Goal: Task Accomplishment & Management: Use online tool/utility

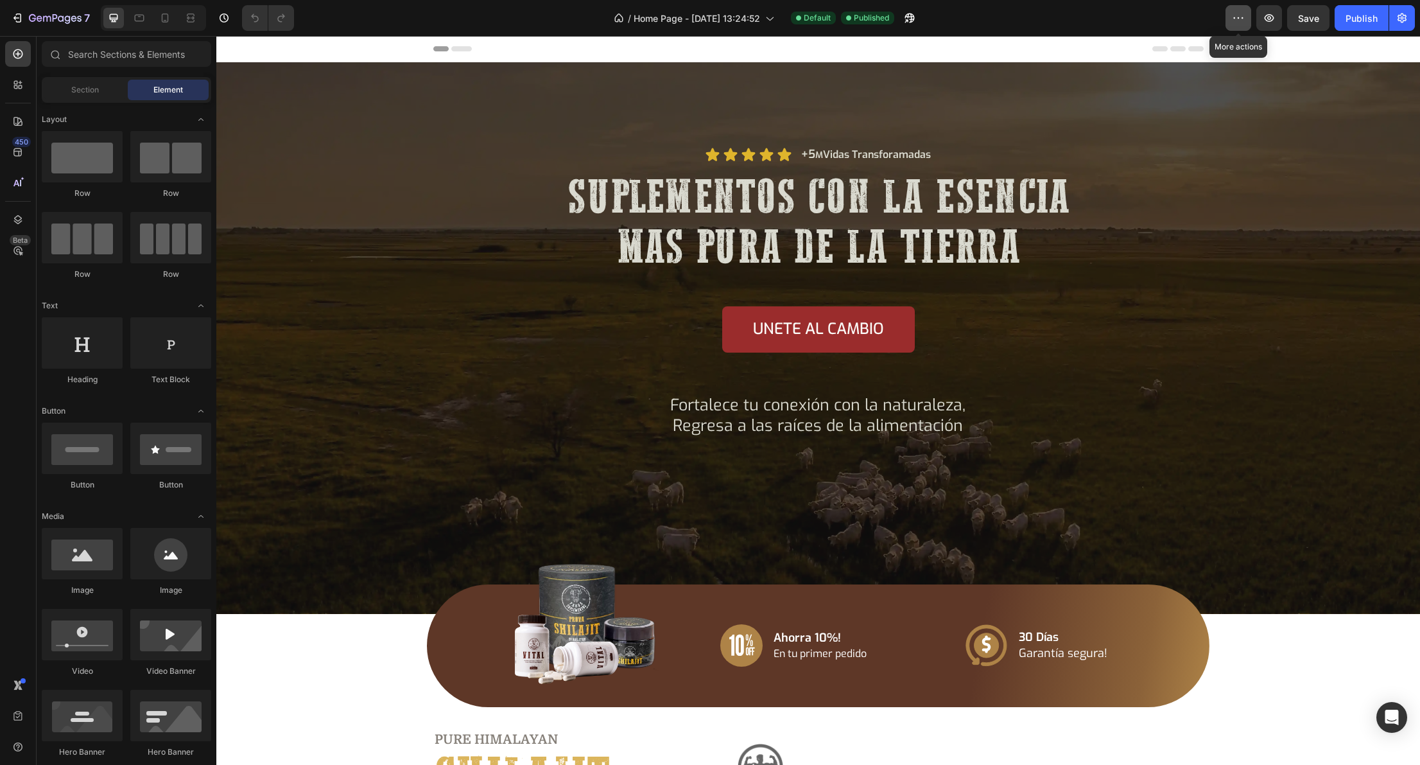
click at [1230, 15] on button "button" at bounding box center [1239, 18] width 26 height 26
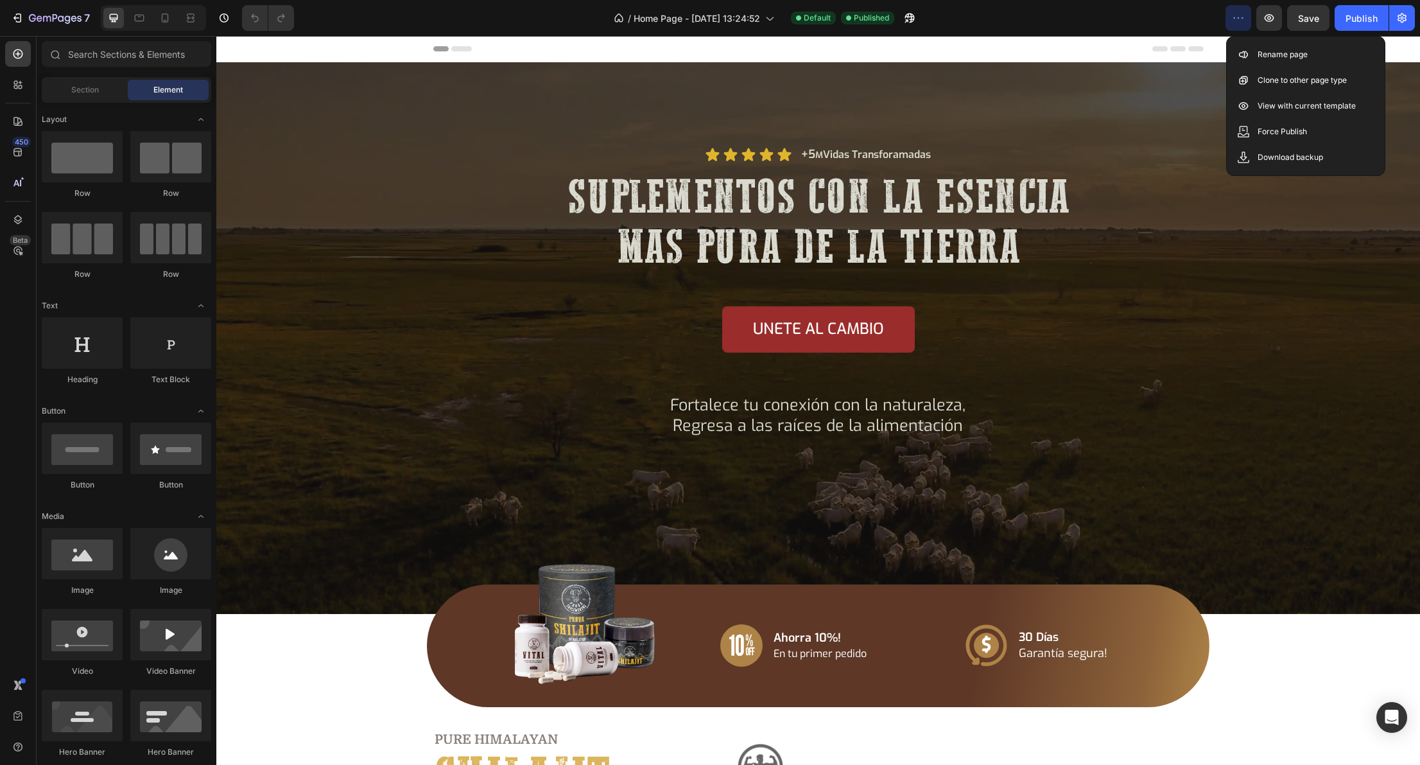
click at [1202, 15] on div "/ Home Page - Jun 15, 13:24:52 Default Published" at bounding box center [764, 18] width 921 height 26
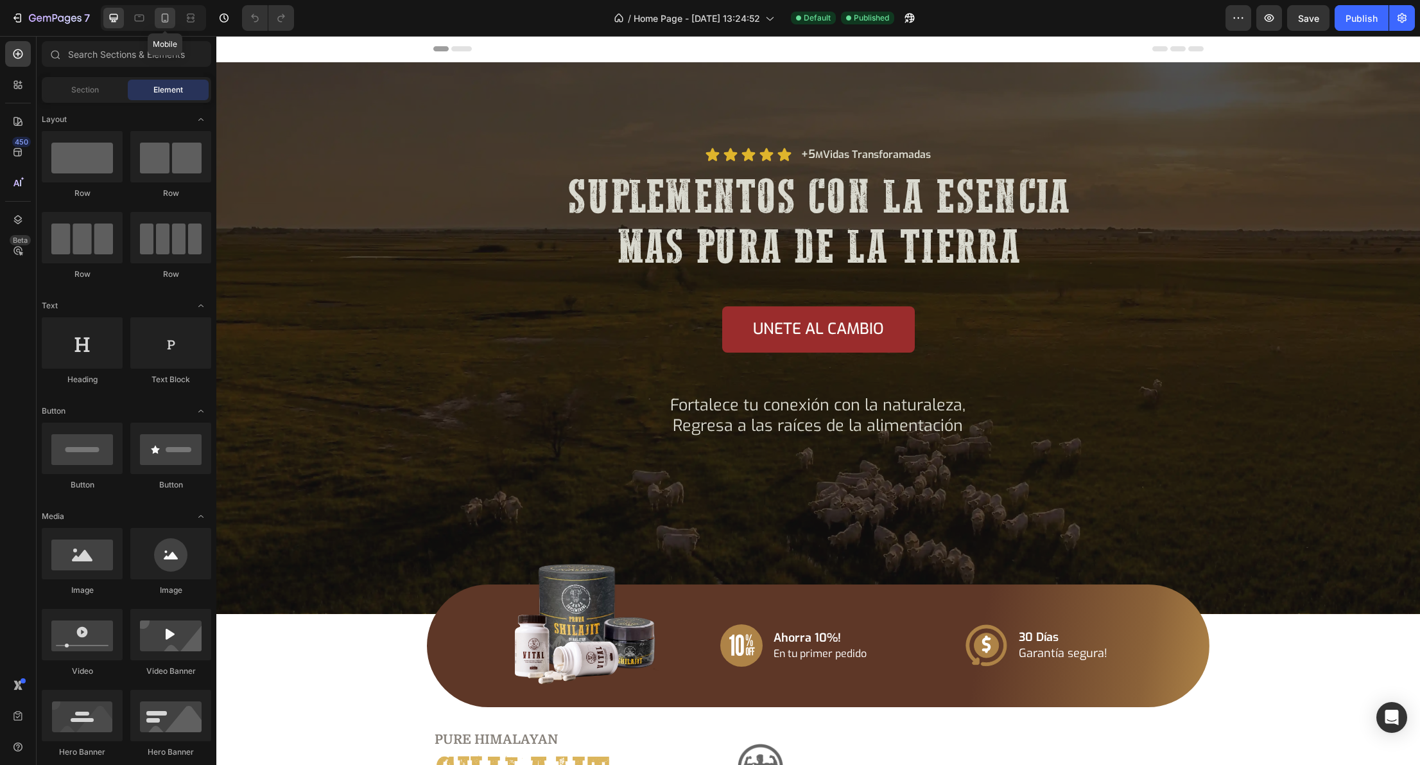
click at [170, 18] on icon at bounding box center [165, 18] width 13 height 13
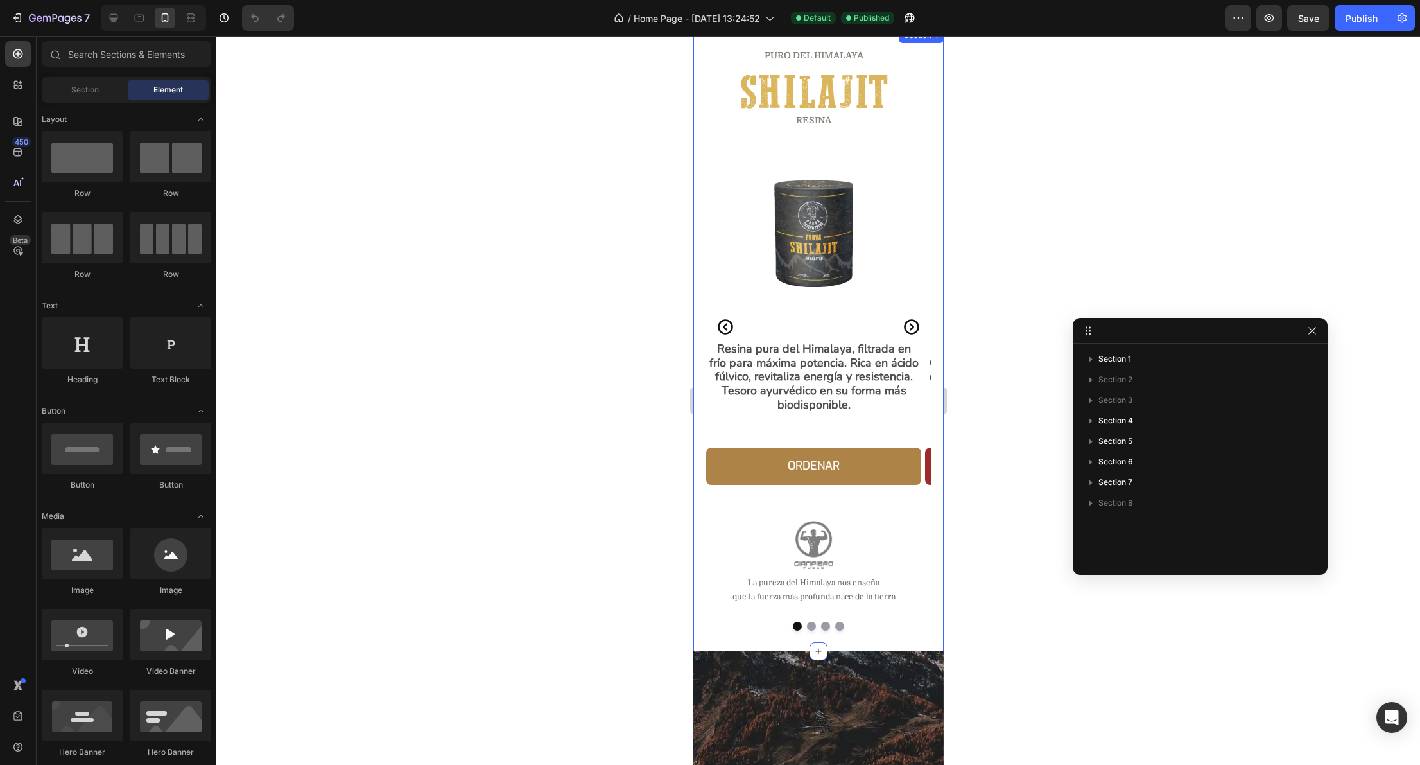
scroll to position [485, 0]
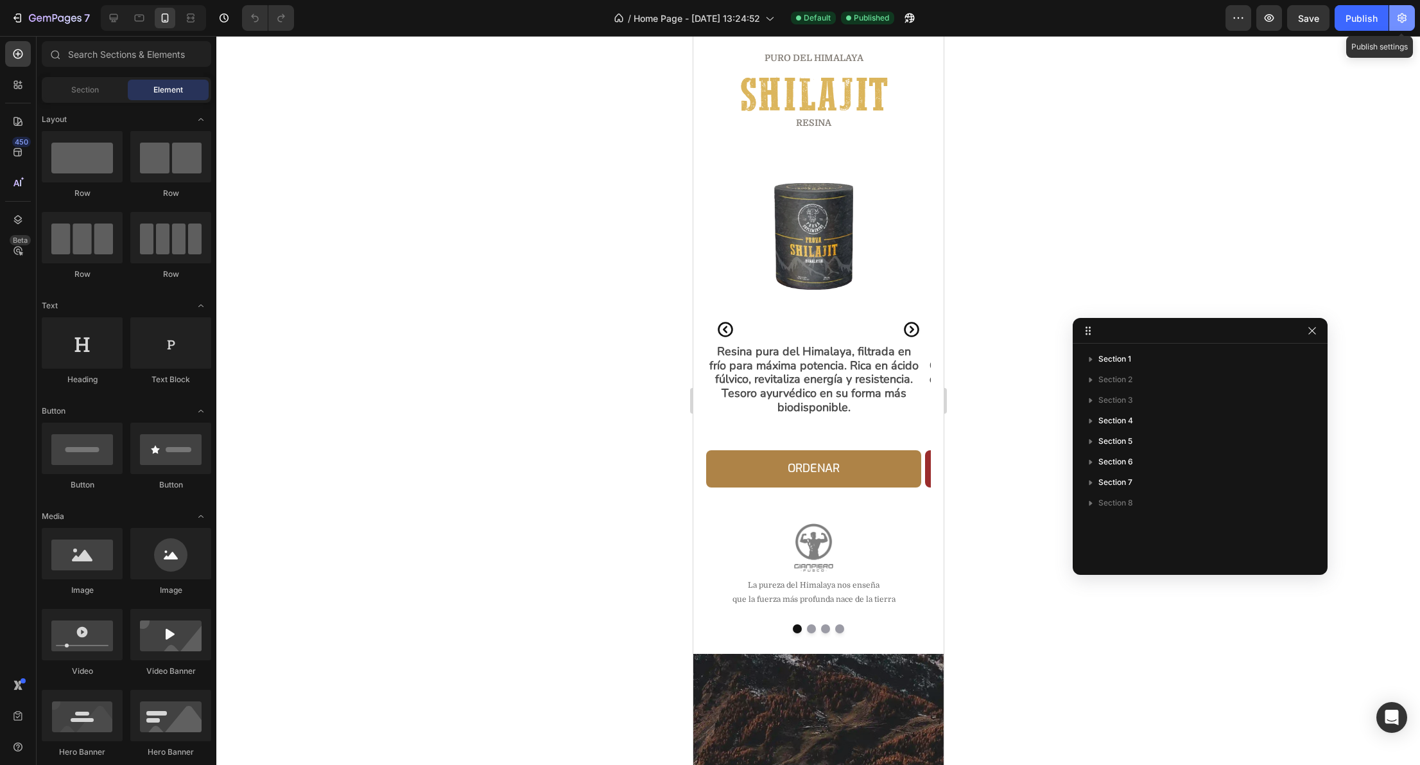
click at [1397, 13] on icon "button" at bounding box center [1402, 18] width 13 height 13
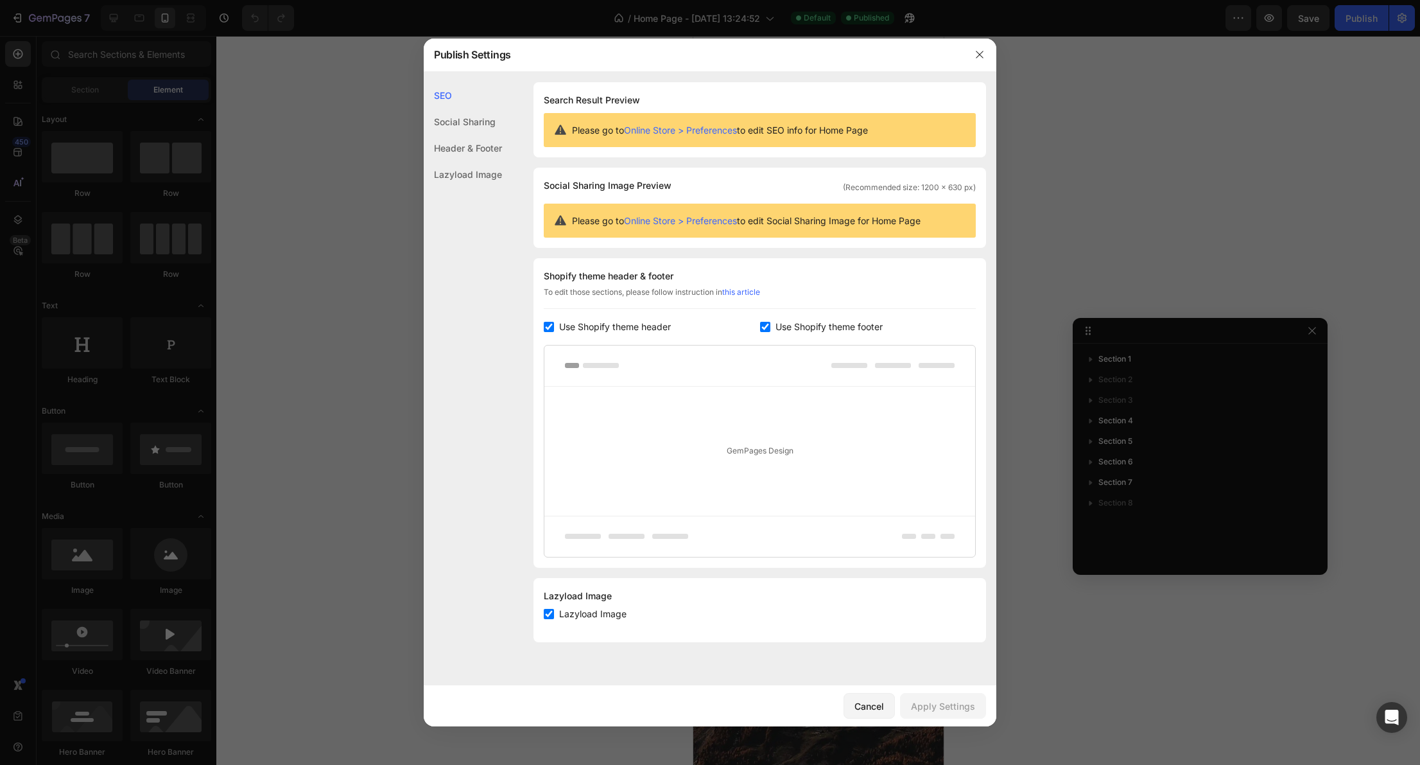
click at [474, 135] on div "Social Sharing" at bounding box center [463, 148] width 78 height 26
click at [482, 161] on div "Header & Footer" at bounding box center [463, 174] width 78 height 26
click at [484, 173] on div "Lazyload Image" at bounding box center [463, 174] width 78 height 26
click at [444, 109] on div "SEO" at bounding box center [463, 122] width 78 height 26
click at [981, 47] on button "button" at bounding box center [980, 54] width 21 height 21
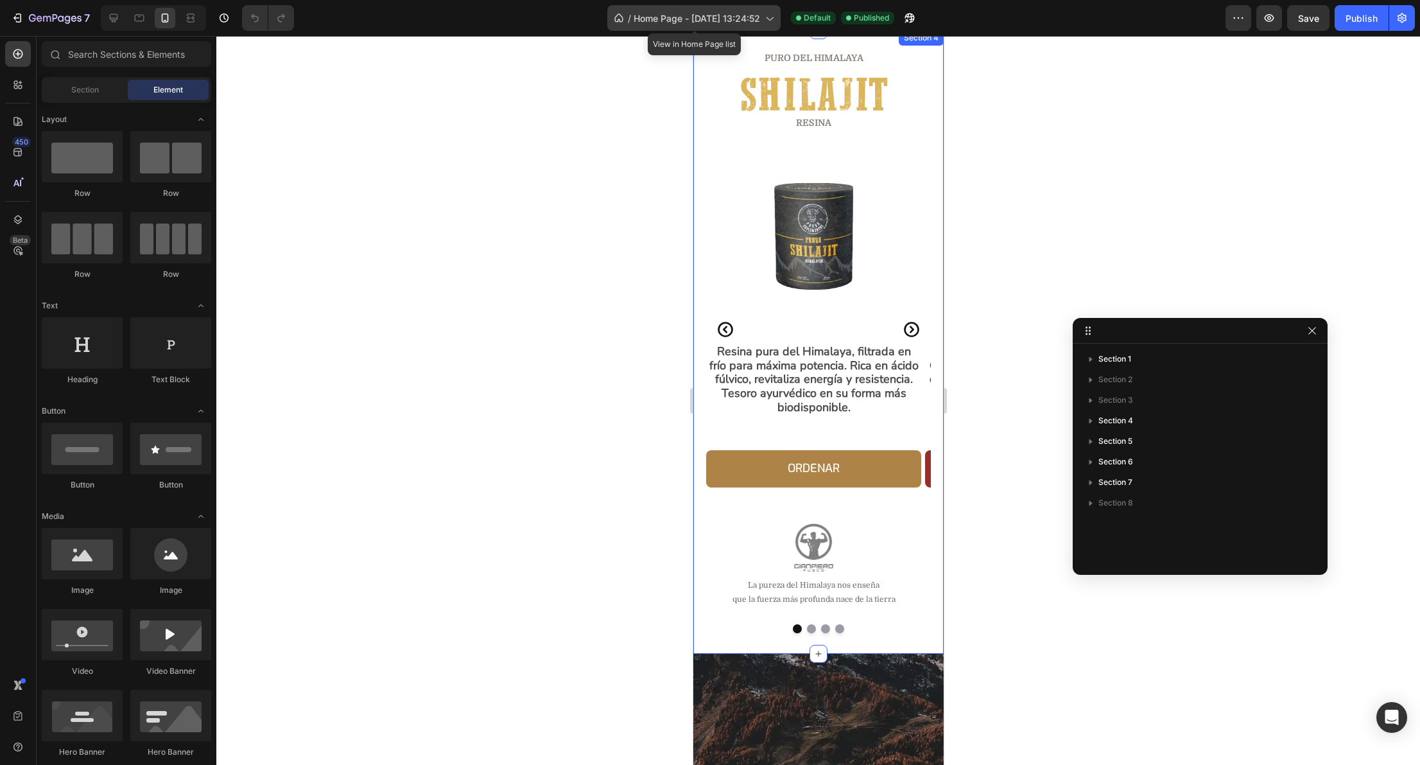
click at [771, 16] on icon at bounding box center [769, 18] width 13 height 13
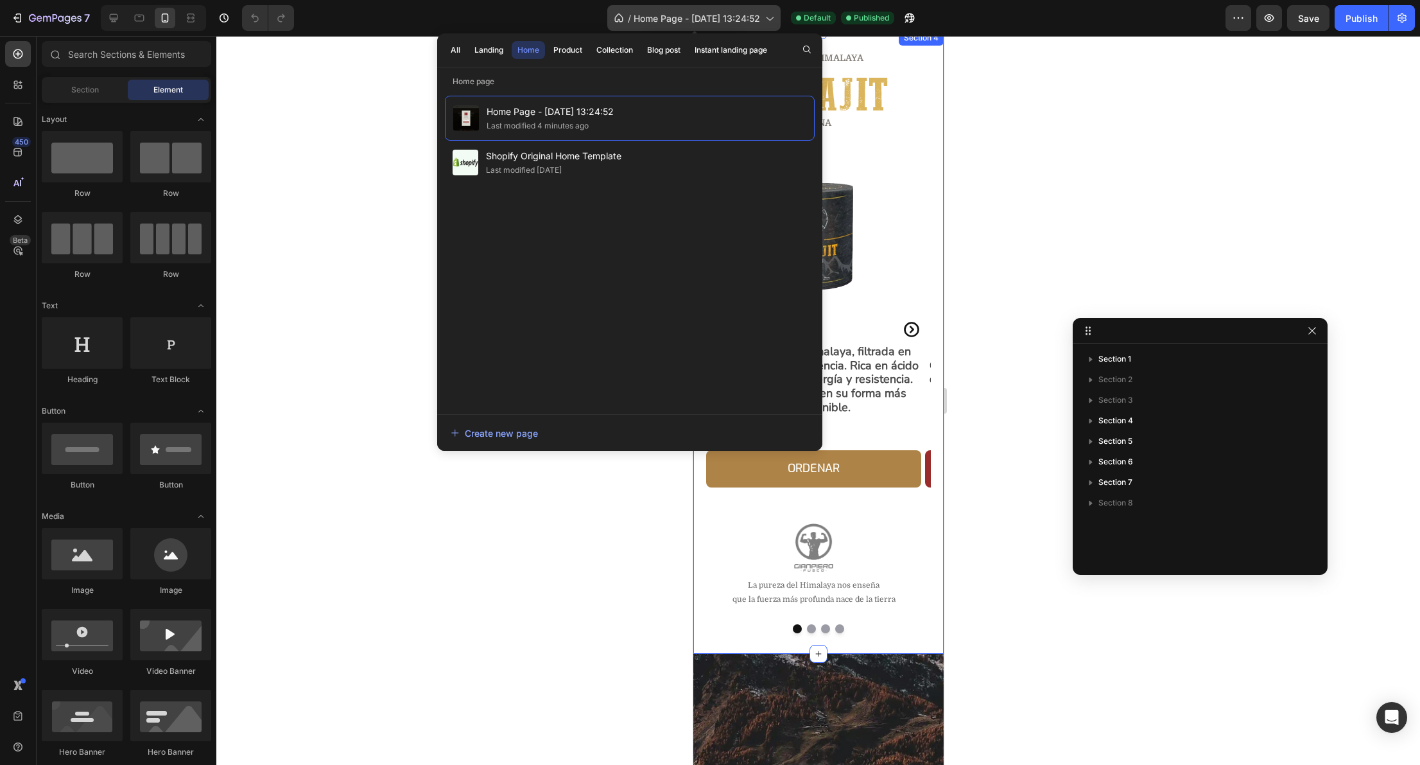
click at [771, 16] on icon at bounding box center [769, 18] width 13 height 13
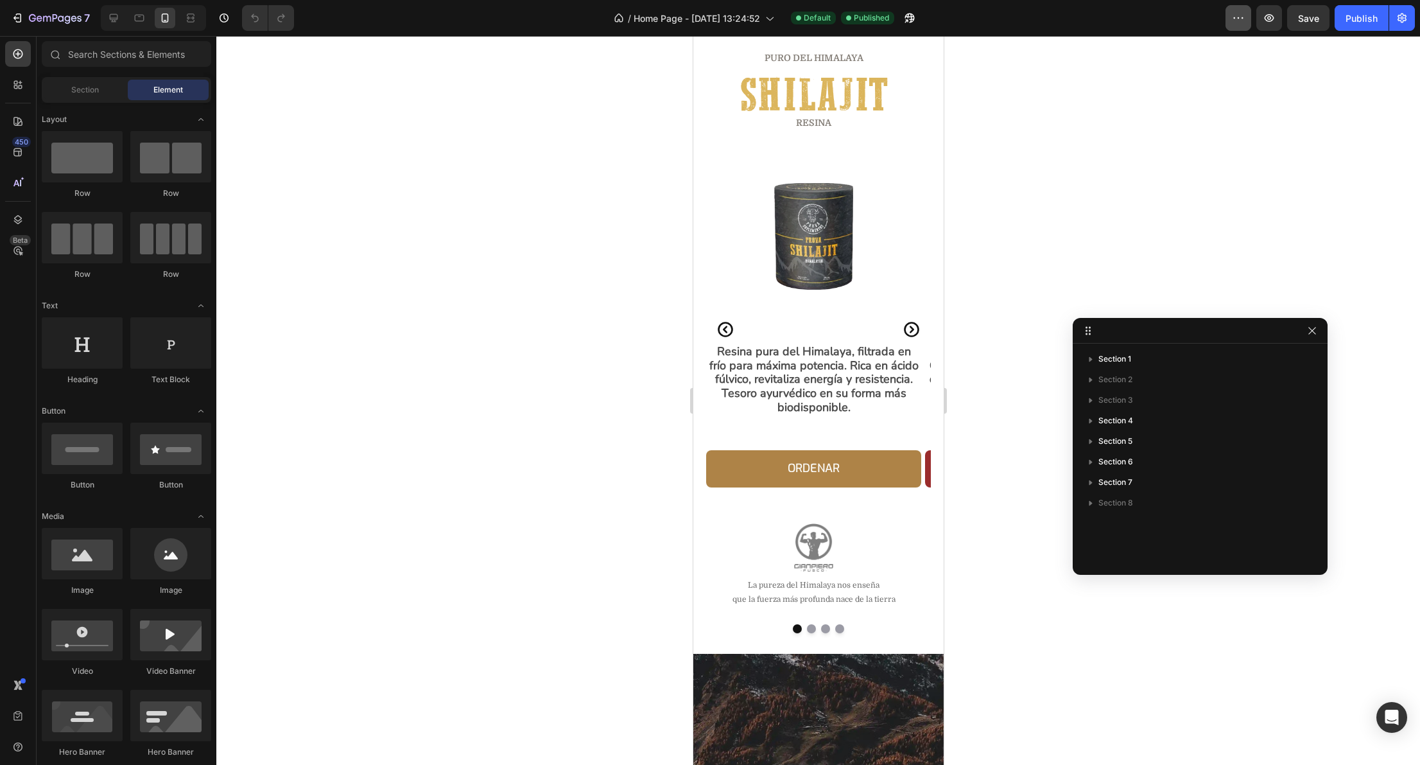
click at [1233, 18] on icon "button" at bounding box center [1238, 18] width 13 height 13
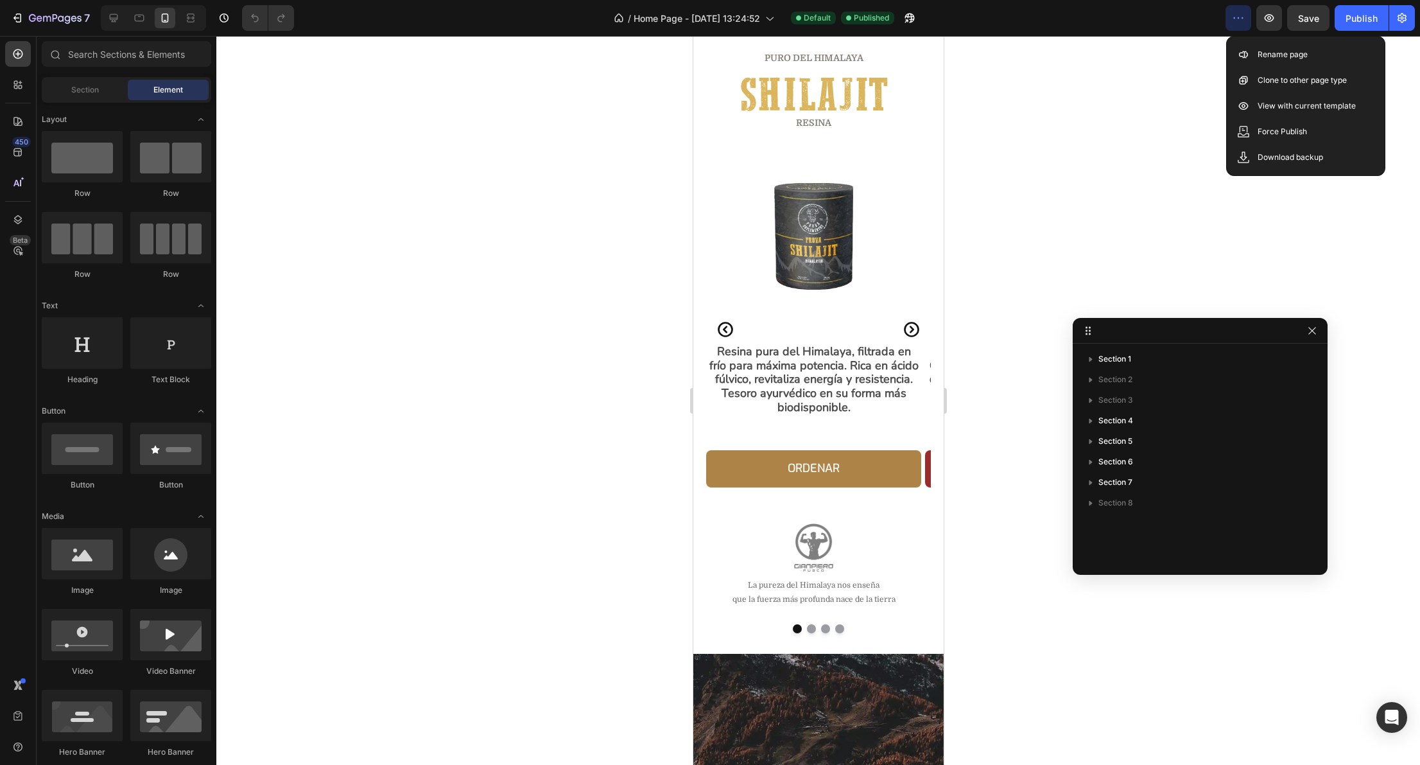
click at [571, 188] on div at bounding box center [818, 400] width 1204 height 729
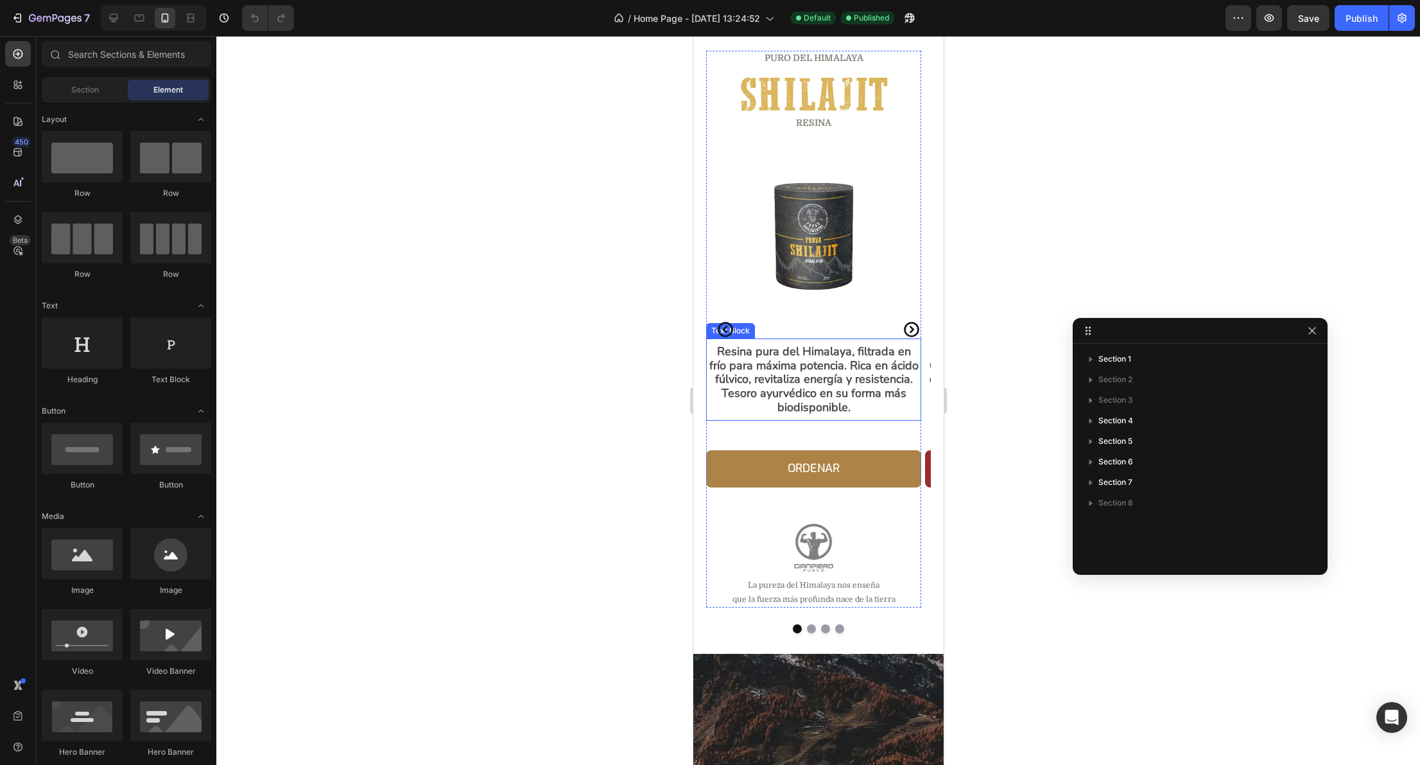
scroll to position [336, 0]
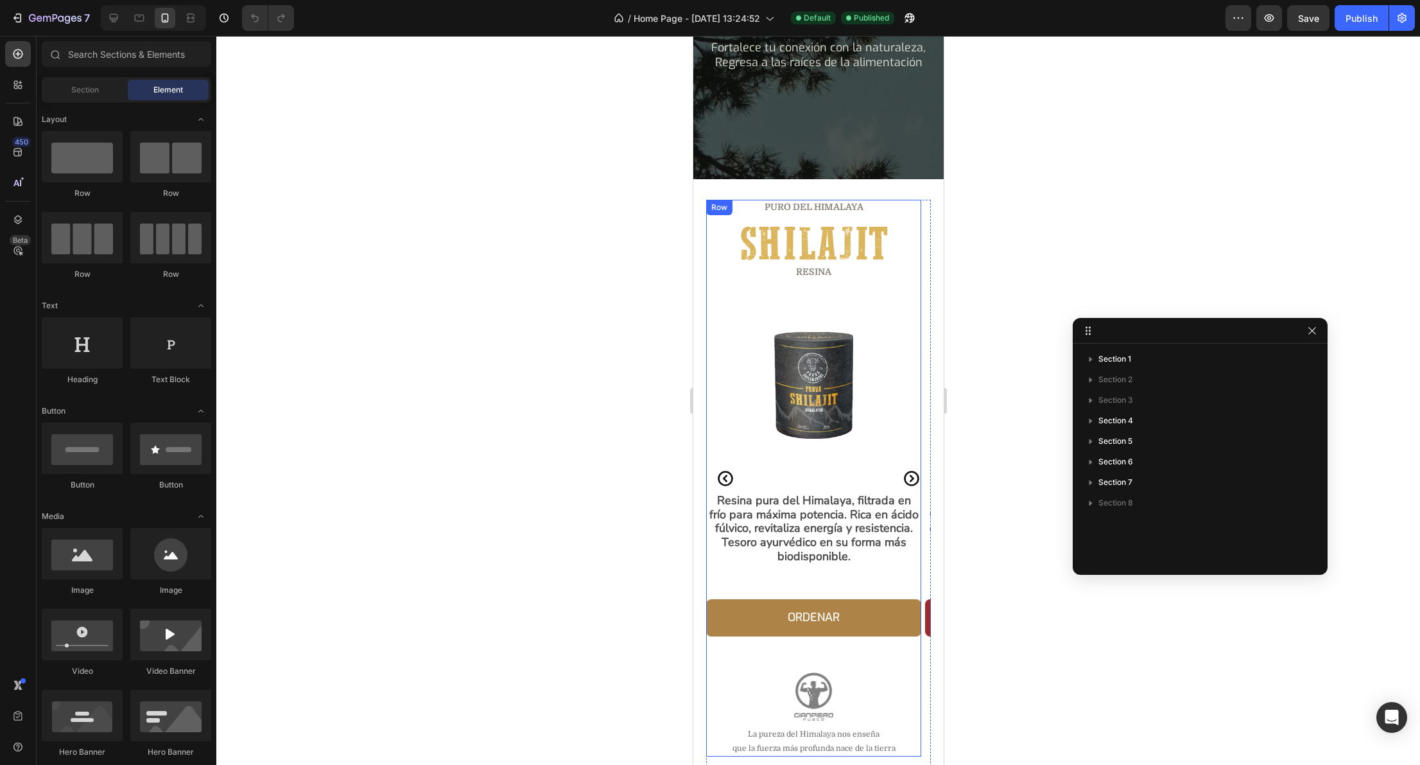
click at [726, 299] on div "Puro del Himalaya Heading Shilajit Heading RESINa Heading Row Image Row Resina …" at bounding box center [813, 478] width 215 height 557
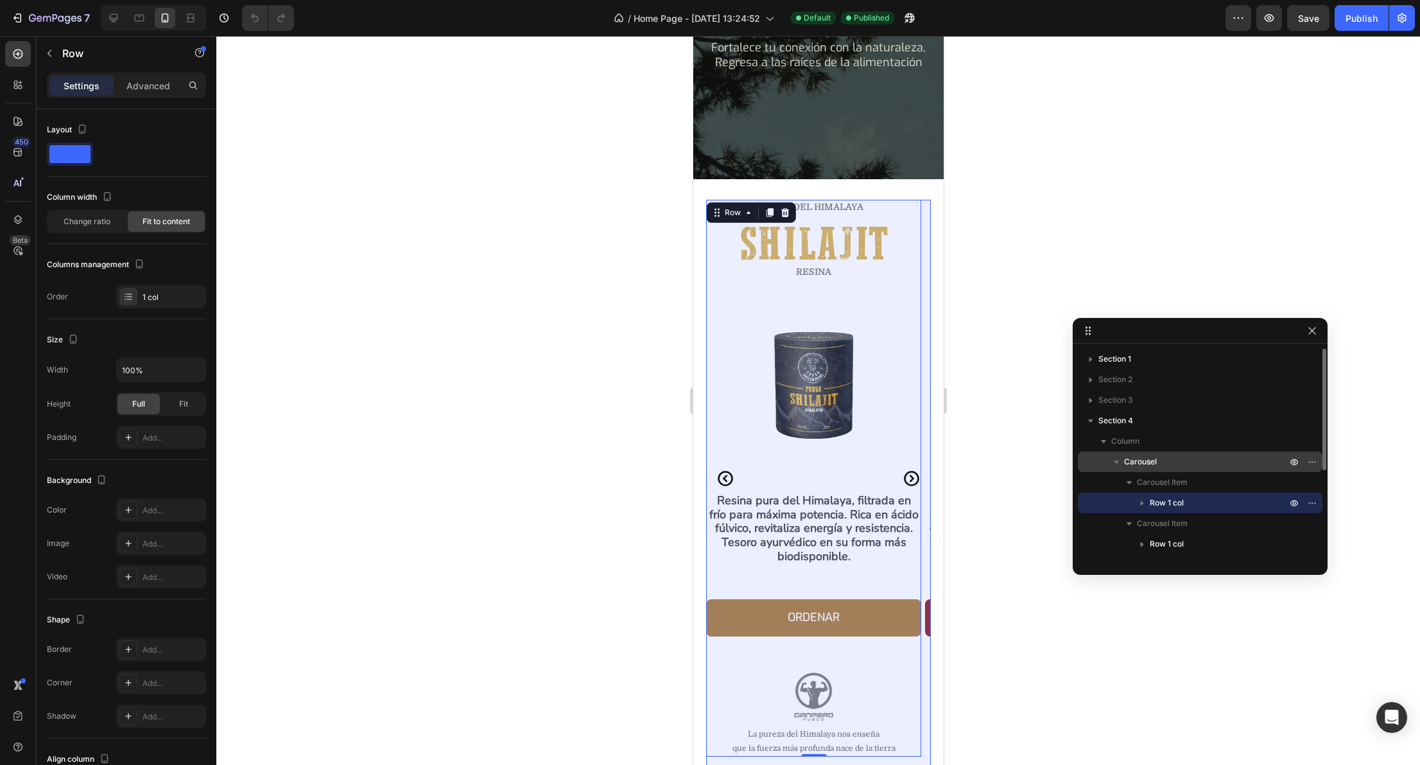
click at [1182, 458] on p "Carousel" at bounding box center [1206, 461] width 165 height 13
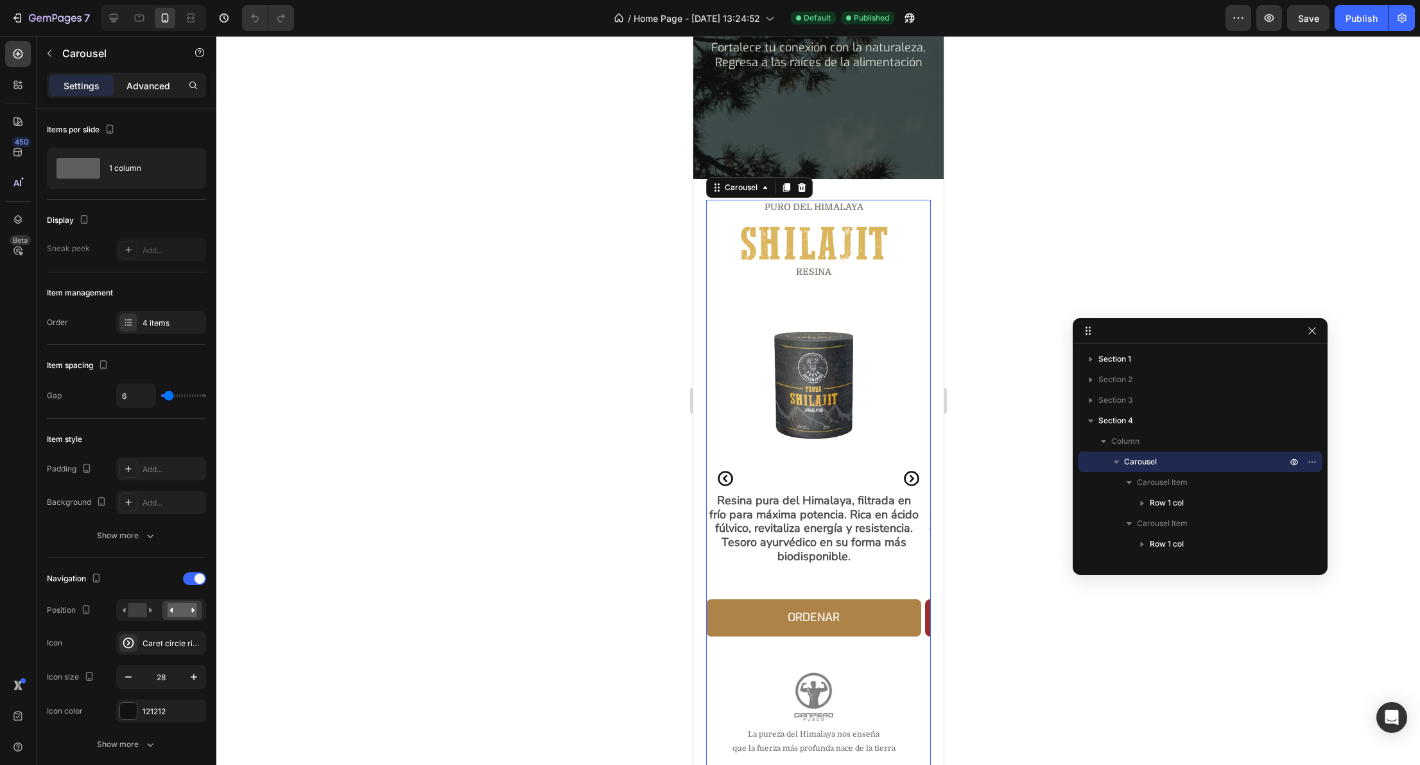
click at [141, 91] on p "Advanced" at bounding box center [149, 85] width 44 height 13
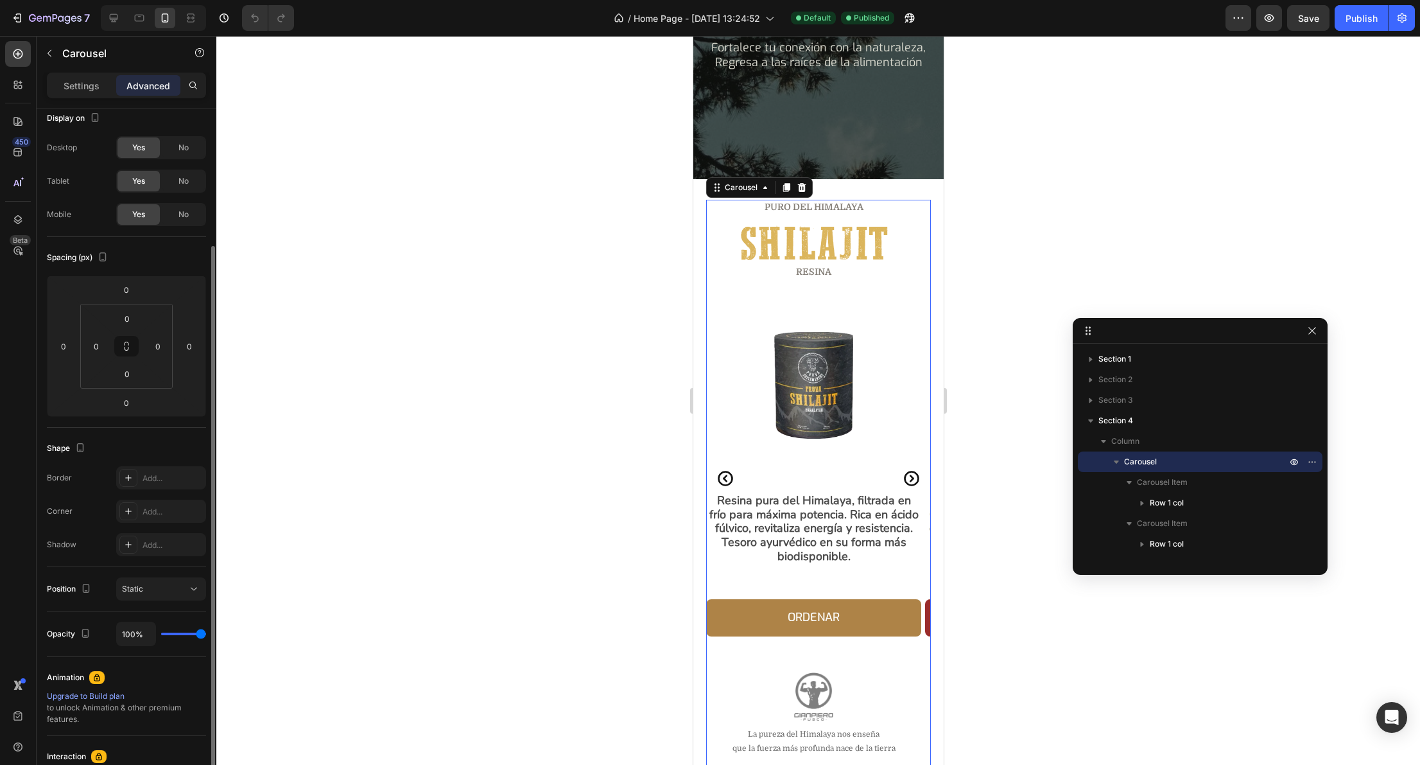
scroll to position [199, 0]
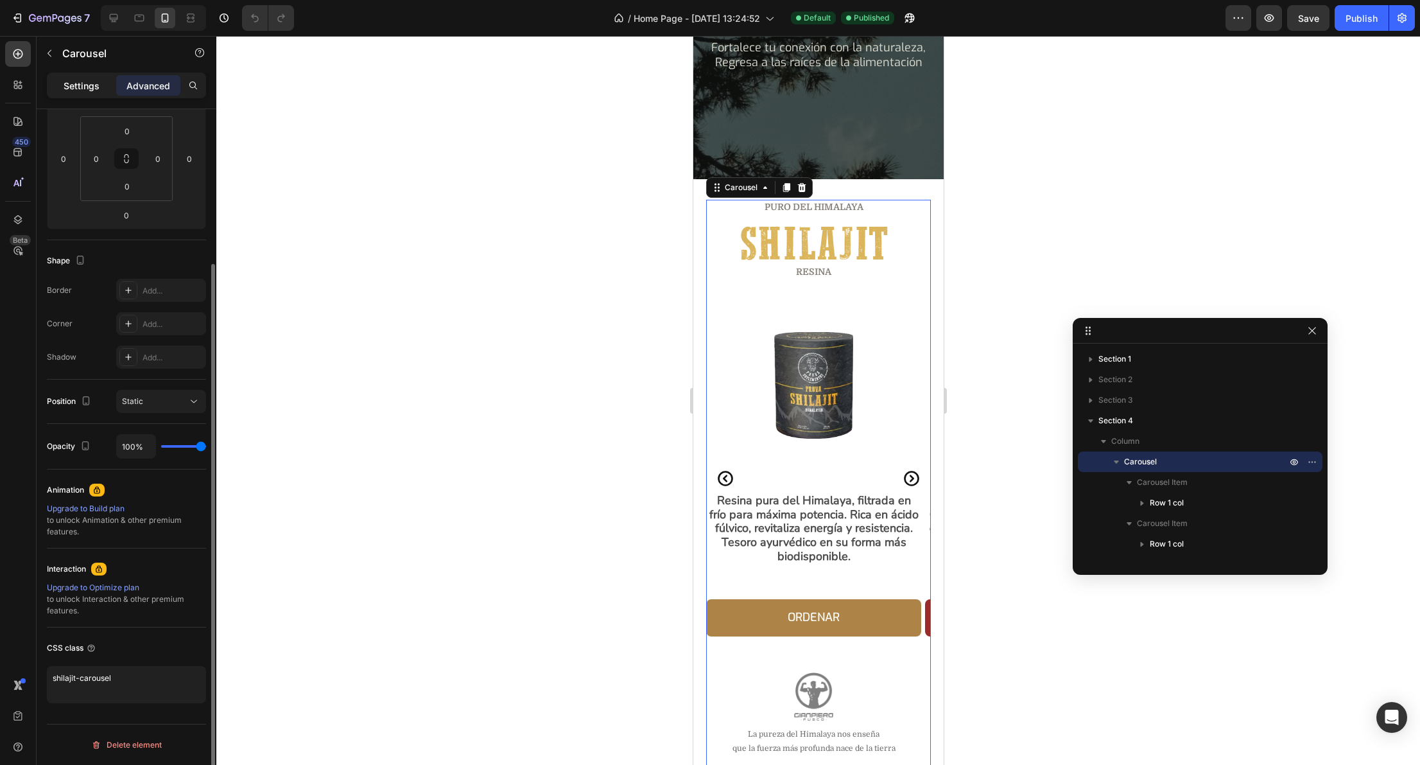
click at [89, 87] on p "Settings" at bounding box center [82, 85] width 36 height 13
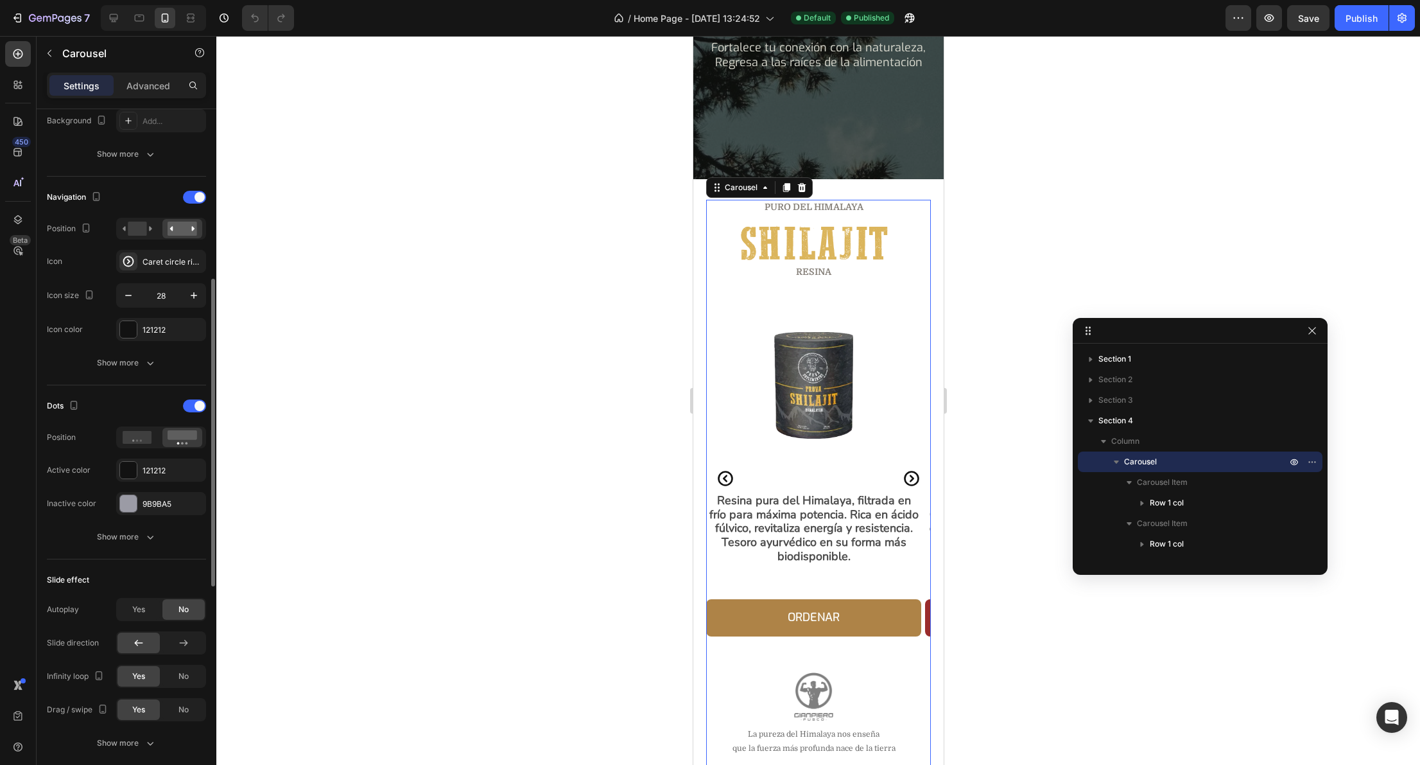
scroll to position [0, 0]
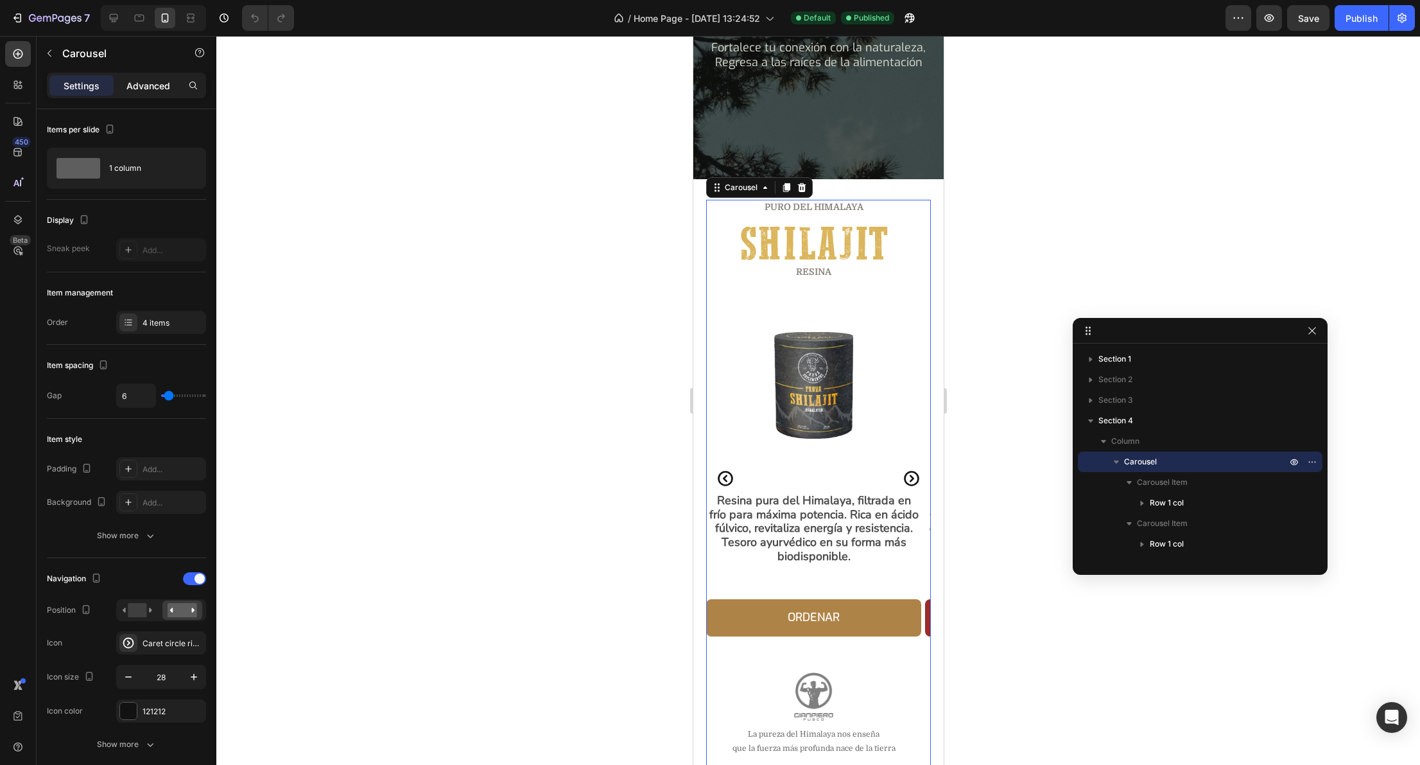
click at [139, 89] on p "Advanced" at bounding box center [149, 85] width 44 height 13
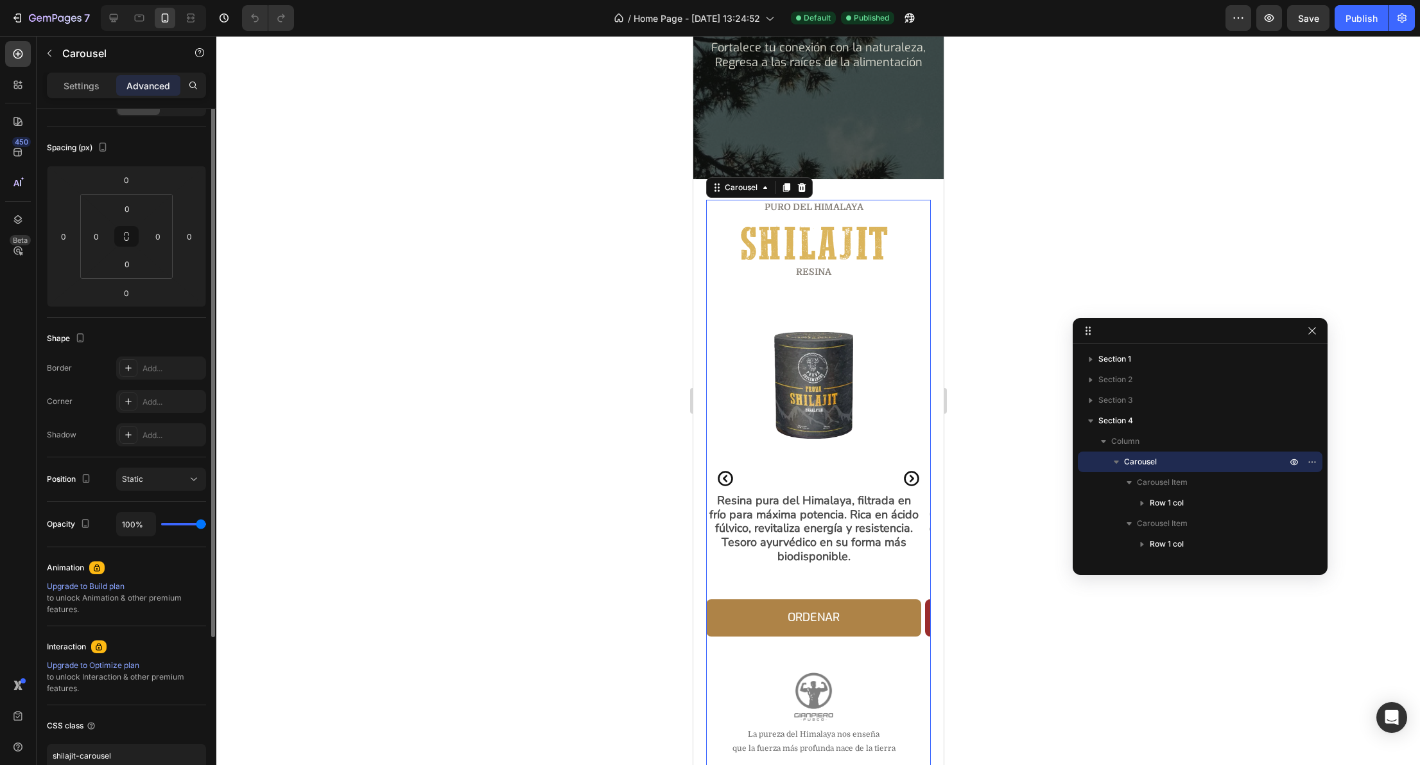
scroll to position [199, 0]
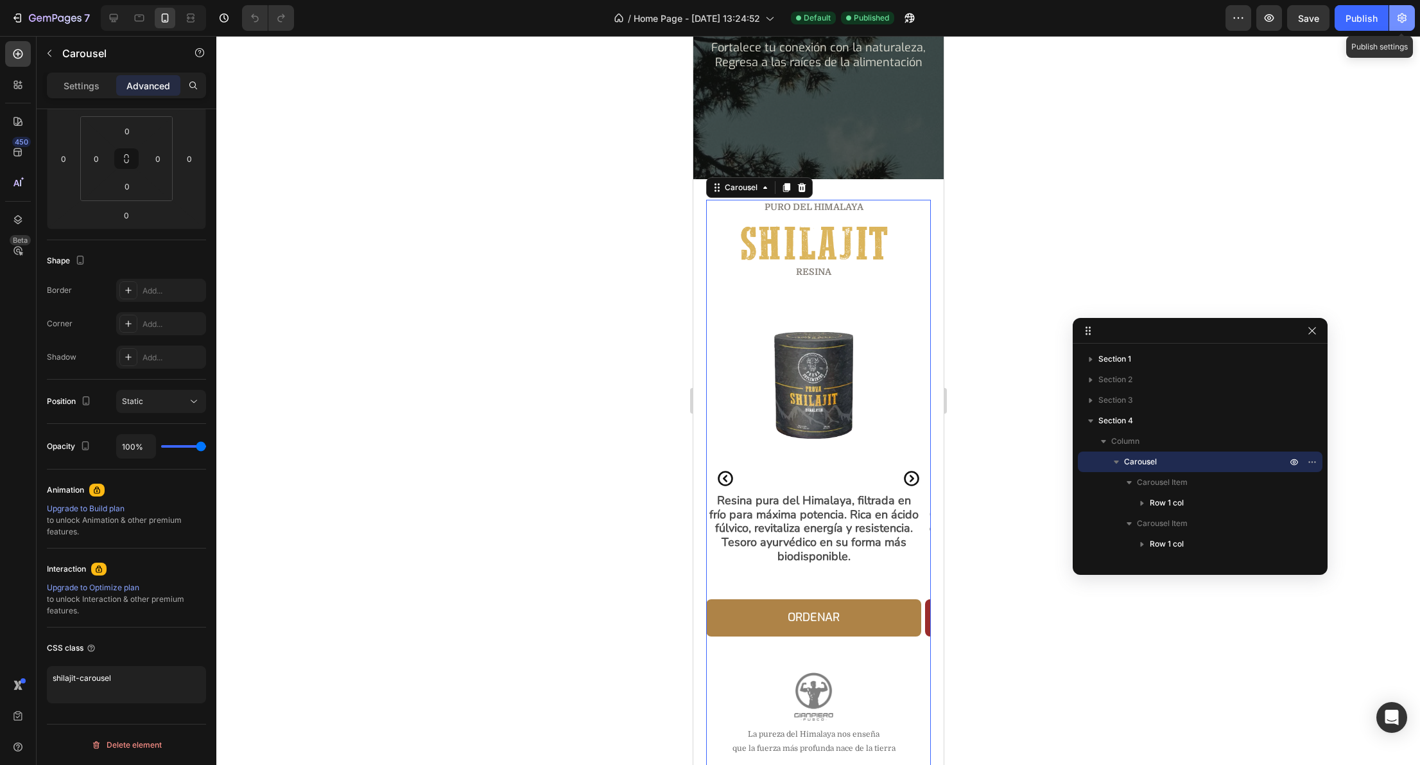
click at [1406, 23] on icon "button" at bounding box center [1402, 18] width 13 height 13
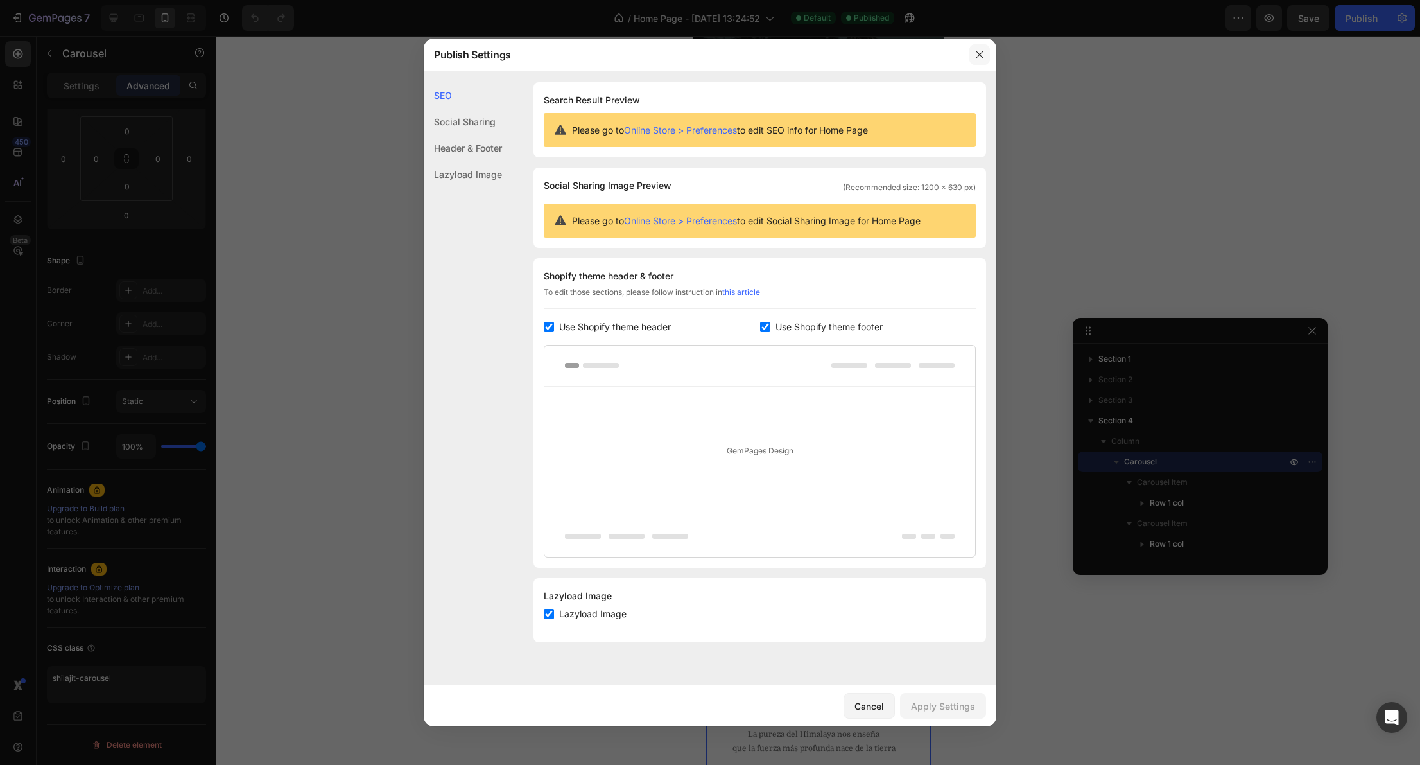
click at [975, 51] on icon "button" at bounding box center [980, 54] width 10 height 10
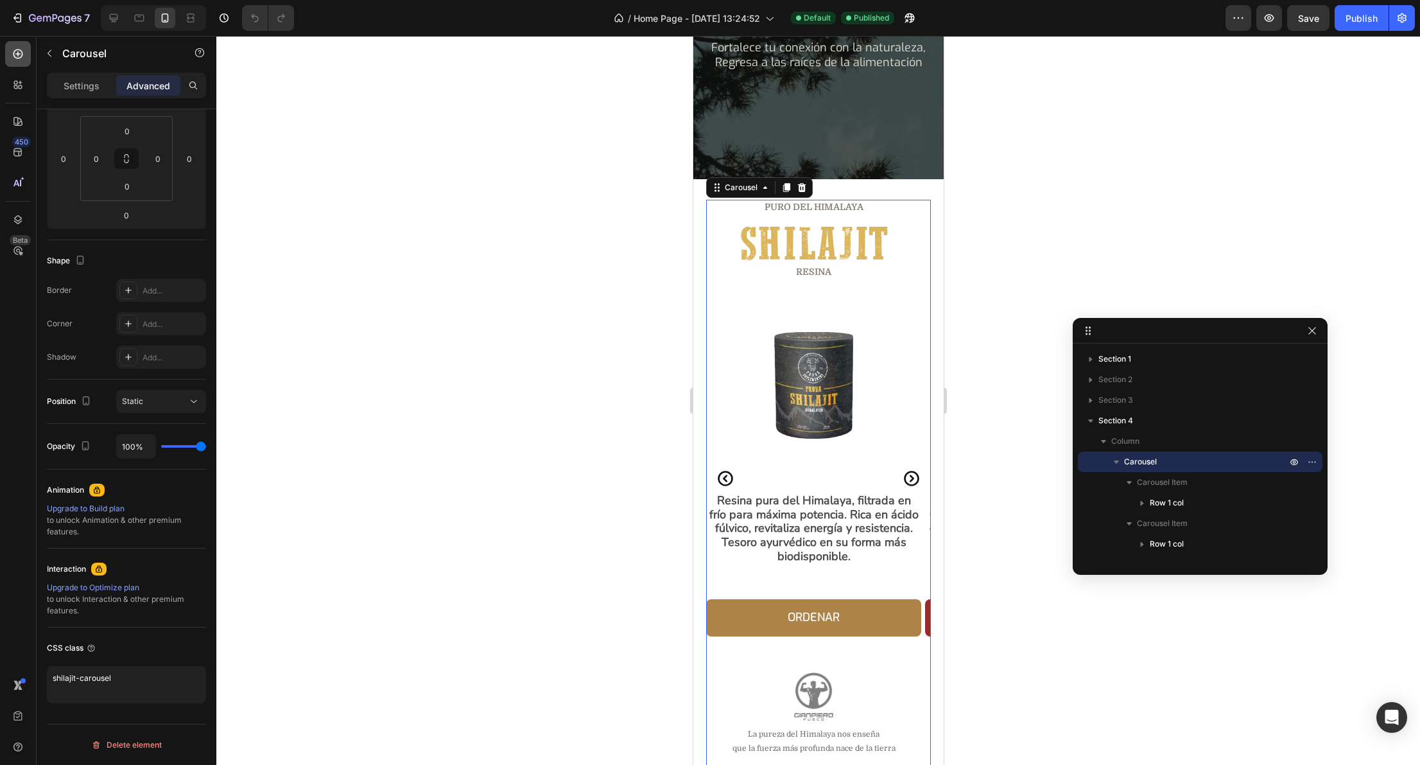
click at [18, 57] on icon at bounding box center [18, 54] width 13 height 13
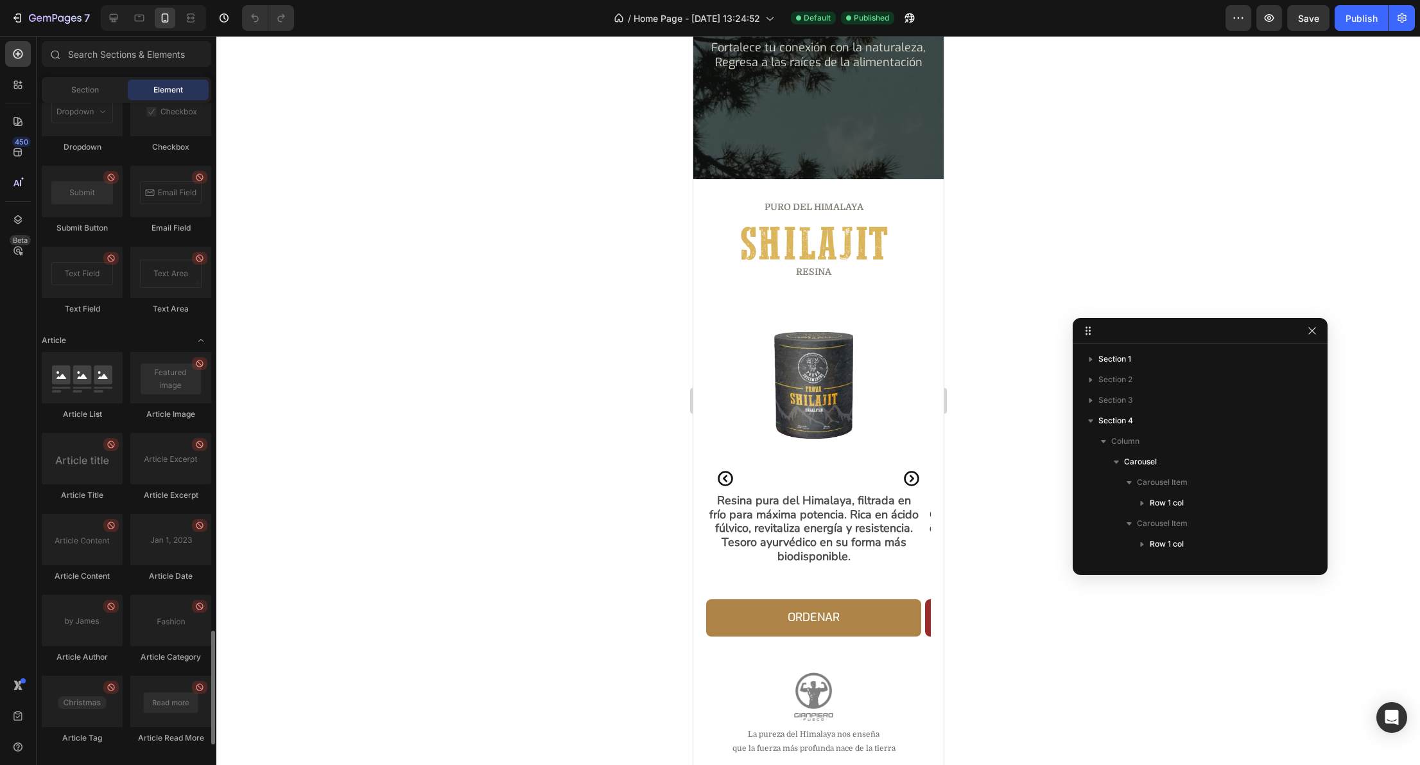
scroll to position [3147, 0]
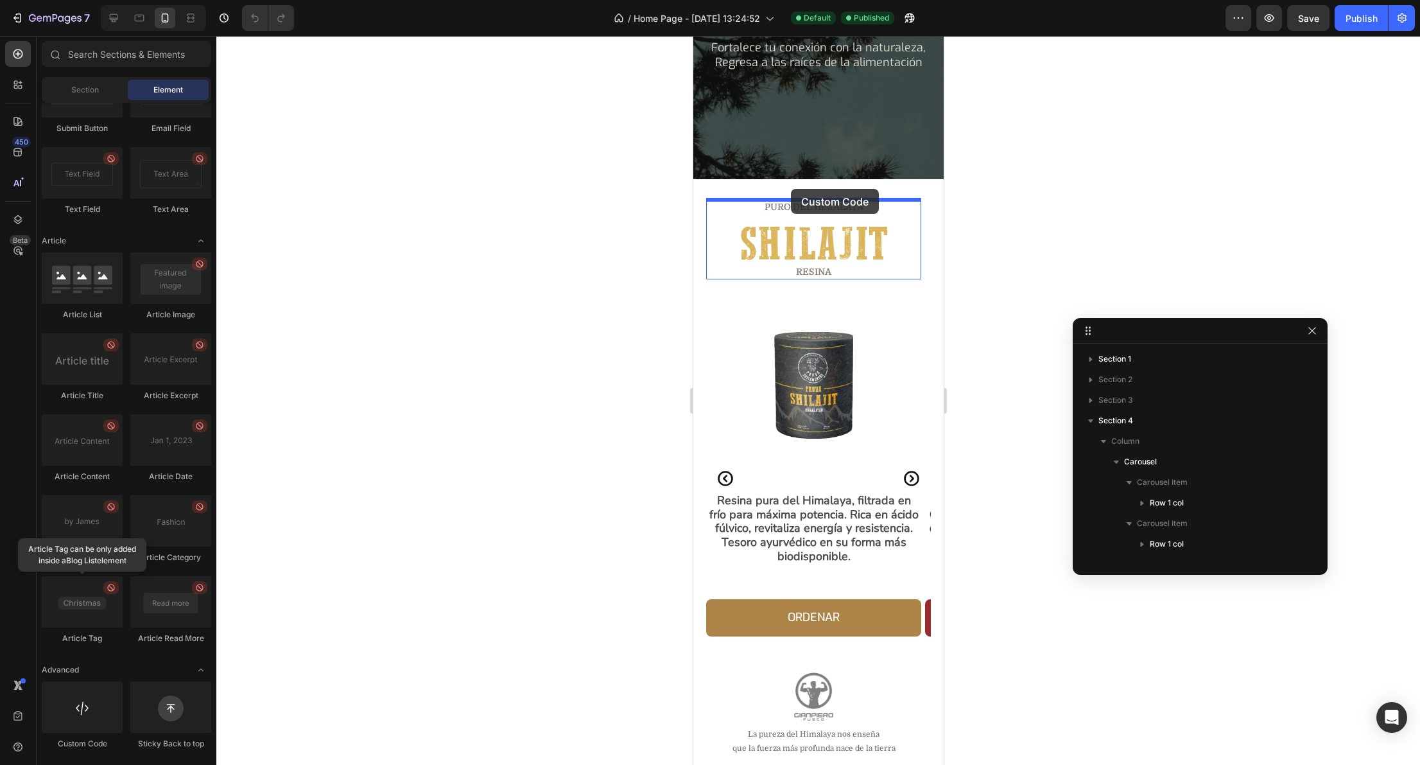
drag, startPoint x: 779, startPoint y: 754, endPoint x: 790, endPoint y: 189, distance: 565.2
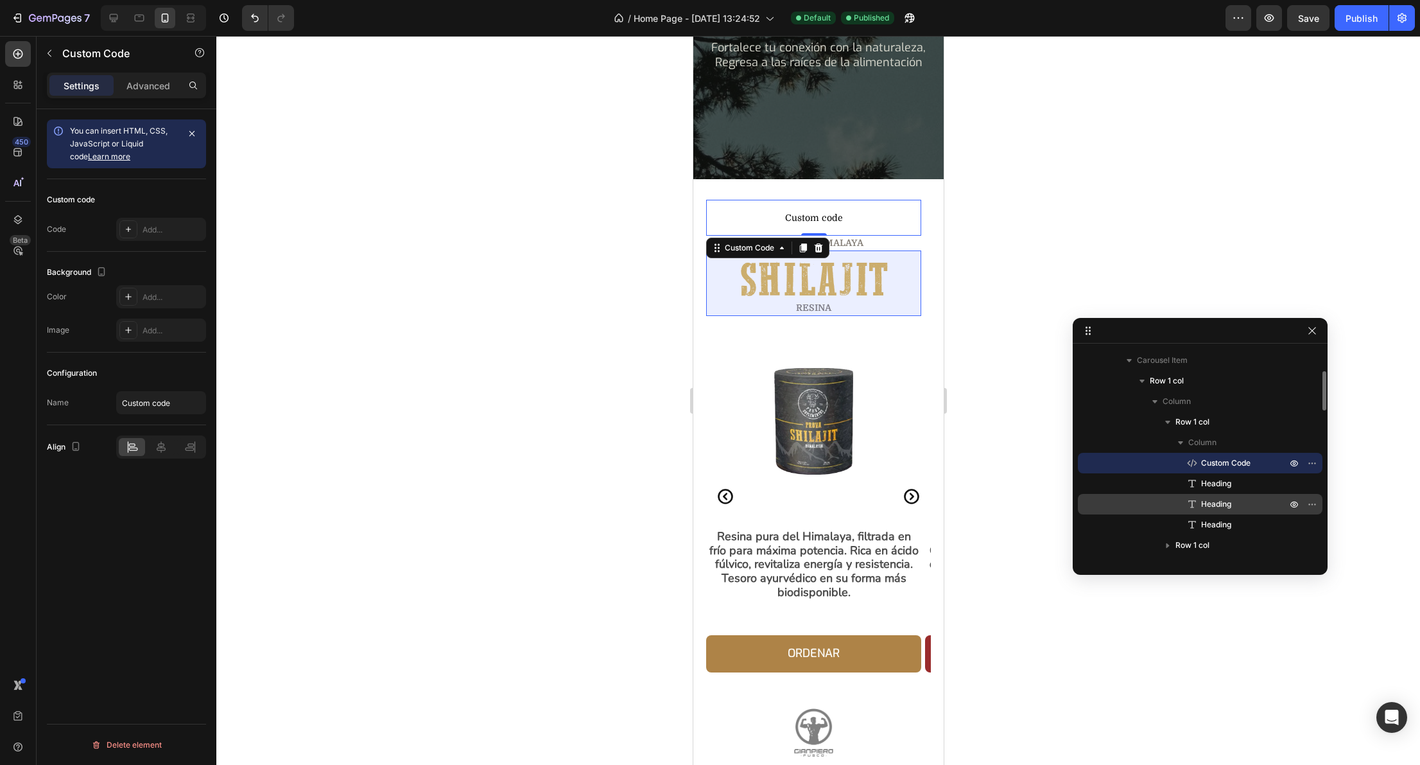
scroll to position [144, 0]
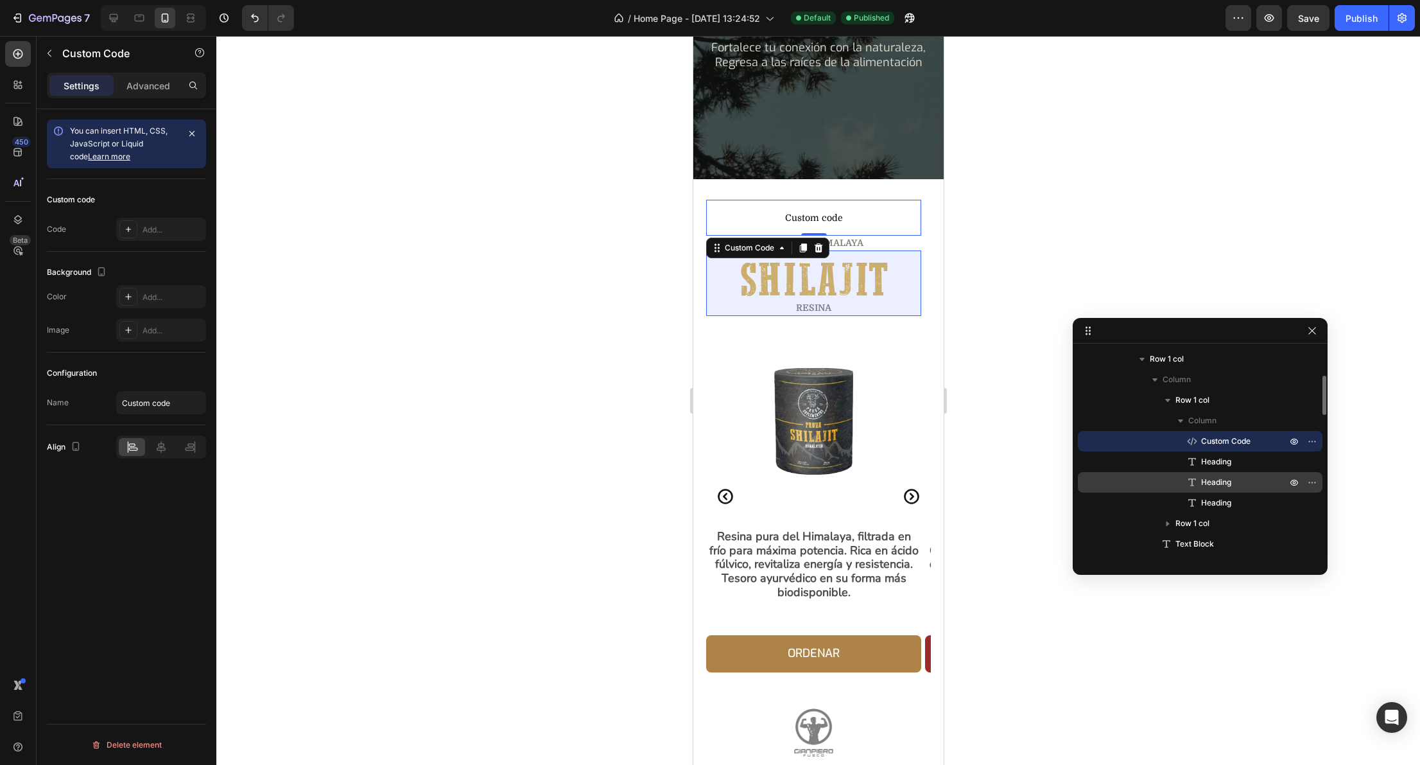
drag, startPoint x: 1207, startPoint y: 442, endPoint x: 1187, endPoint y: 483, distance: 45.9
click at [1187, 483] on div "Custom Code Heading Heading Heading" at bounding box center [1200, 472] width 245 height 82
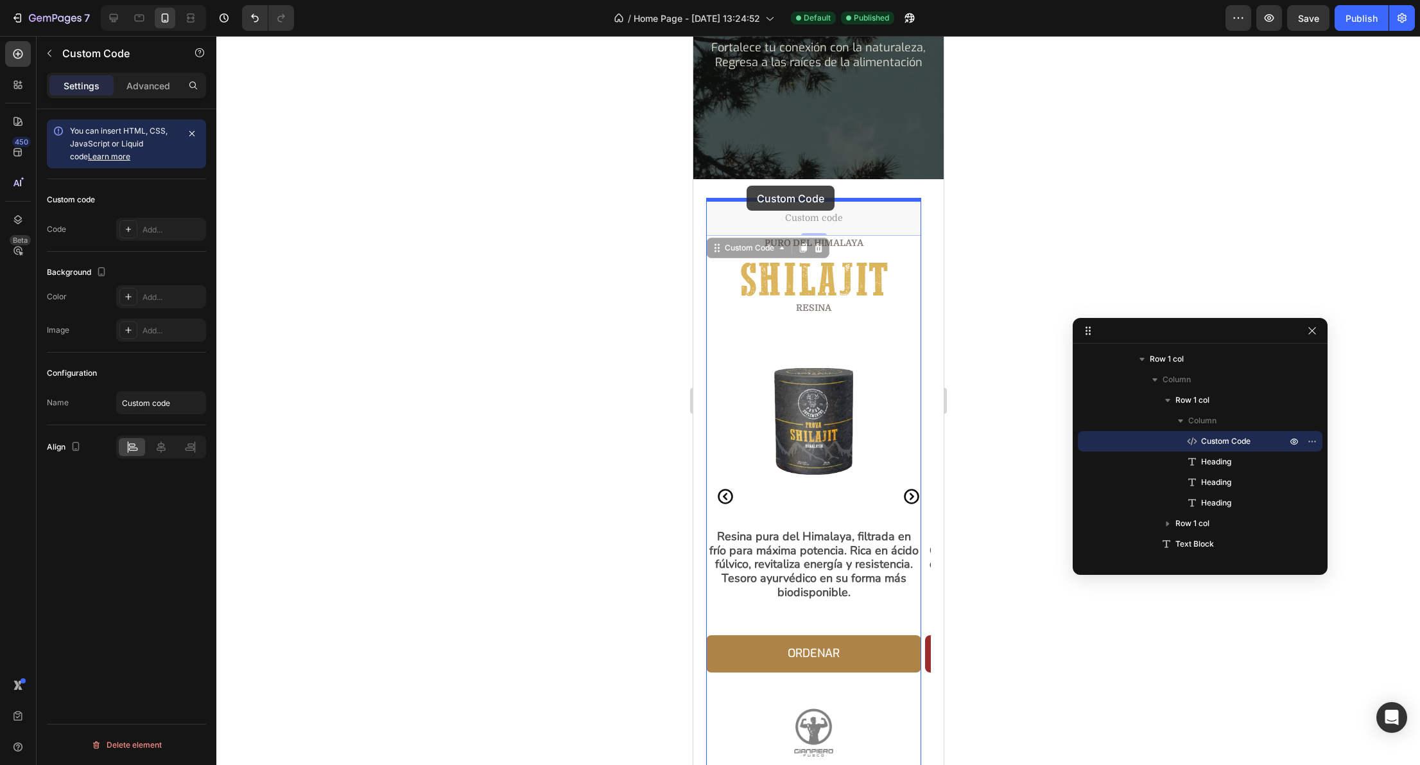
drag, startPoint x: 812, startPoint y: 213, endPoint x: 746, endPoint y: 186, distance: 71.7
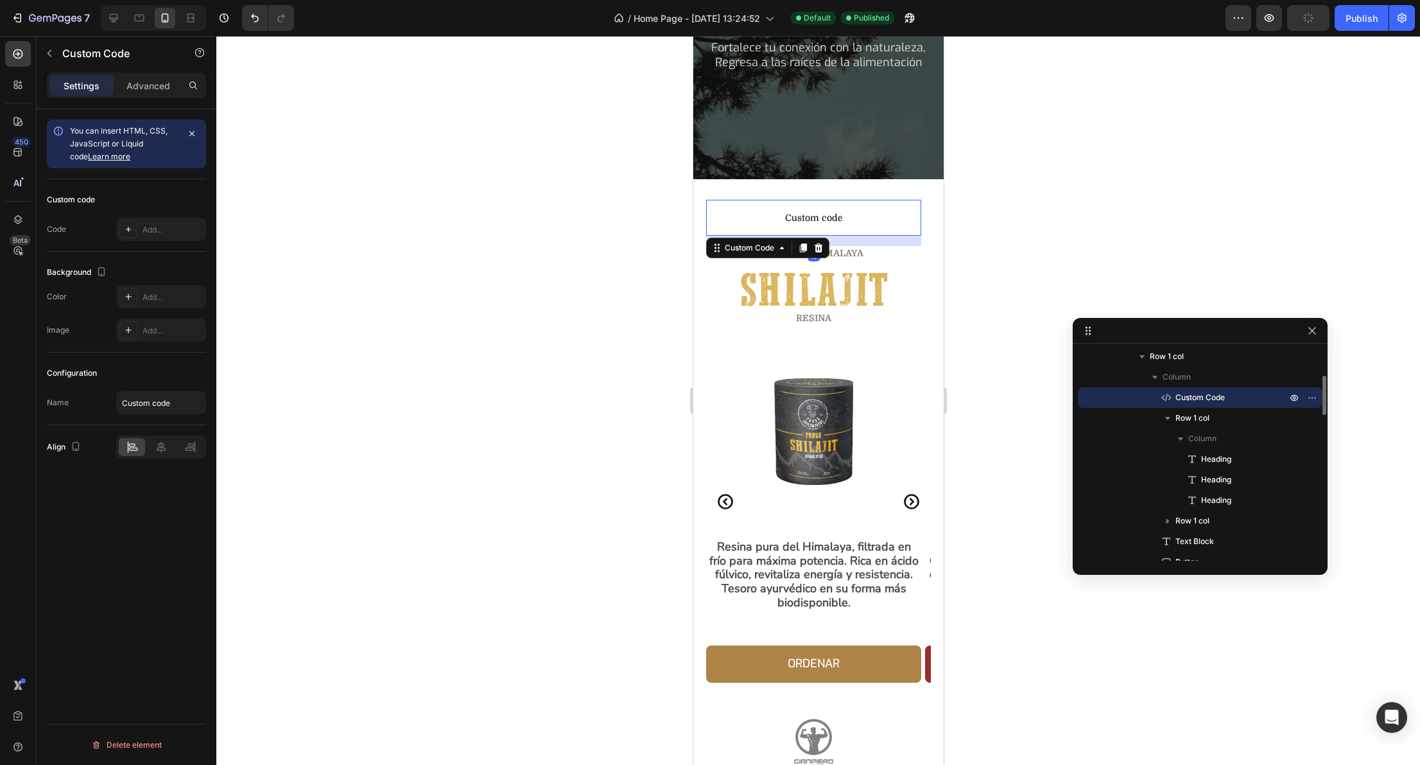
scroll to position [27, 0]
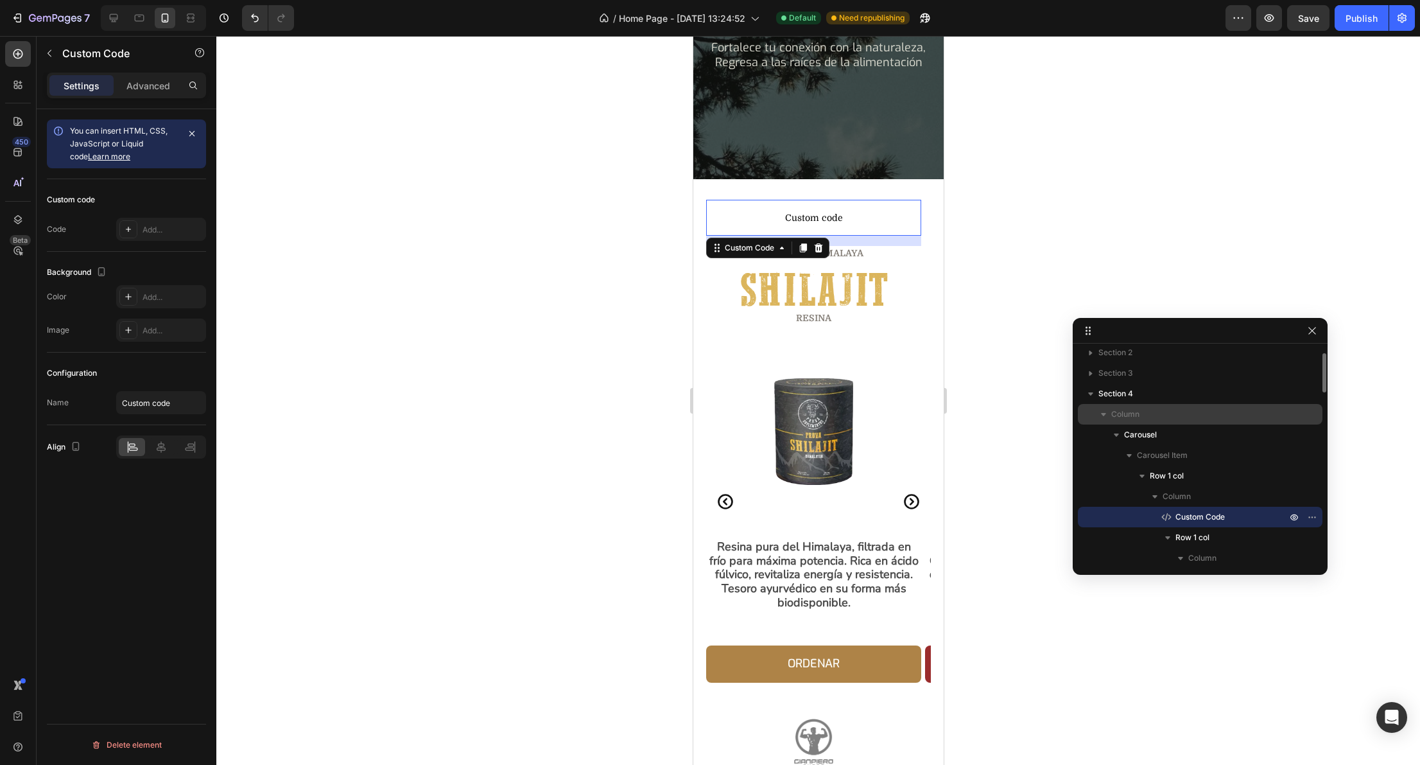
drag, startPoint x: 1188, startPoint y: 518, endPoint x: 1158, endPoint y: 423, distance: 99.7
drag, startPoint x: 1193, startPoint y: 517, endPoint x: 1139, endPoint y: 406, distance: 123.2
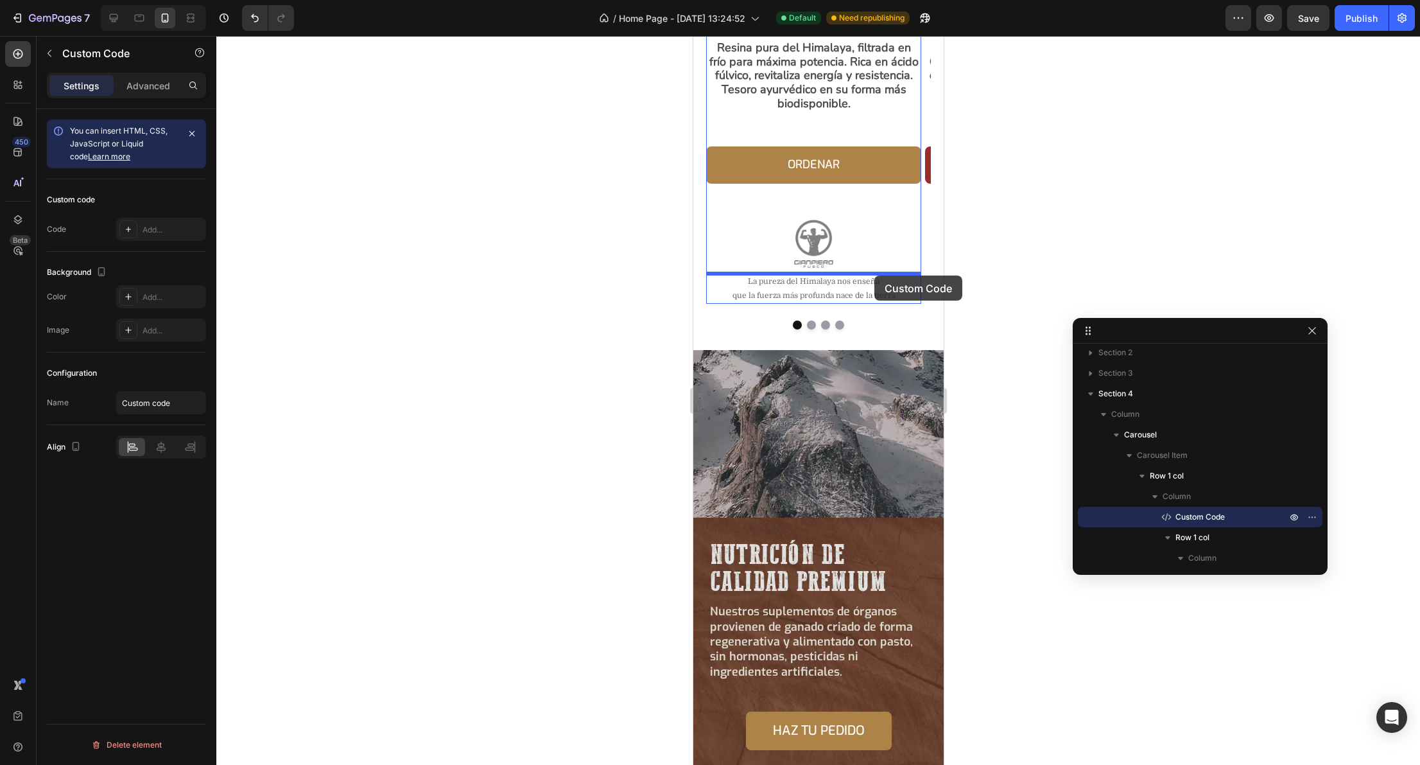
scroll to position [834, 0]
drag, startPoint x: 826, startPoint y: 216, endPoint x: 851, endPoint y: 338, distance: 123.9
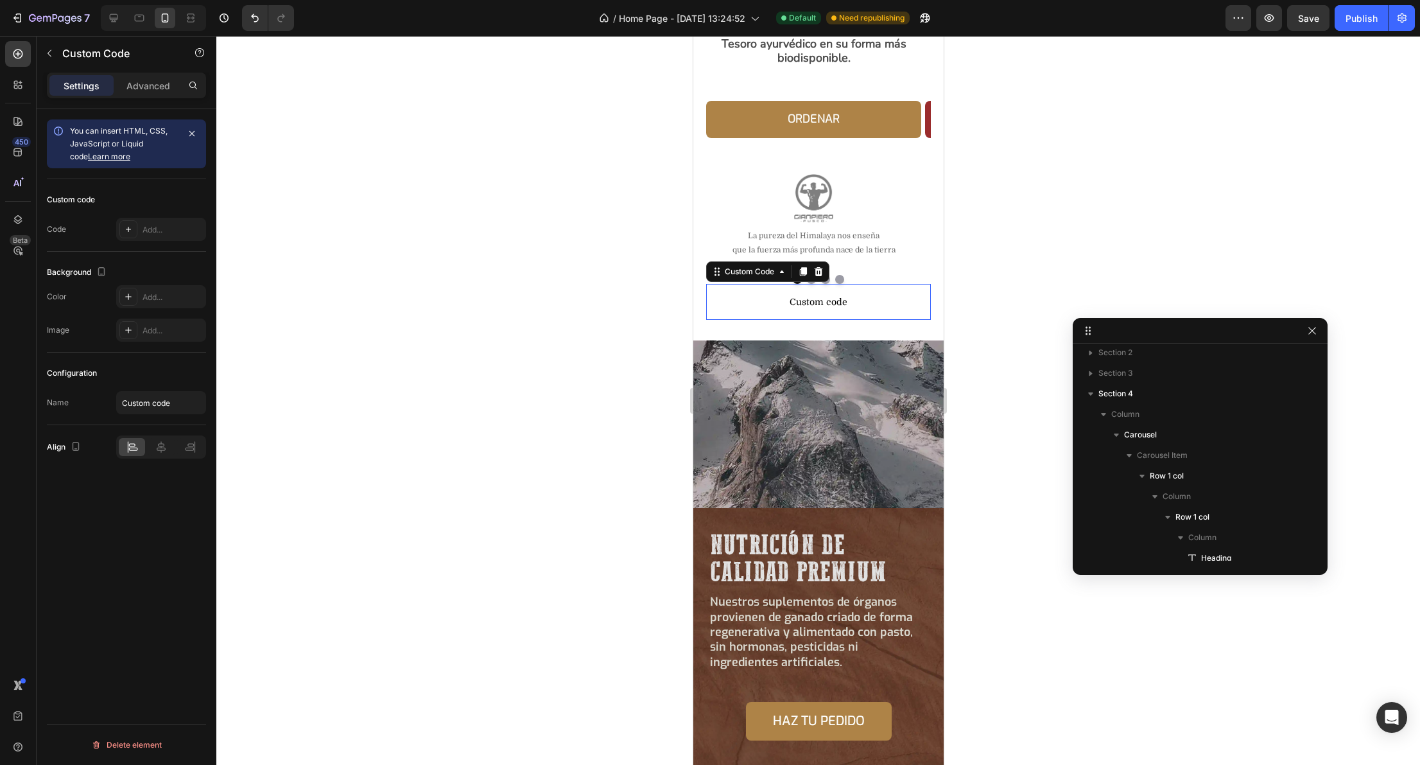
scroll to position [788, 0]
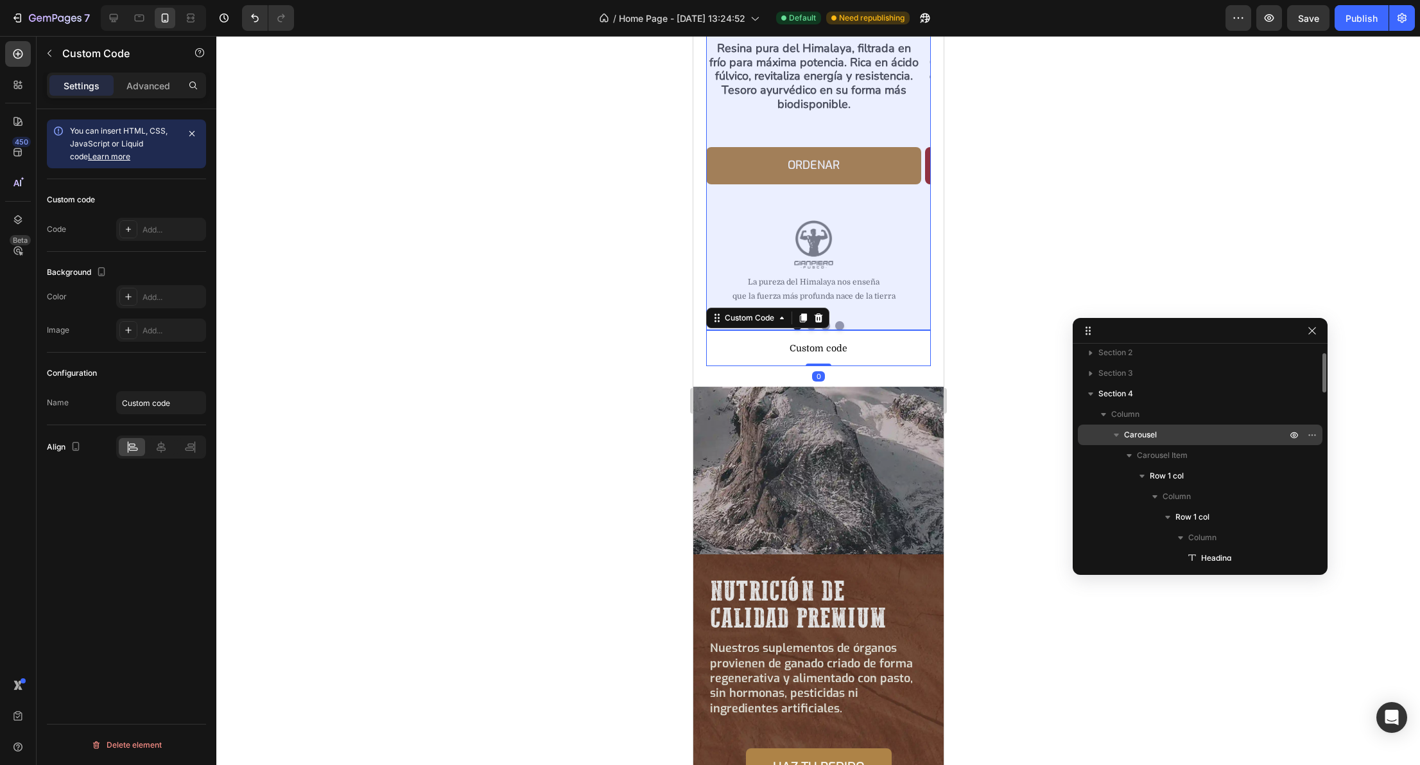
click at [1117, 435] on icon "button" at bounding box center [1116, 434] width 5 height 3
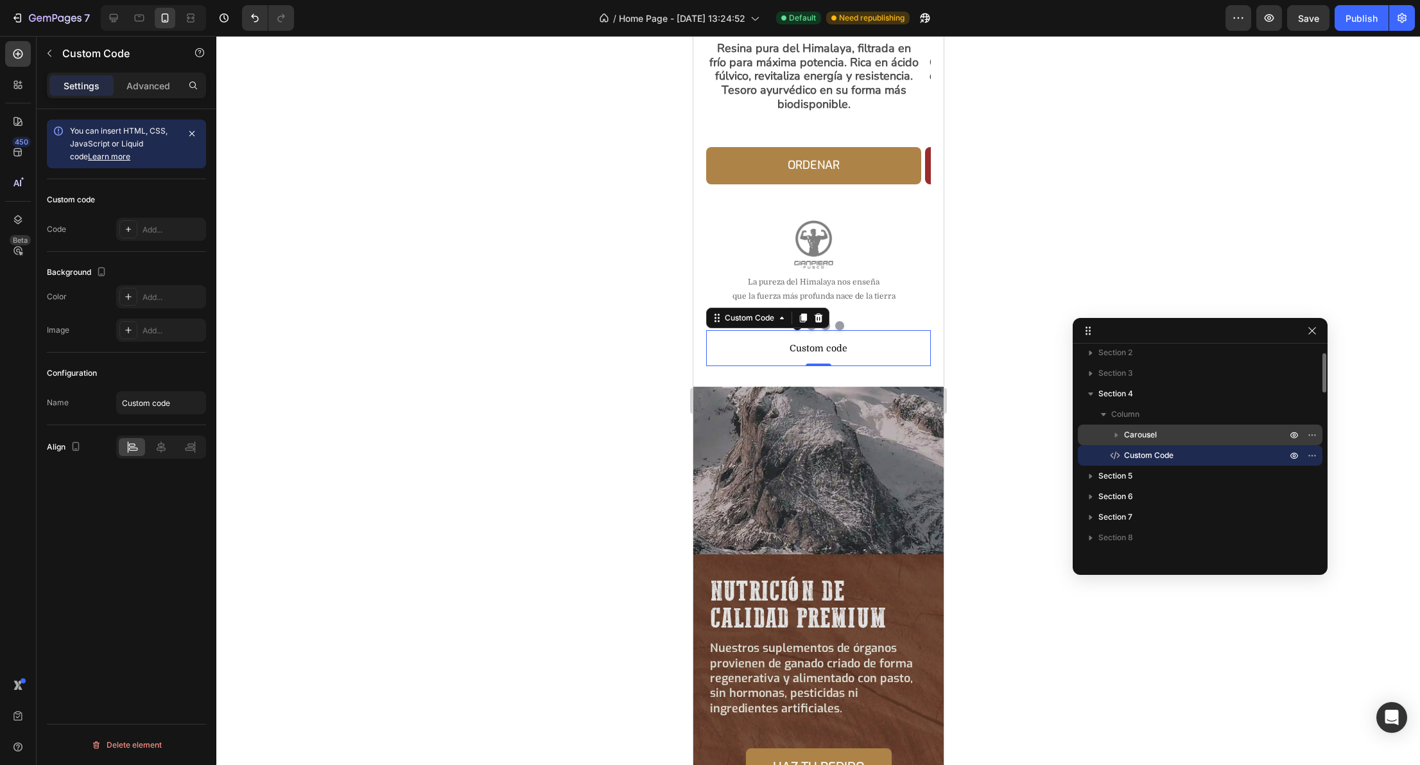
click at [857, 349] on span "Custom code" at bounding box center [818, 347] width 225 height 15
click at [192, 129] on icon "button" at bounding box center [192, 133] width 10 height 10
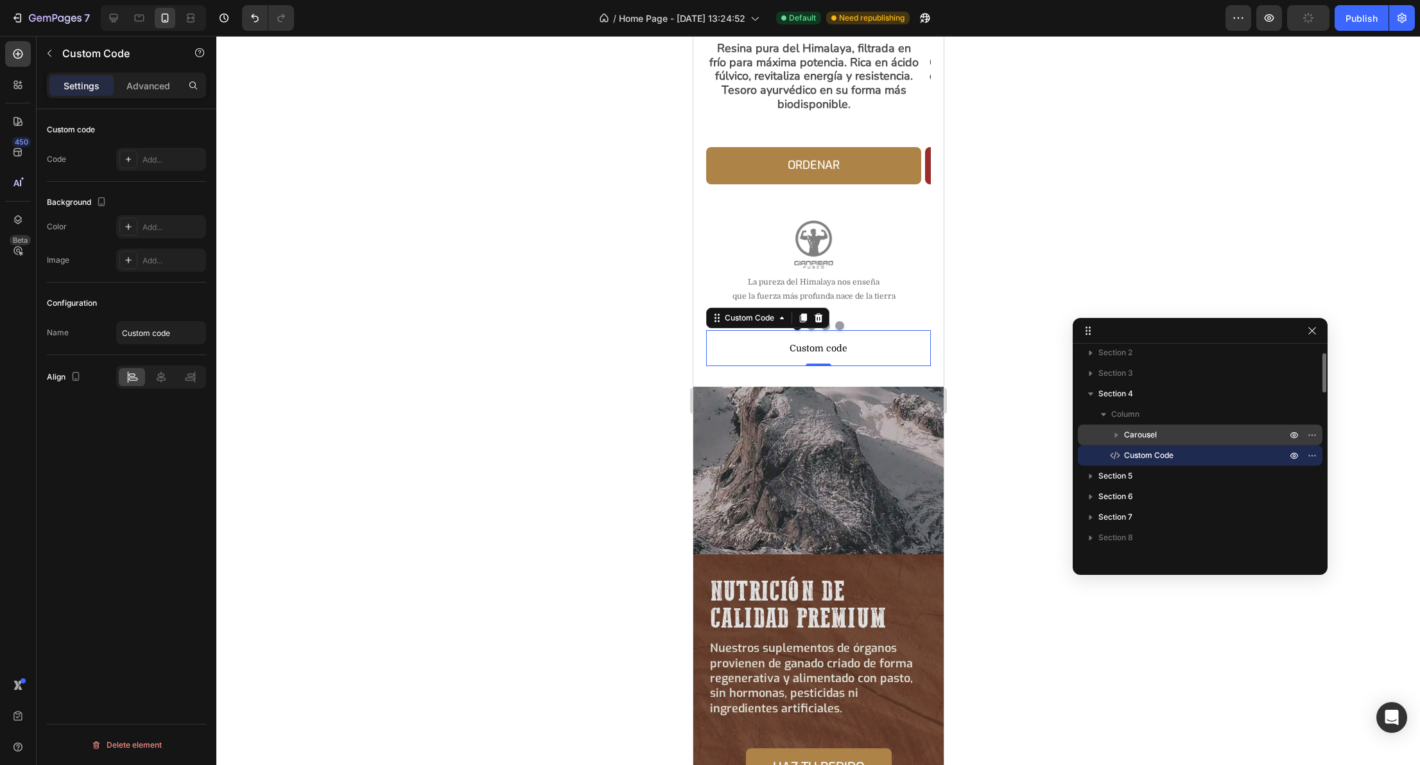
click at [84, 128] on div "Custom code" at bounding box center [71, 130] width 48 height 12
click at [143, 159] on div "Add..." at bounding box center [173, 160] width 60 height 12
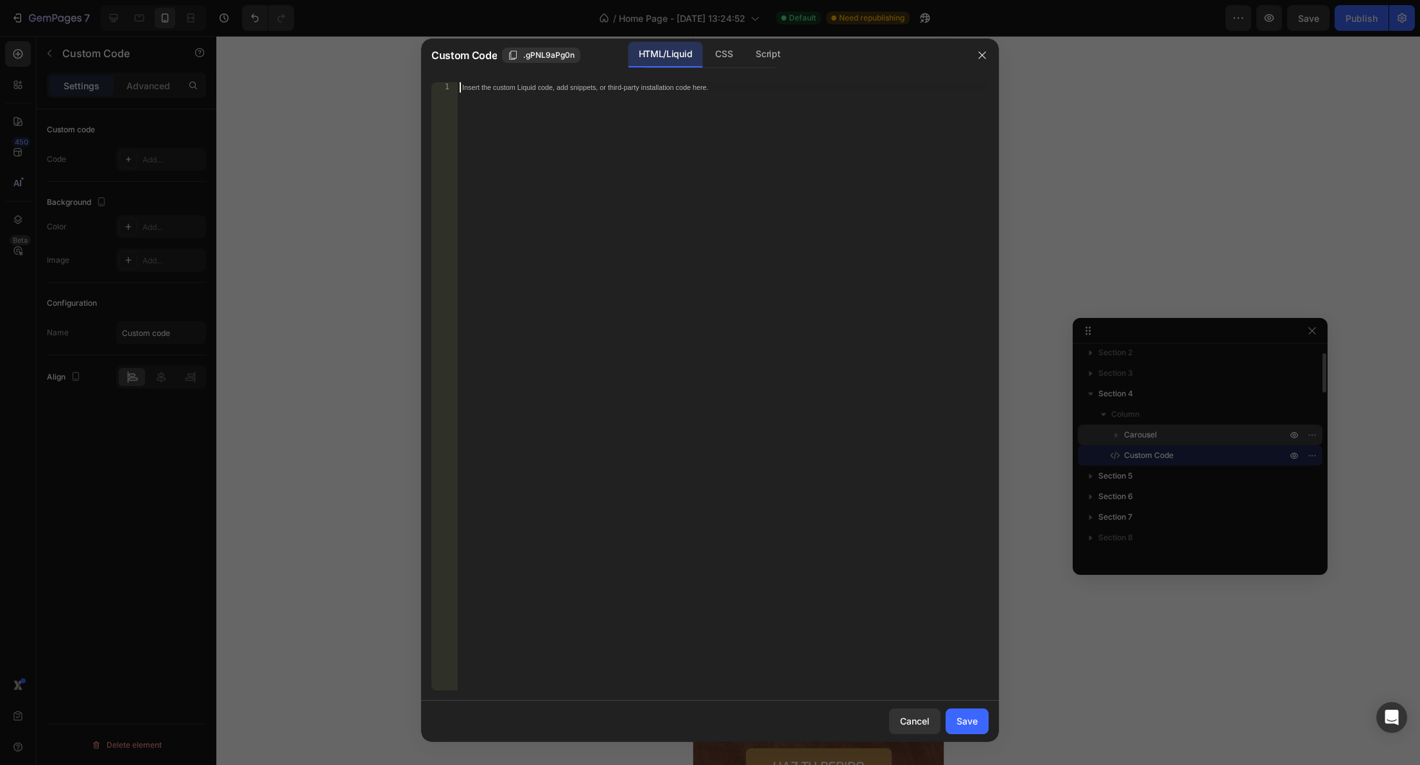
click at [610, 141] on div "Insert the custom Liquid code, add snippets, or third-party installation code h…" at bounding box center [723, 396] width 532 height 629
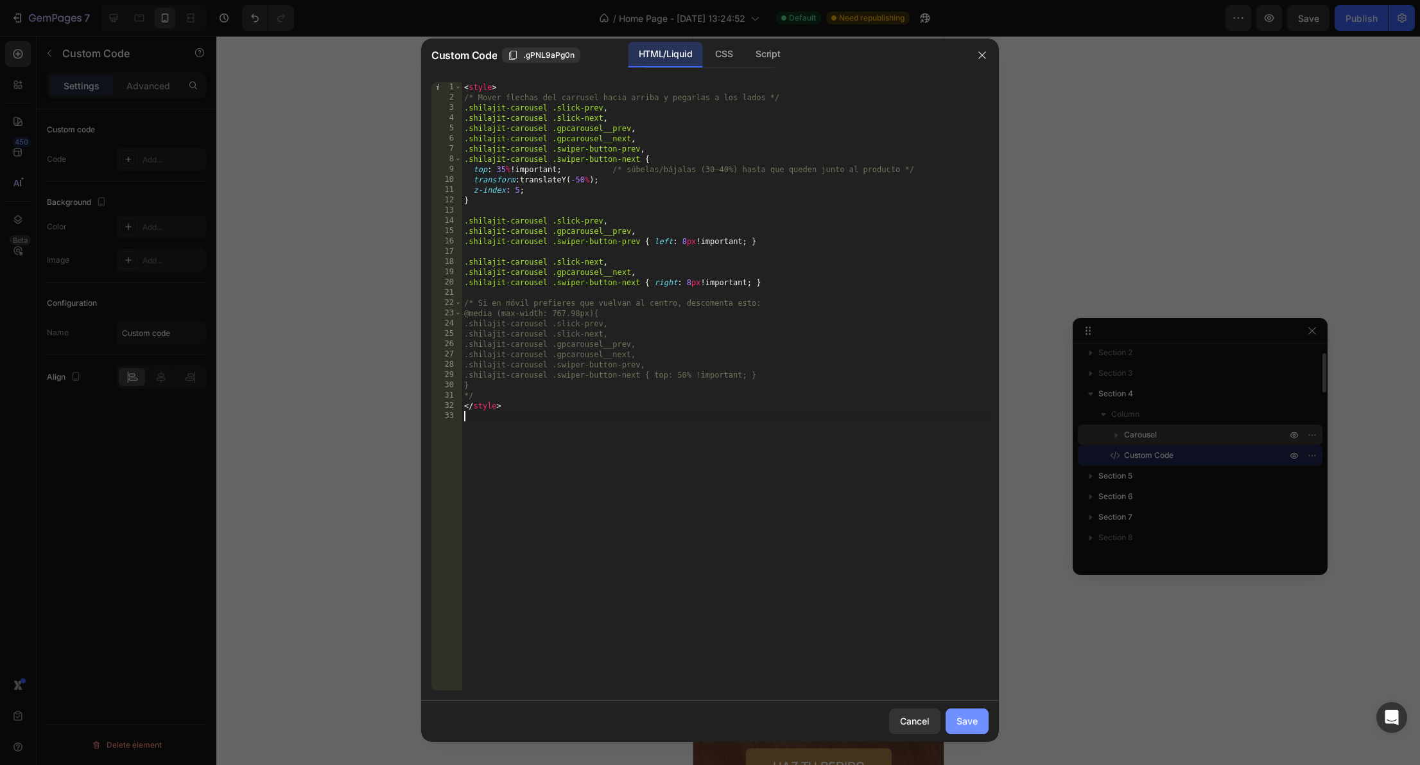
click at [971, 719] on div "Save" at bounding box center [967, 720] width 21 height 13
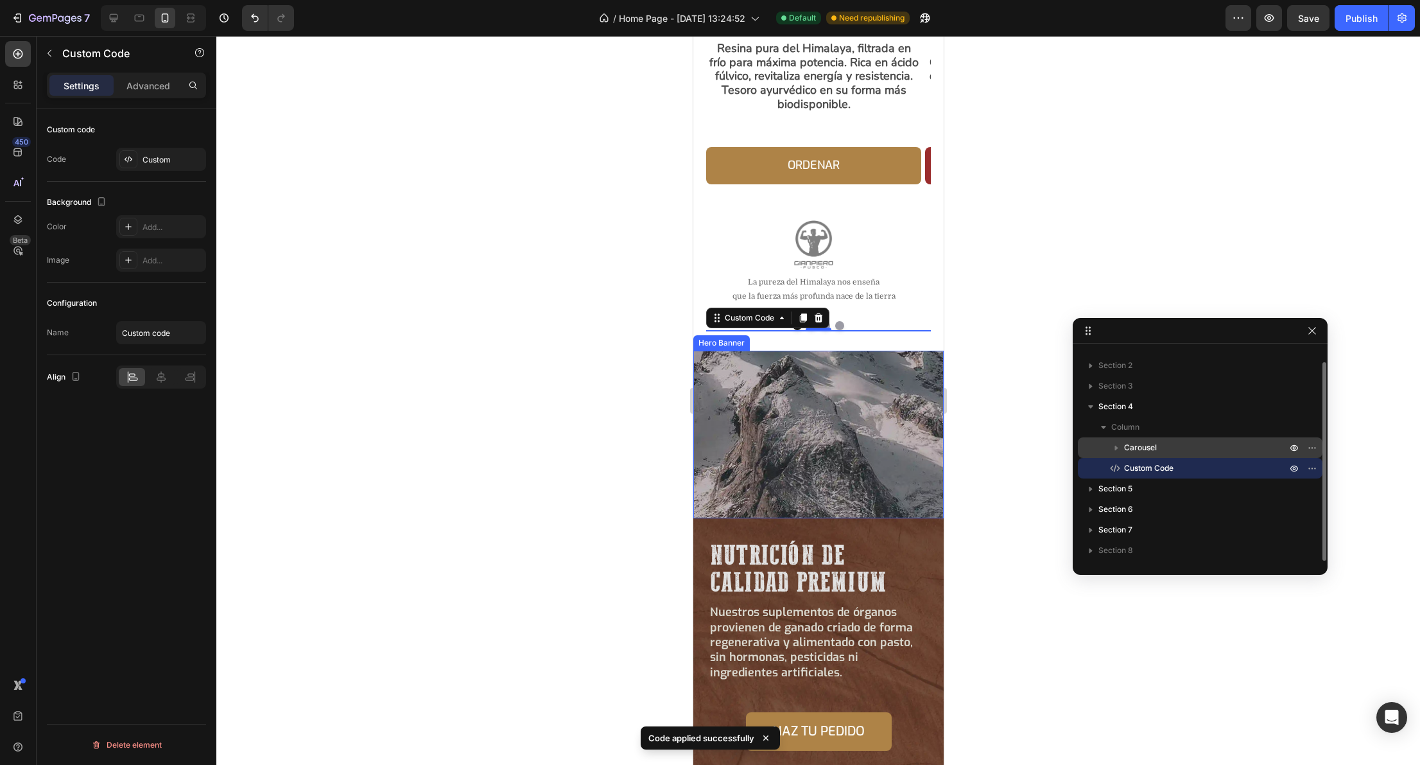
scroll to position [638, 0]
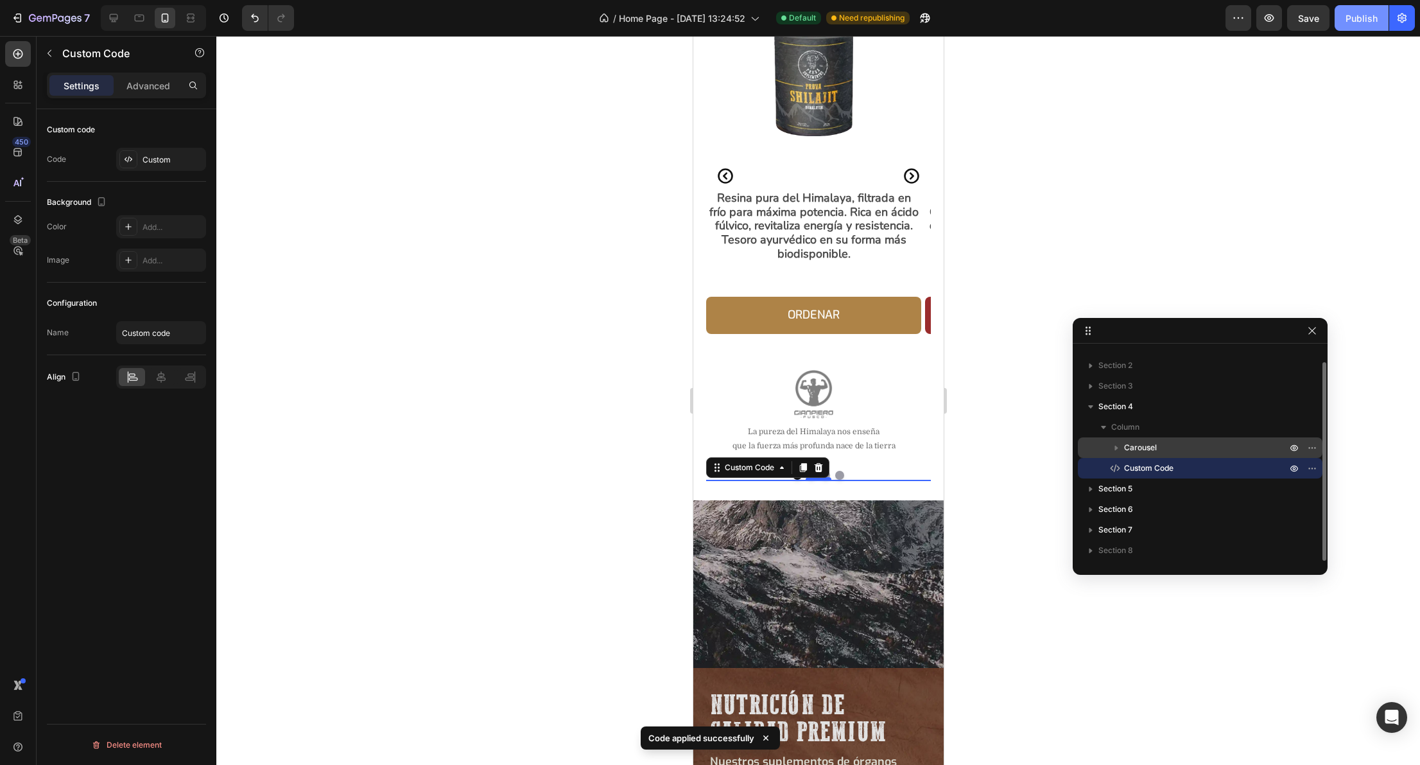
click at [1368, 13] on div "Publish" at bounding box center [1362, 18] width 32 height 13
click at [819, 466] on icon at bounding box center [818, 467] width 8 height 9
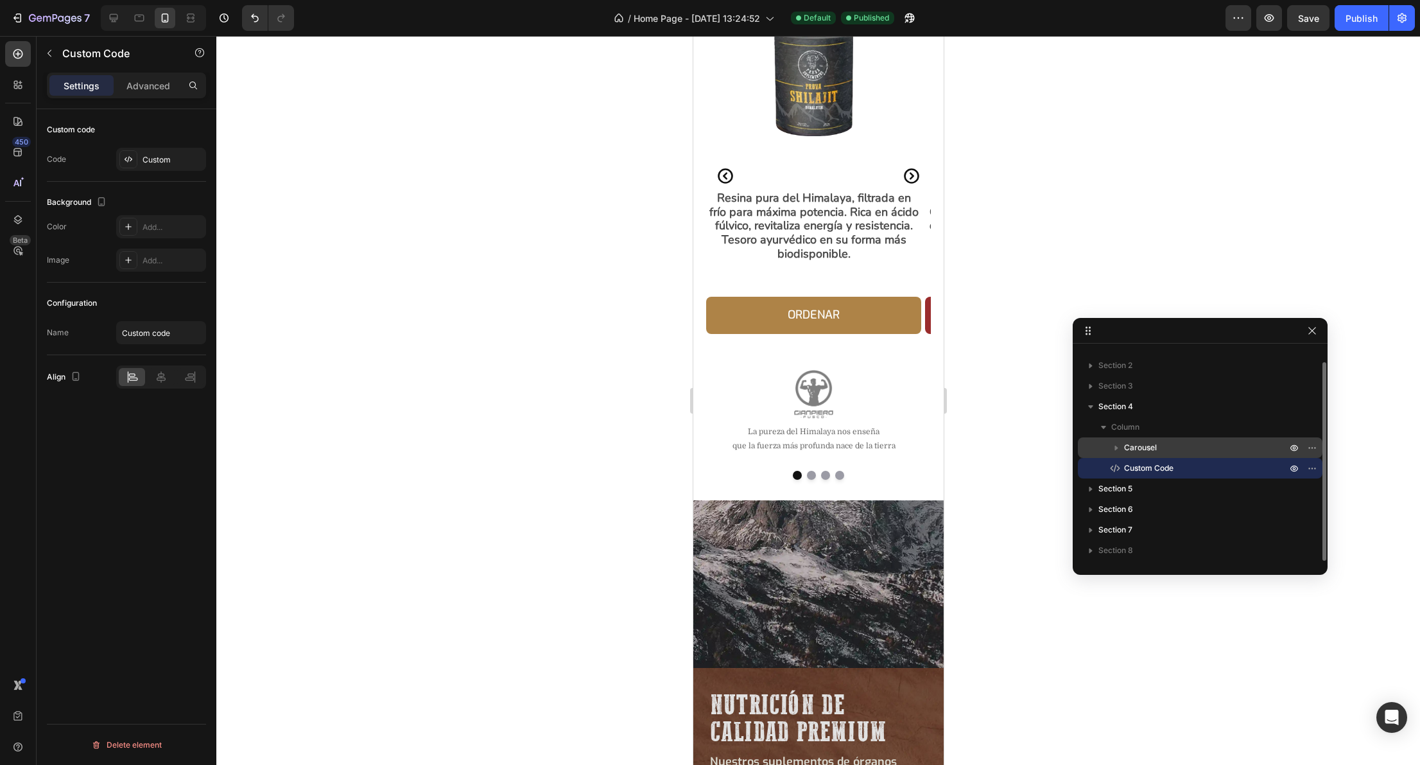
scroll to position [0, 0]
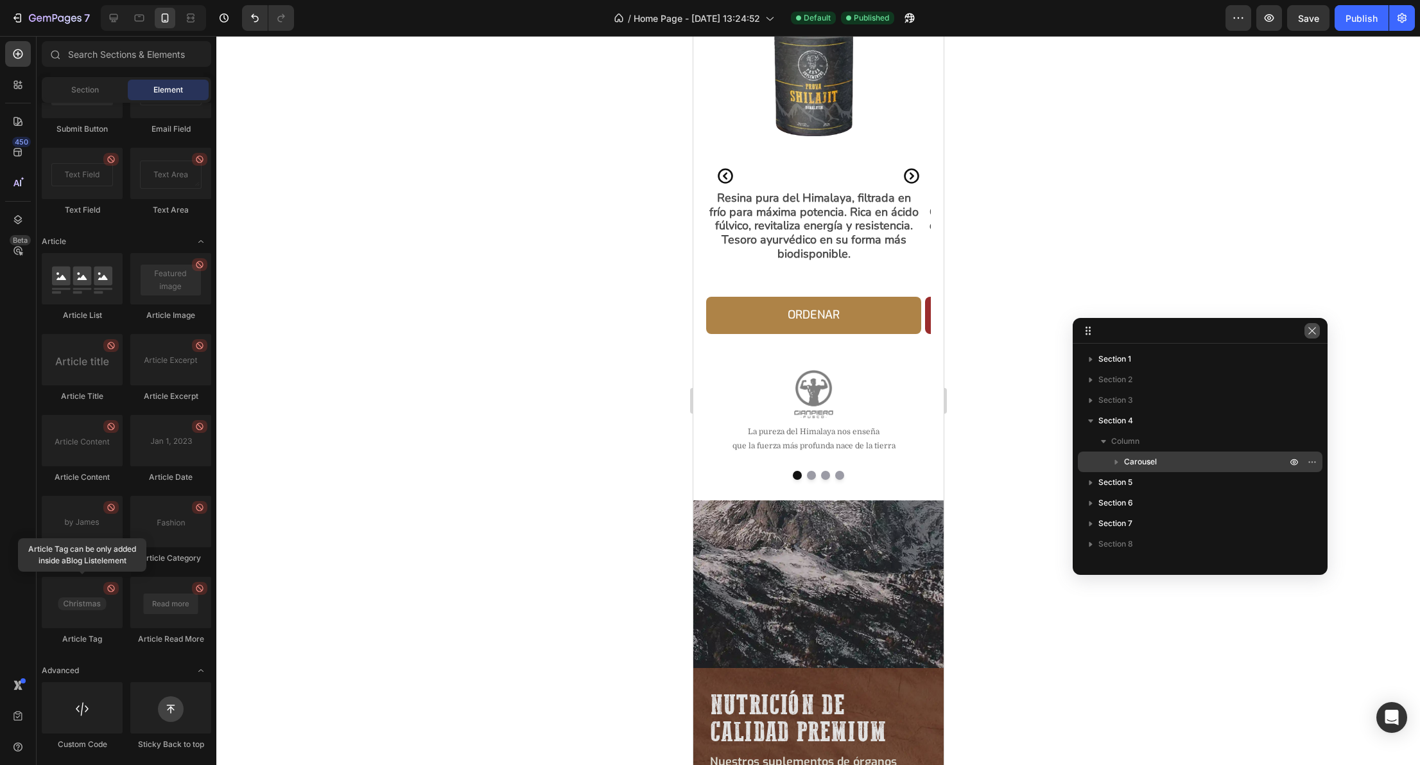
click at [1314, 327] on icon "button" at bounding box center [1312, 331] width 10 height 10
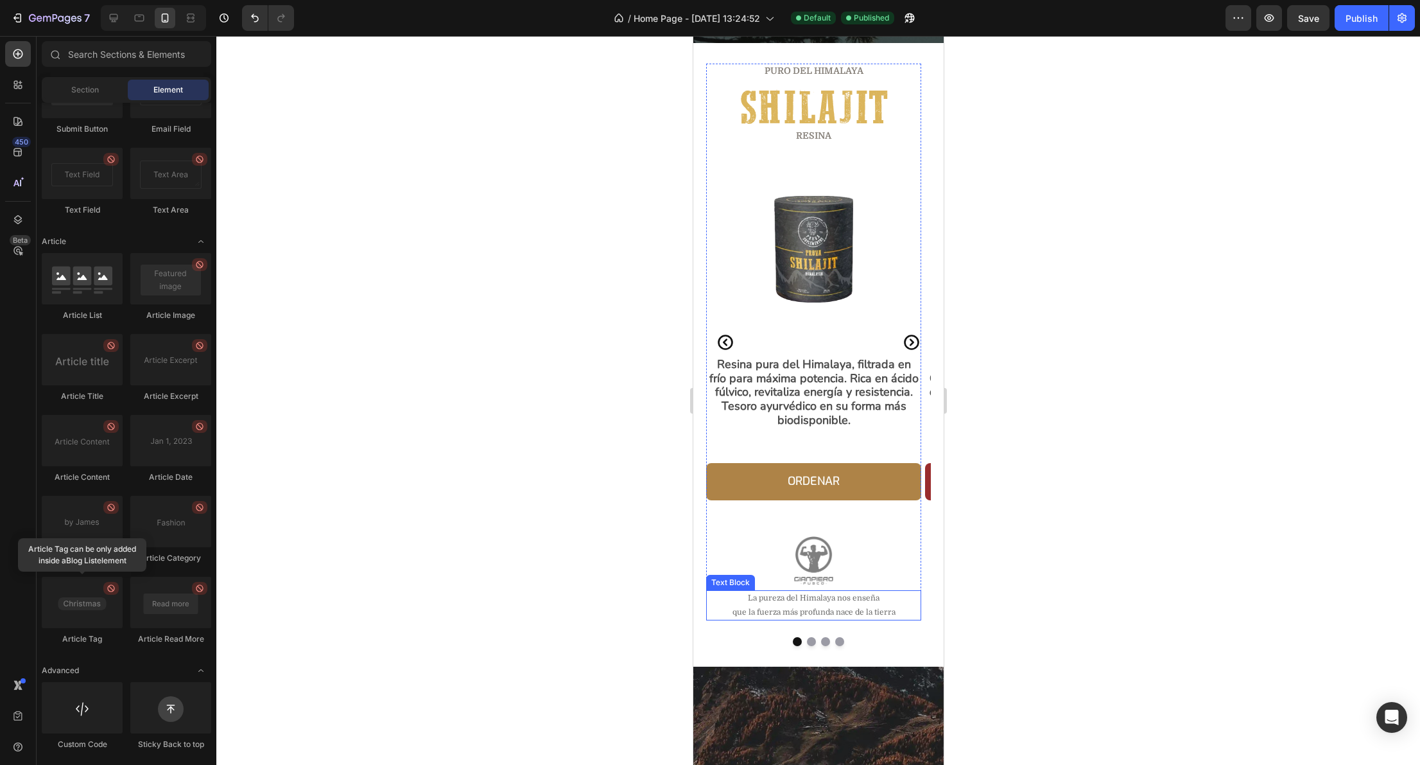
scroll to position [341, 0]
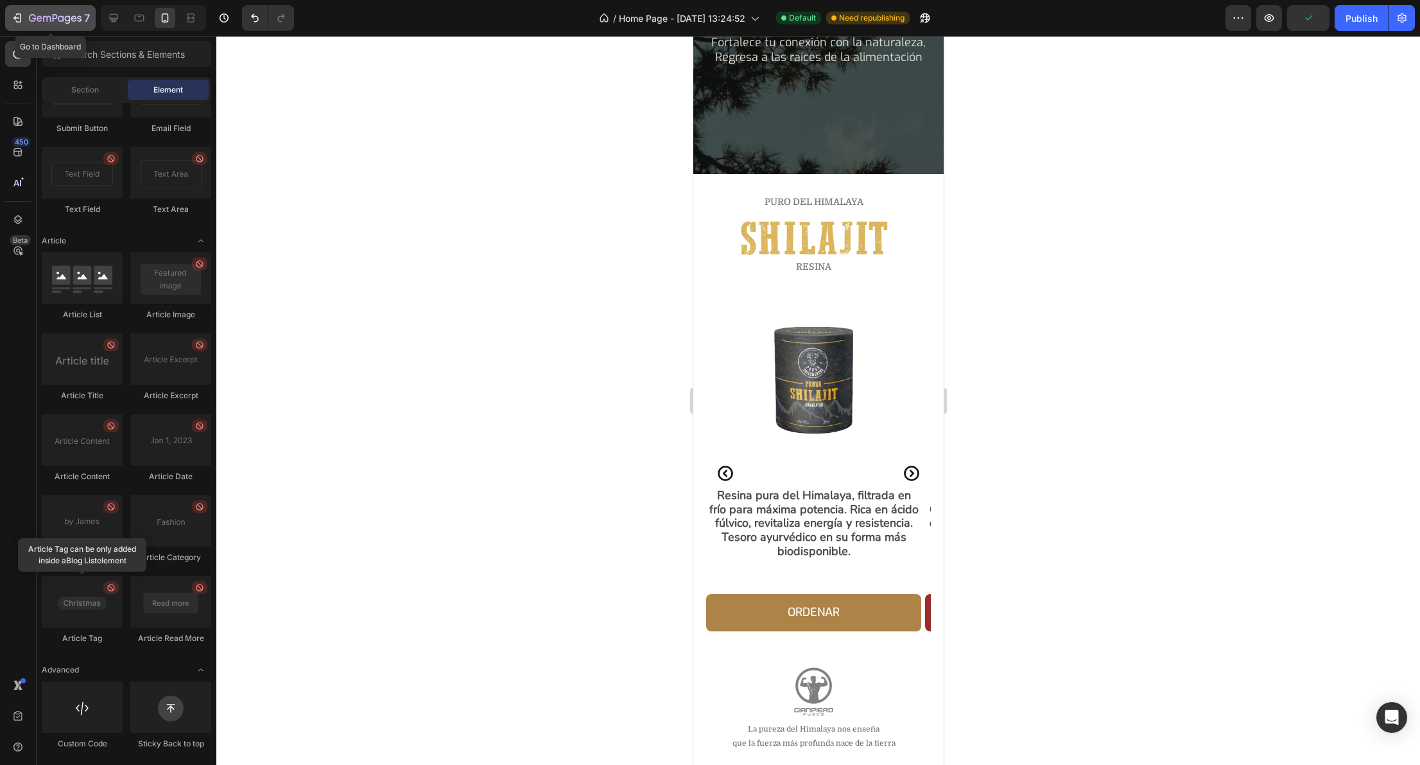
click at [53, 14] on icon "button" at bounding box center [55, 18] width 5 height 8
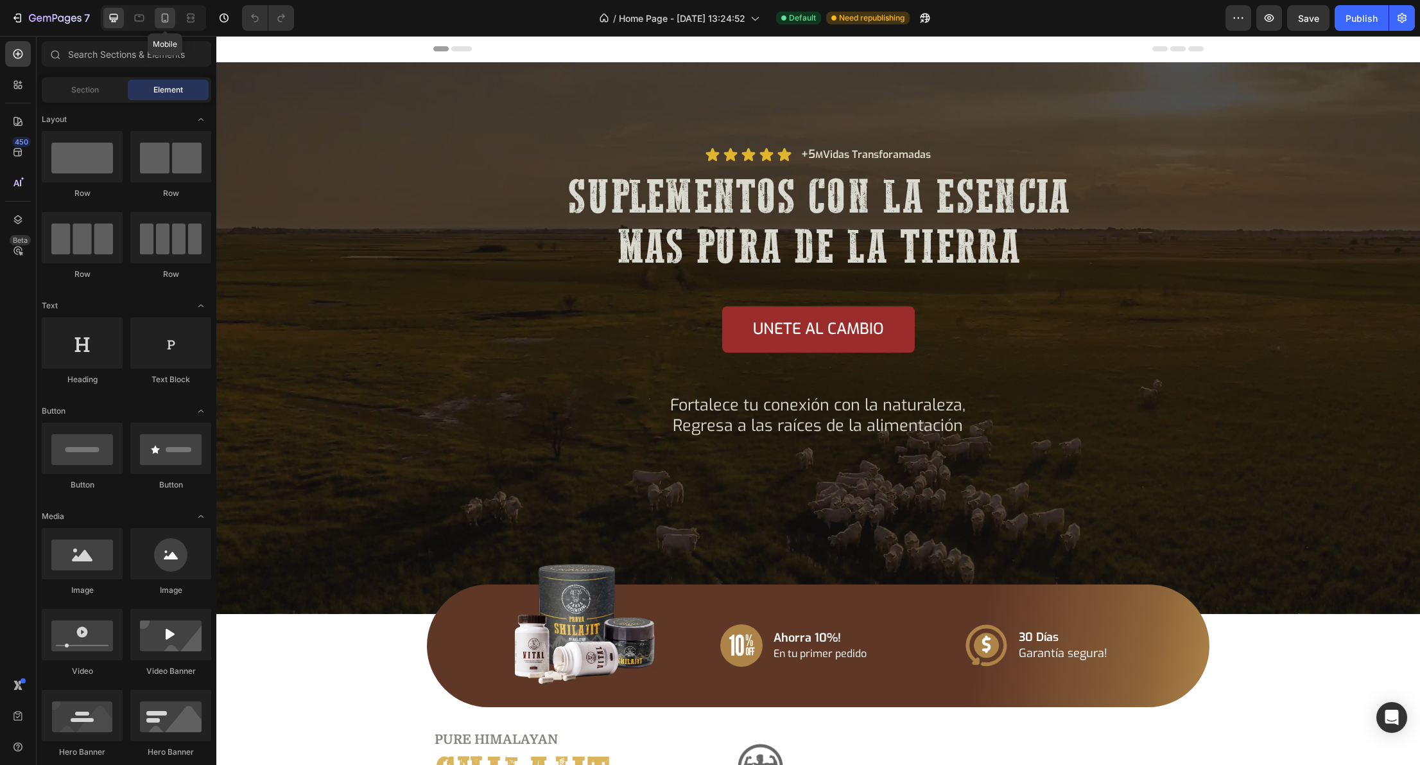
click at [166, 19] on icon at bounding box center [165, 18] width 13 height 13
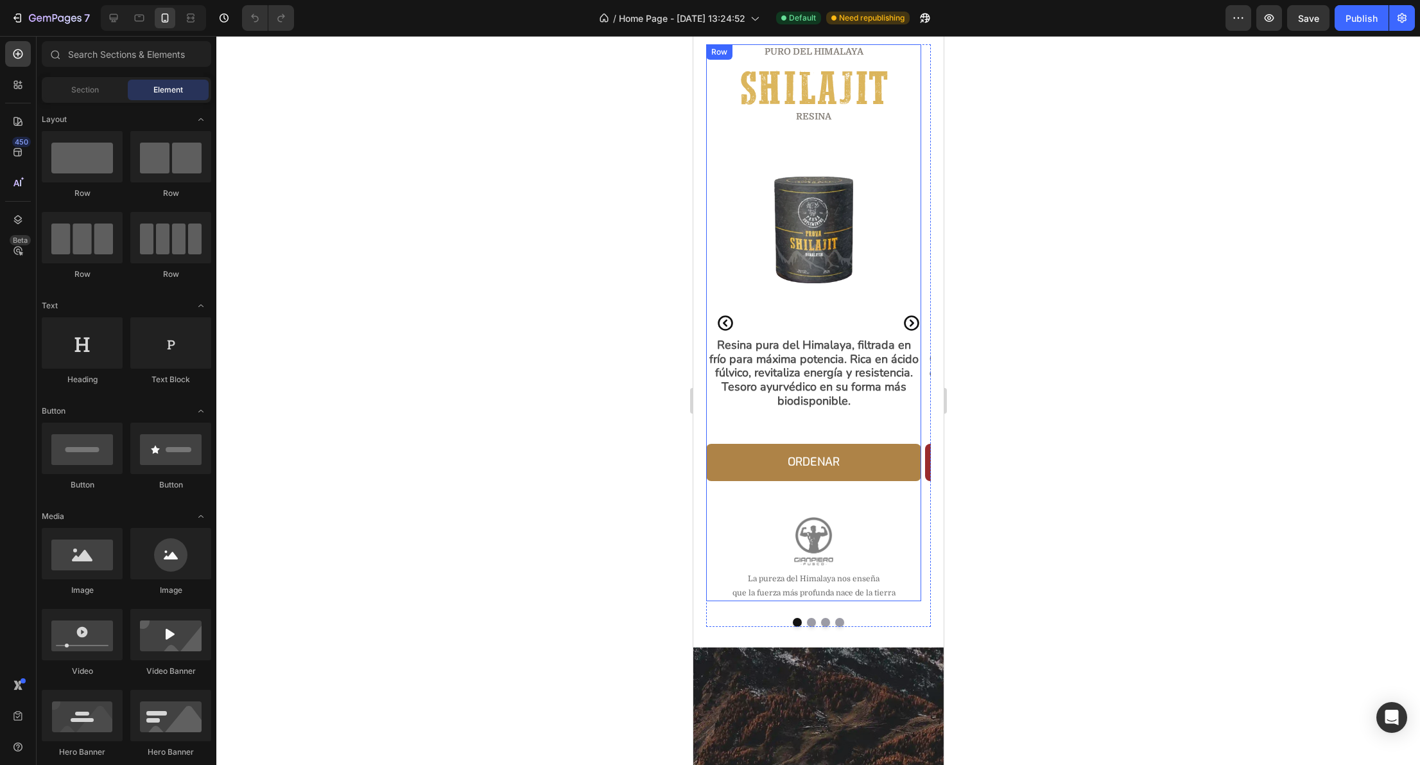
scroll to position [341, 0]
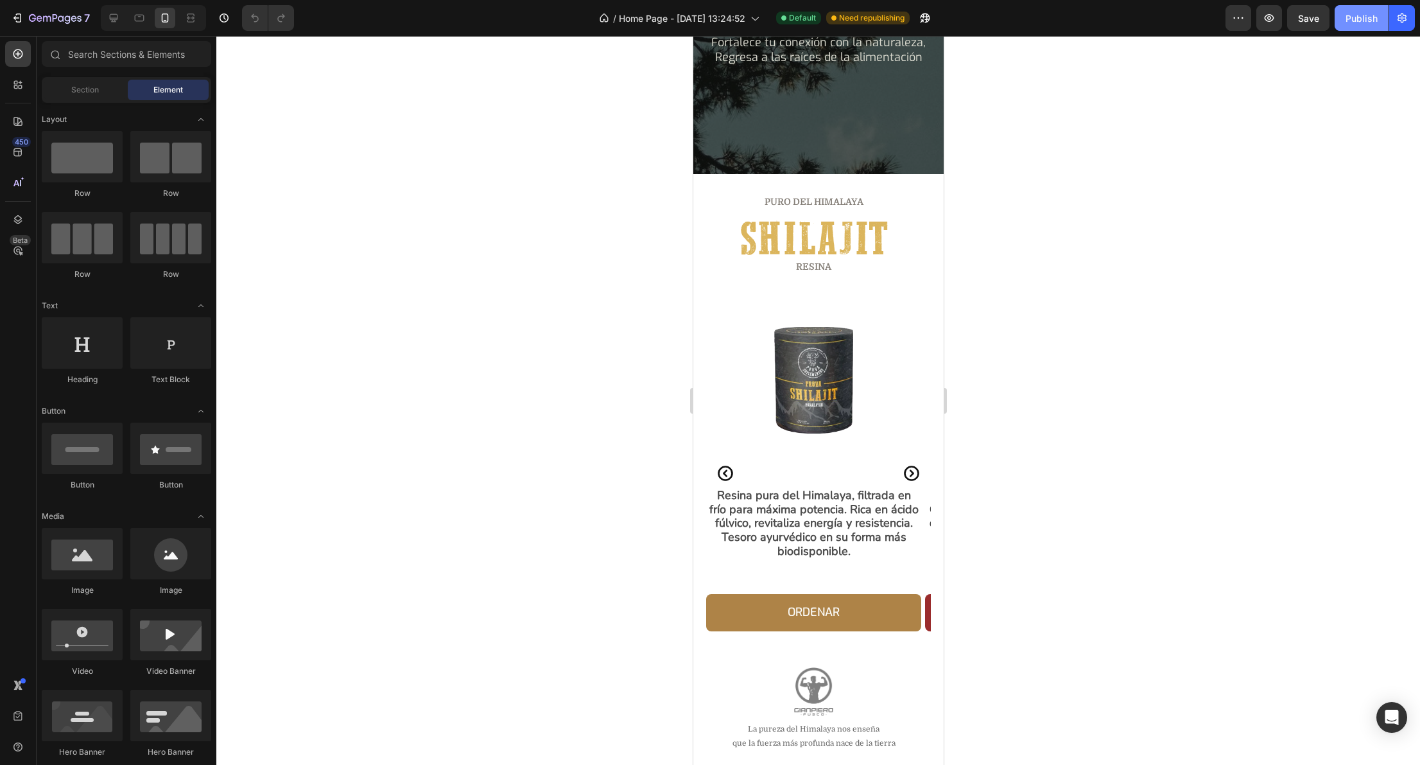
click at [1364, 17] on div "Publish" at bounding box center [1362, 18] width 32 height 13
click at [712, 186] on div "Puro del Himalaya Heading Shilajit Heading RESINa Heading Row Image Row Resina …" at bounding box center [818, 486] width 250 height 624
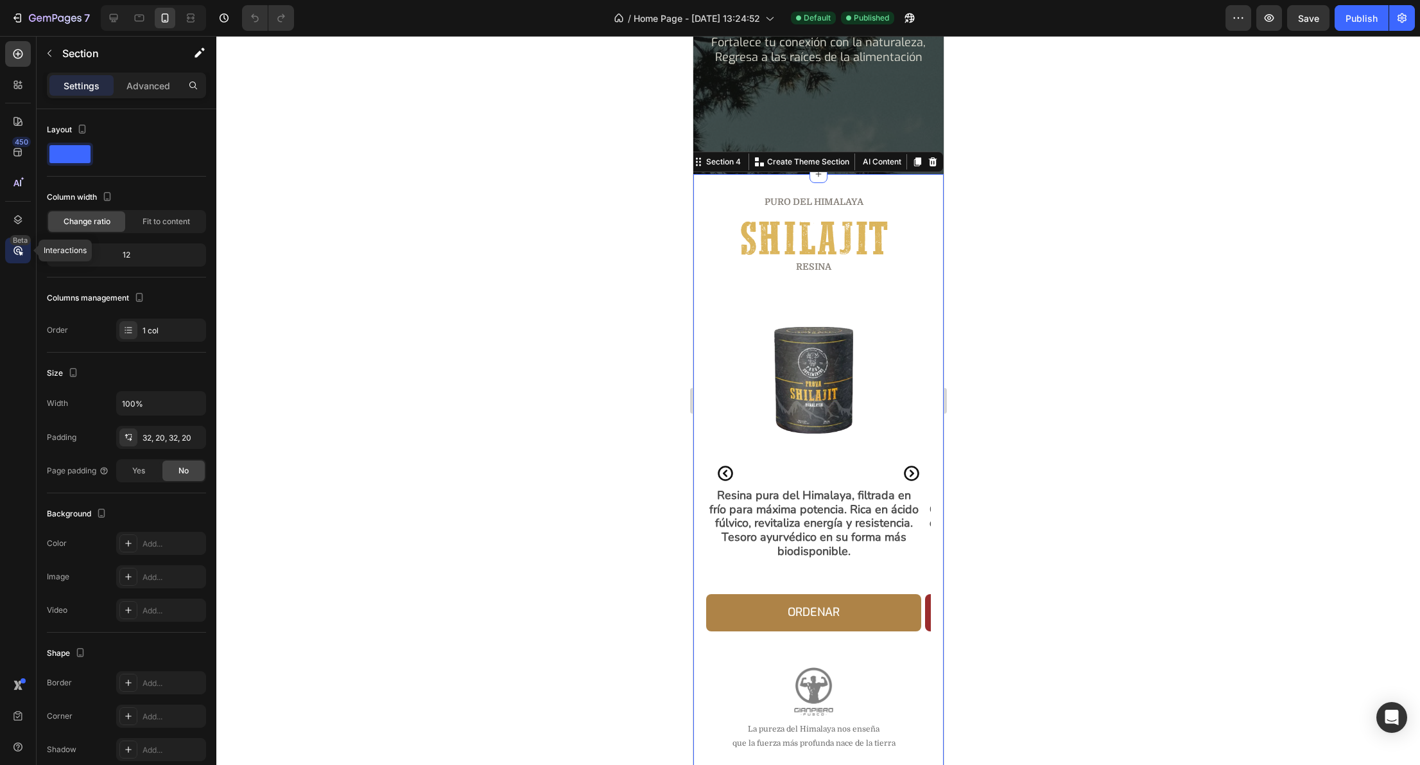
click at [20, 236] on div "Beta" at bounding box center [20, 240] width 21 height 10
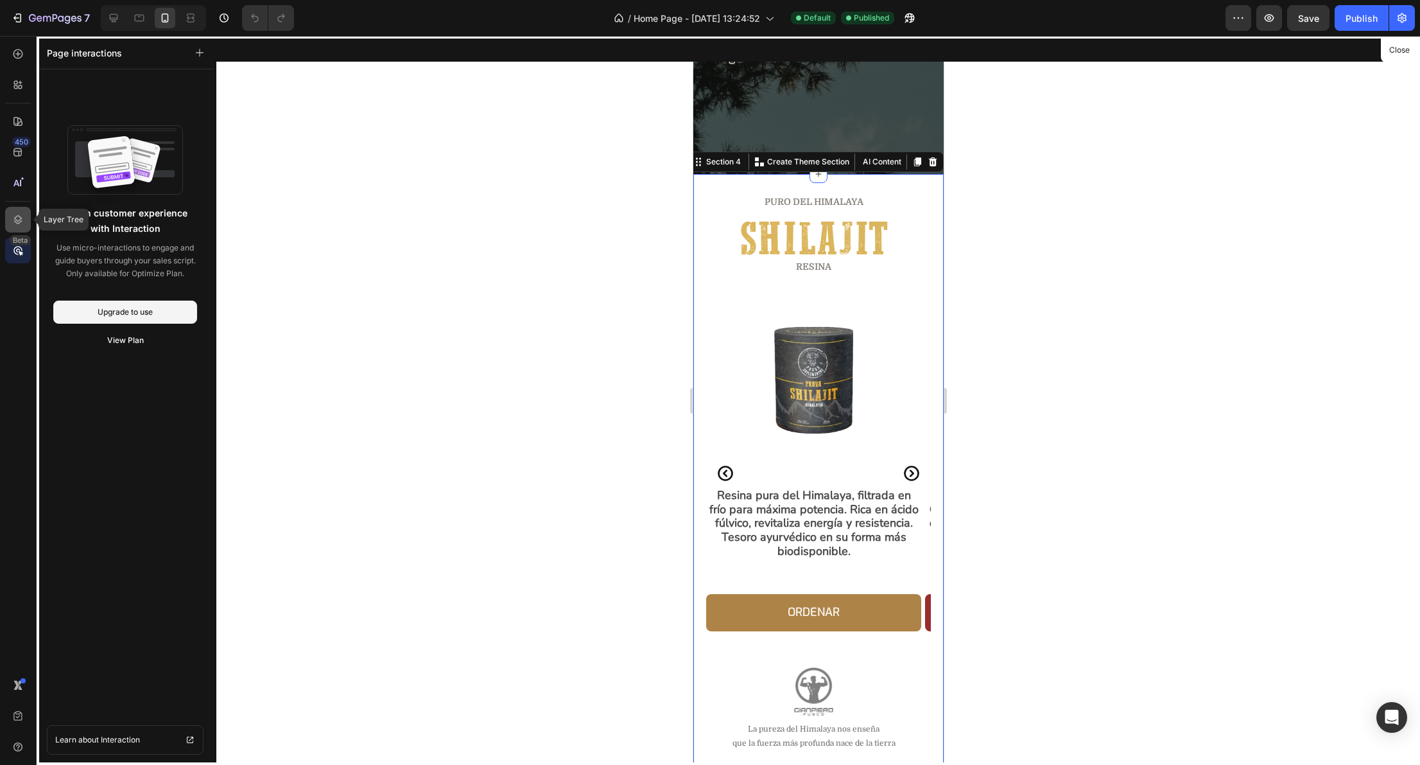
click at [17, 220] on icon at bounding box center [18, 219] width 13 height 13
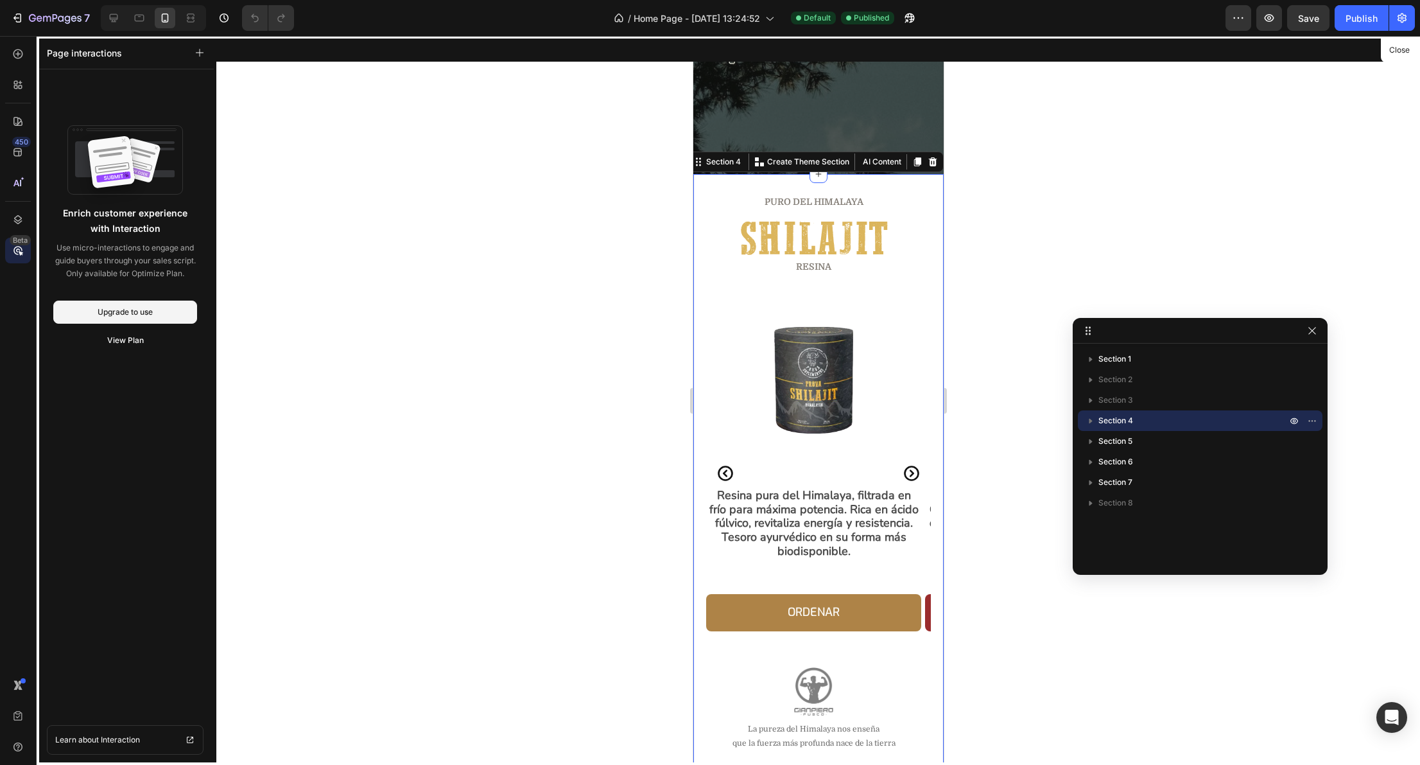
click at [1406, 49] on button "Close" at bounding box center [1399, 50] width 31 height 19
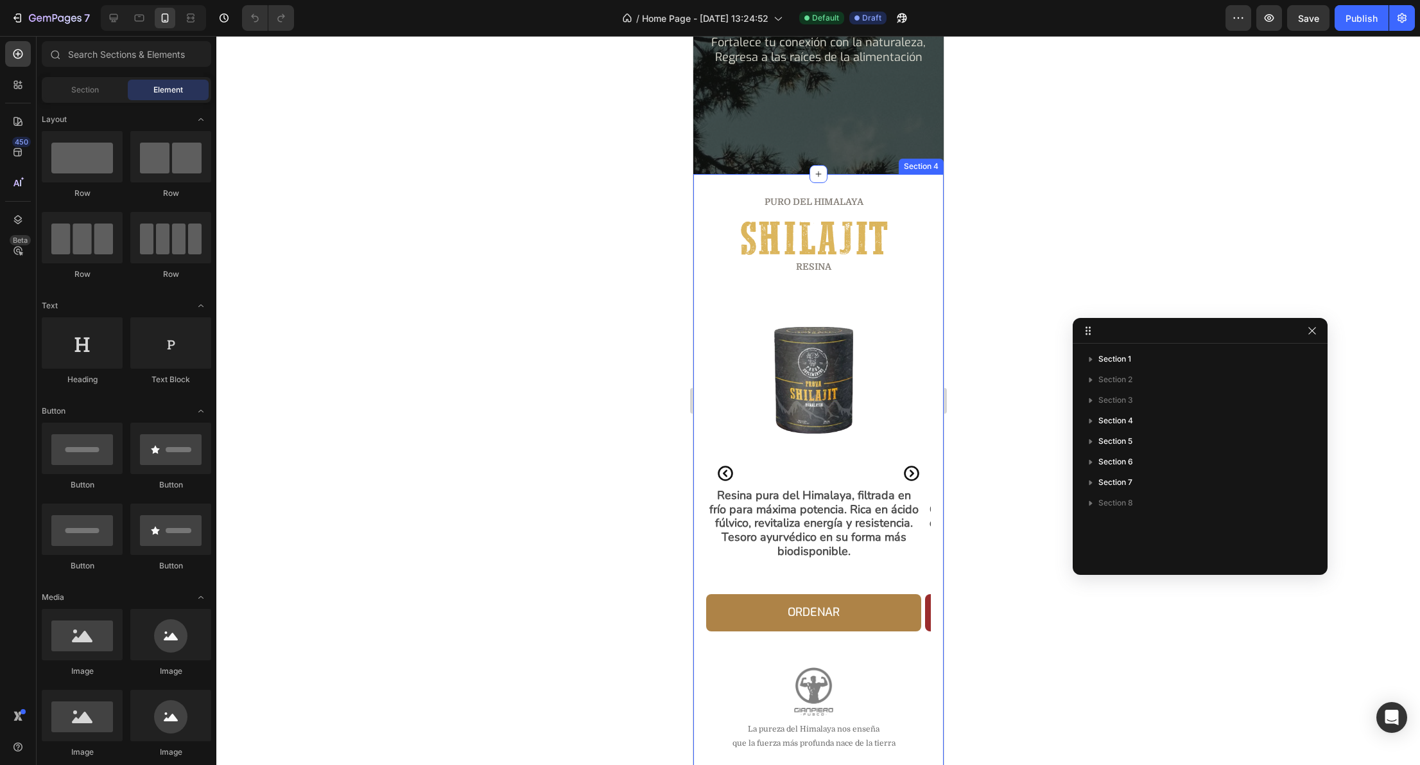
click at [923, 287] on div "Puro del Himalaya Heading Shilajit Heading RESINa Heading Row Image Row Resina …" at bounding box center [818, 486] width 250 height 624
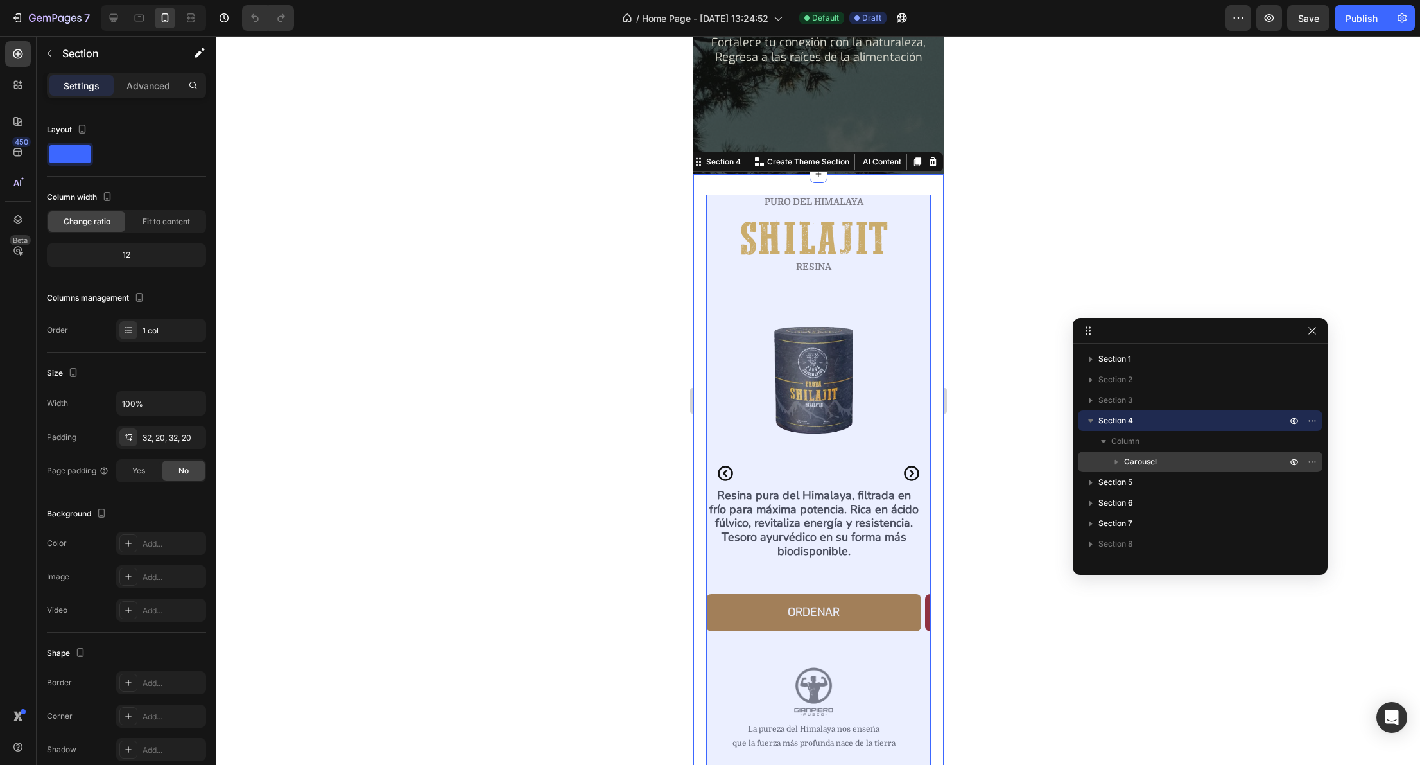
click at [1142, 462] on span "Carousel" at bounding box center [1140, 461] width 33 height 13
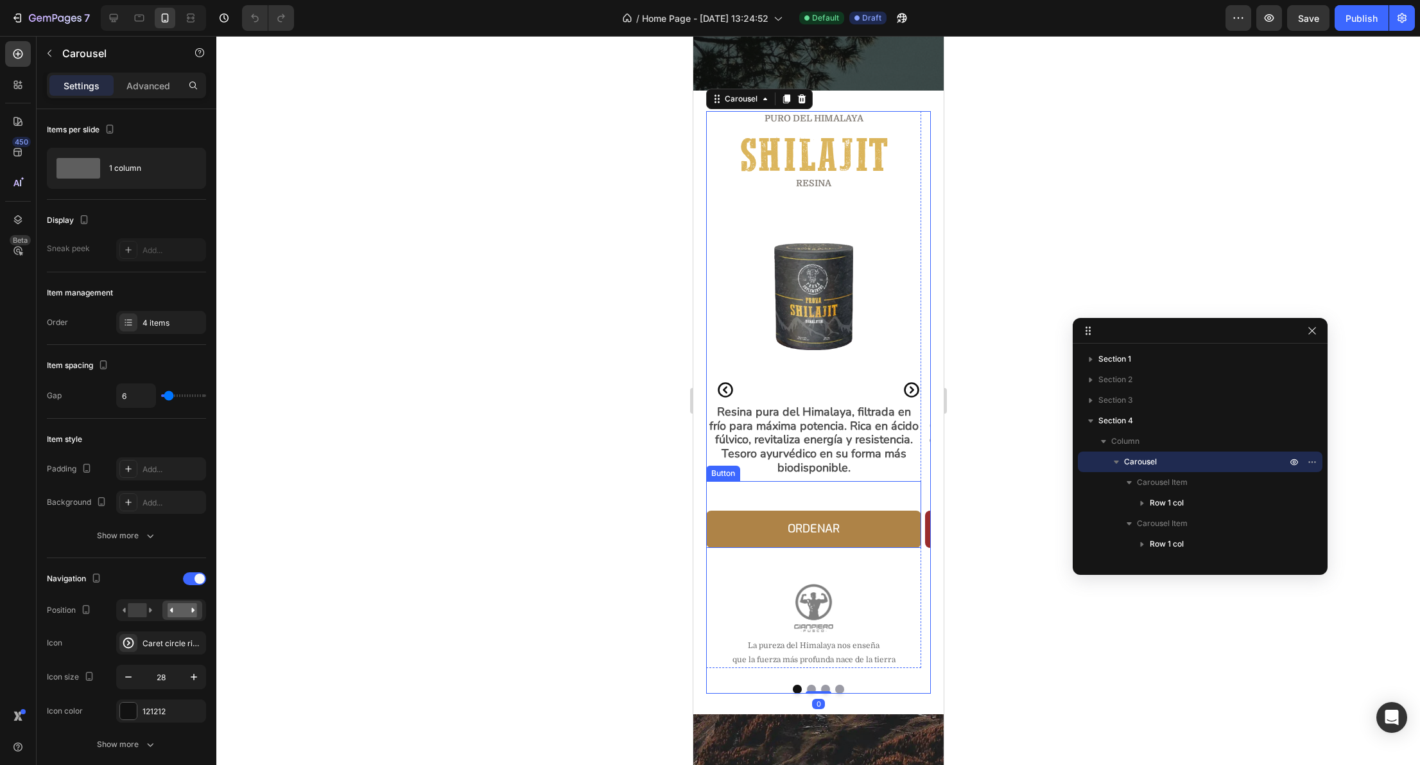
scroll to position [433, 0]
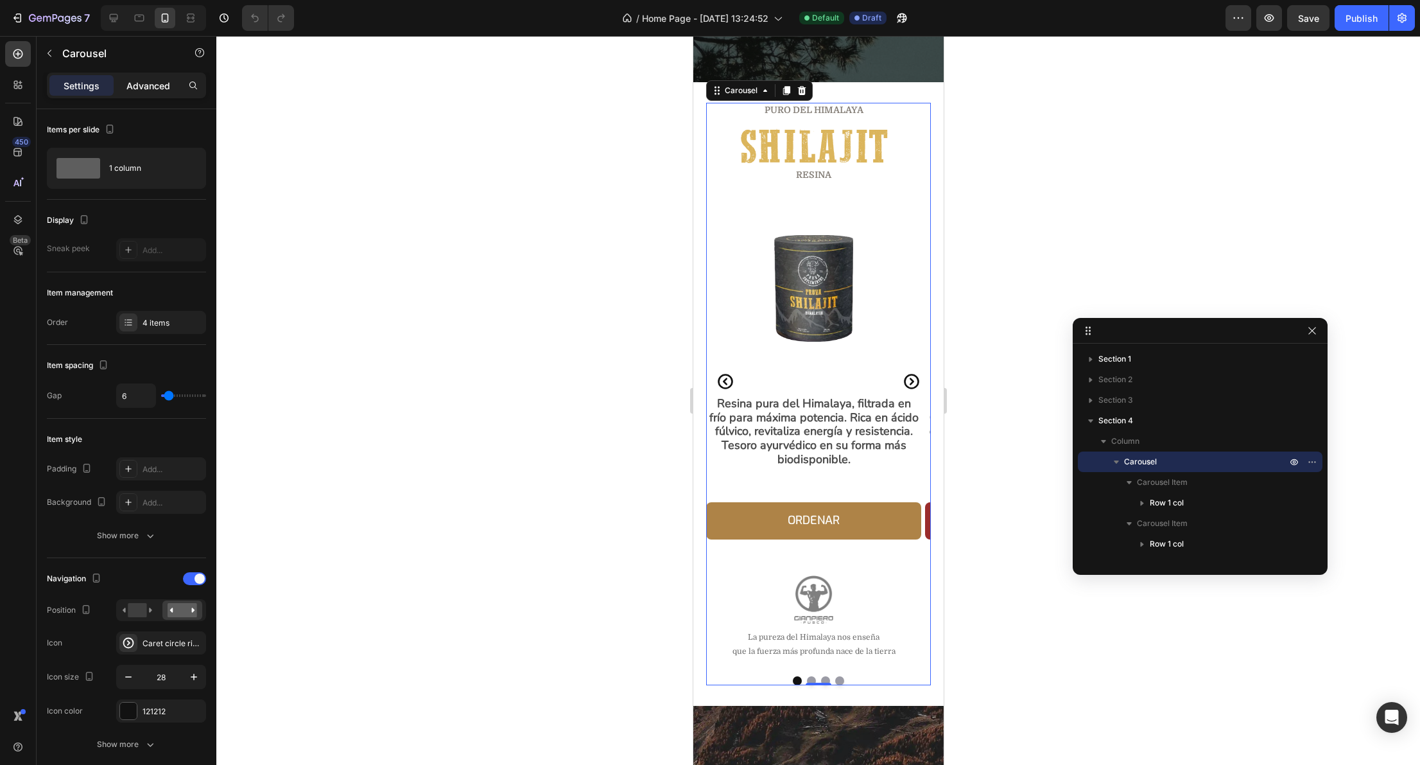
click at [142, 83] on p "Advanced" at bounding box center [149, 85] width 44 height 13
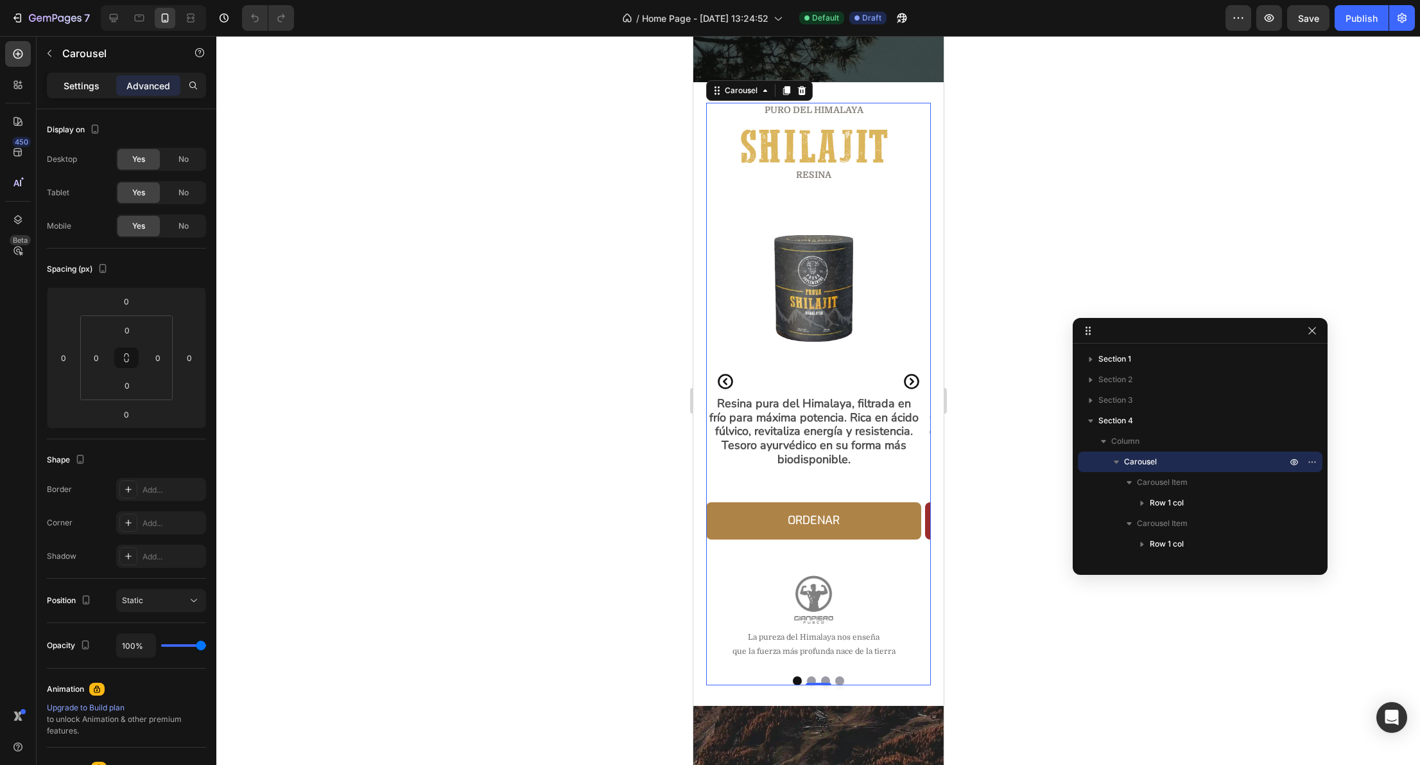
click at [80, 87] on p "Settings" at bounding box center [82, 85] width 36 height 13
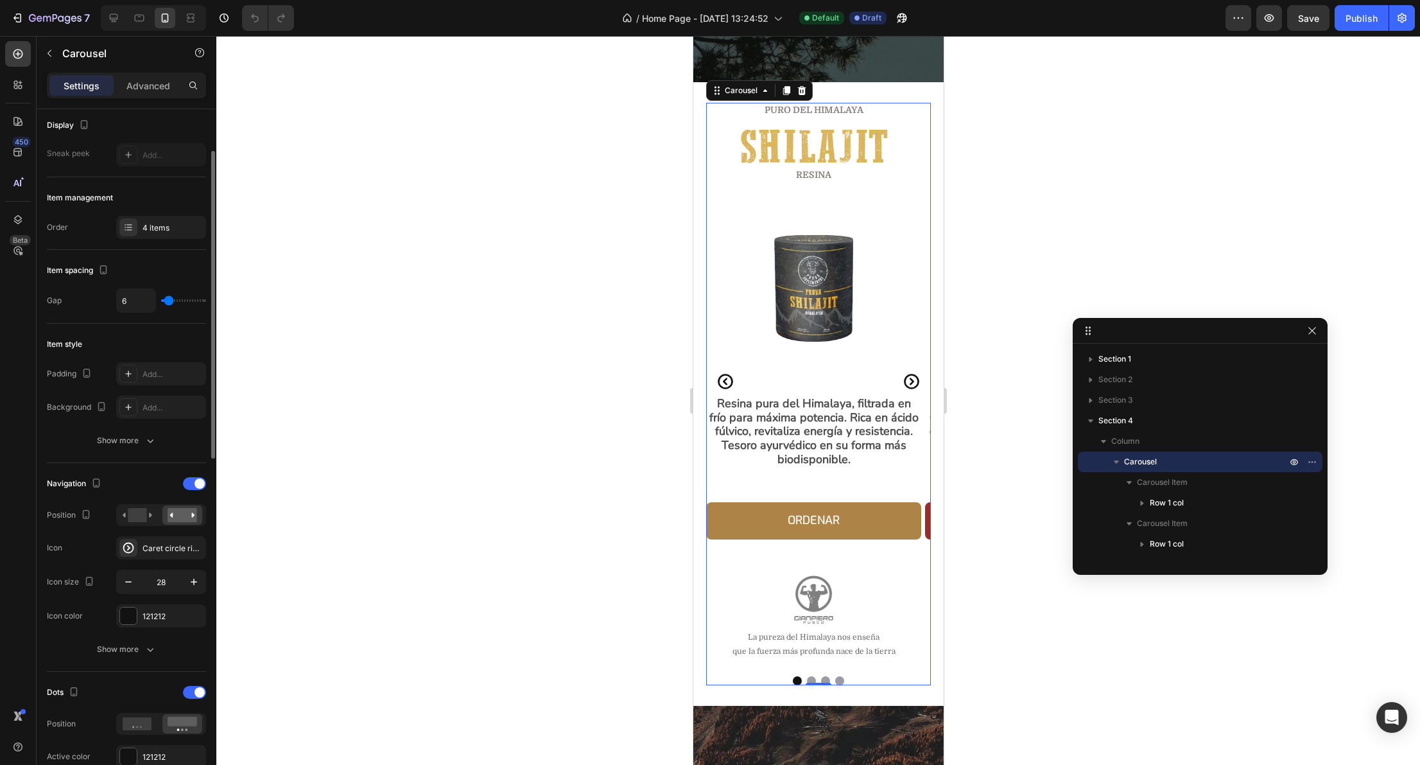
scroll to position [195, 0]
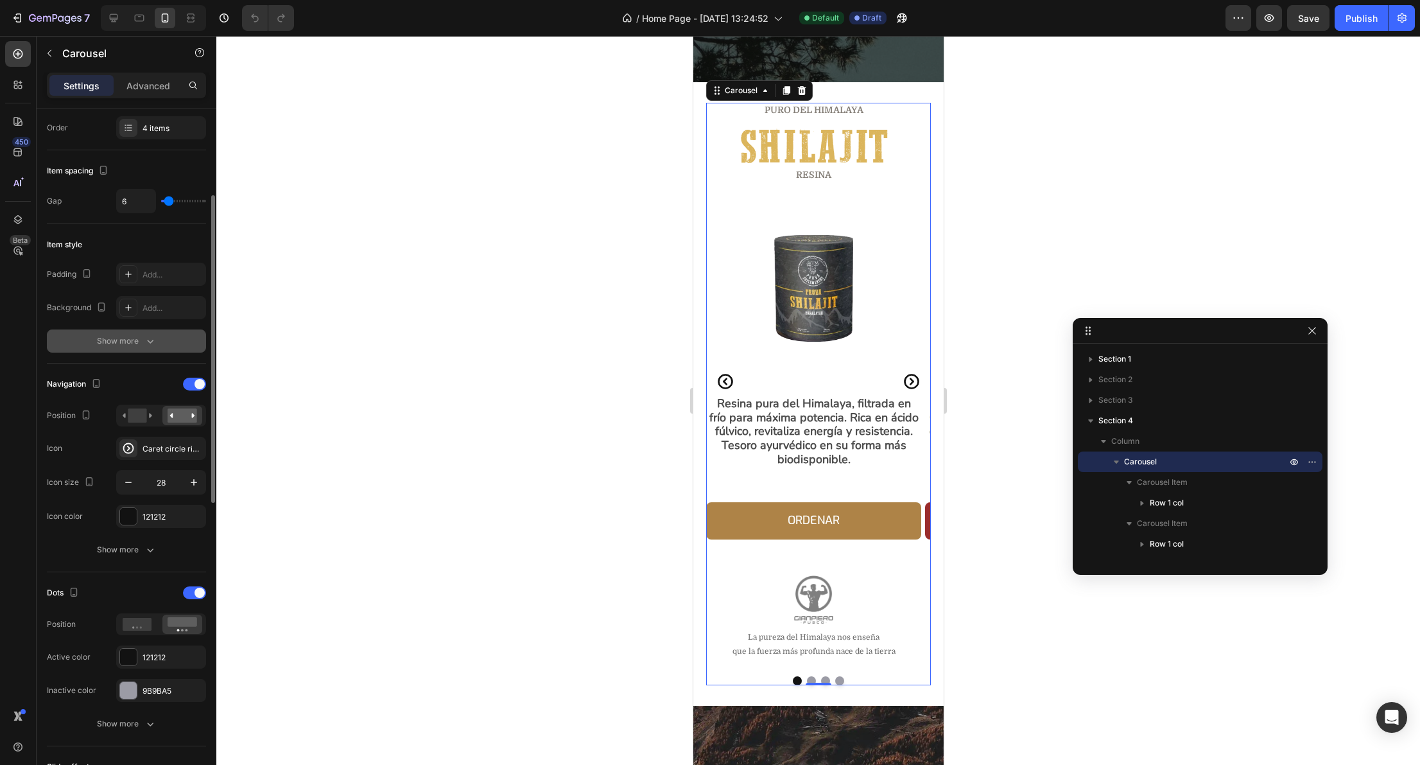
click at [116, 336] on div "Show more" at bounding box center [127, 341] width 60 height 13
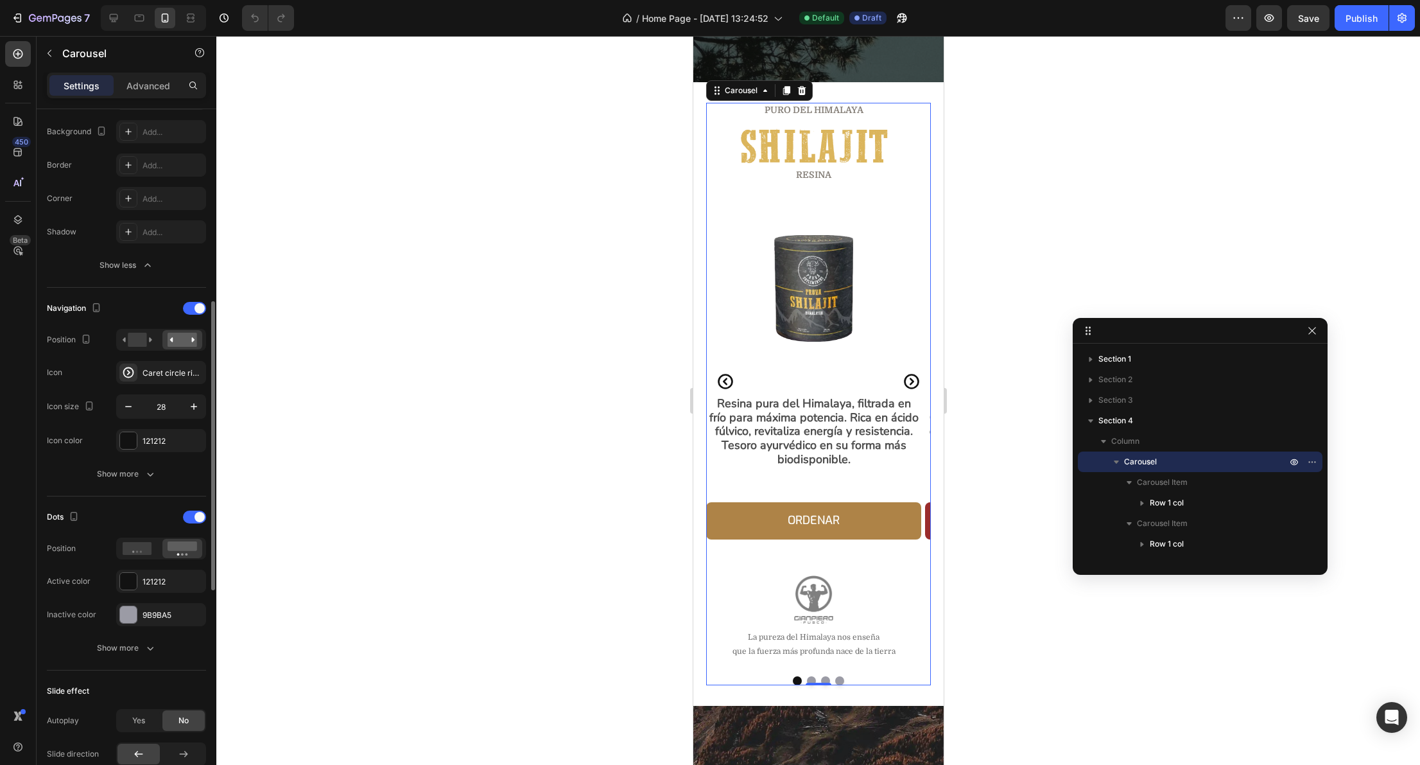
scroll to position [397, 0]
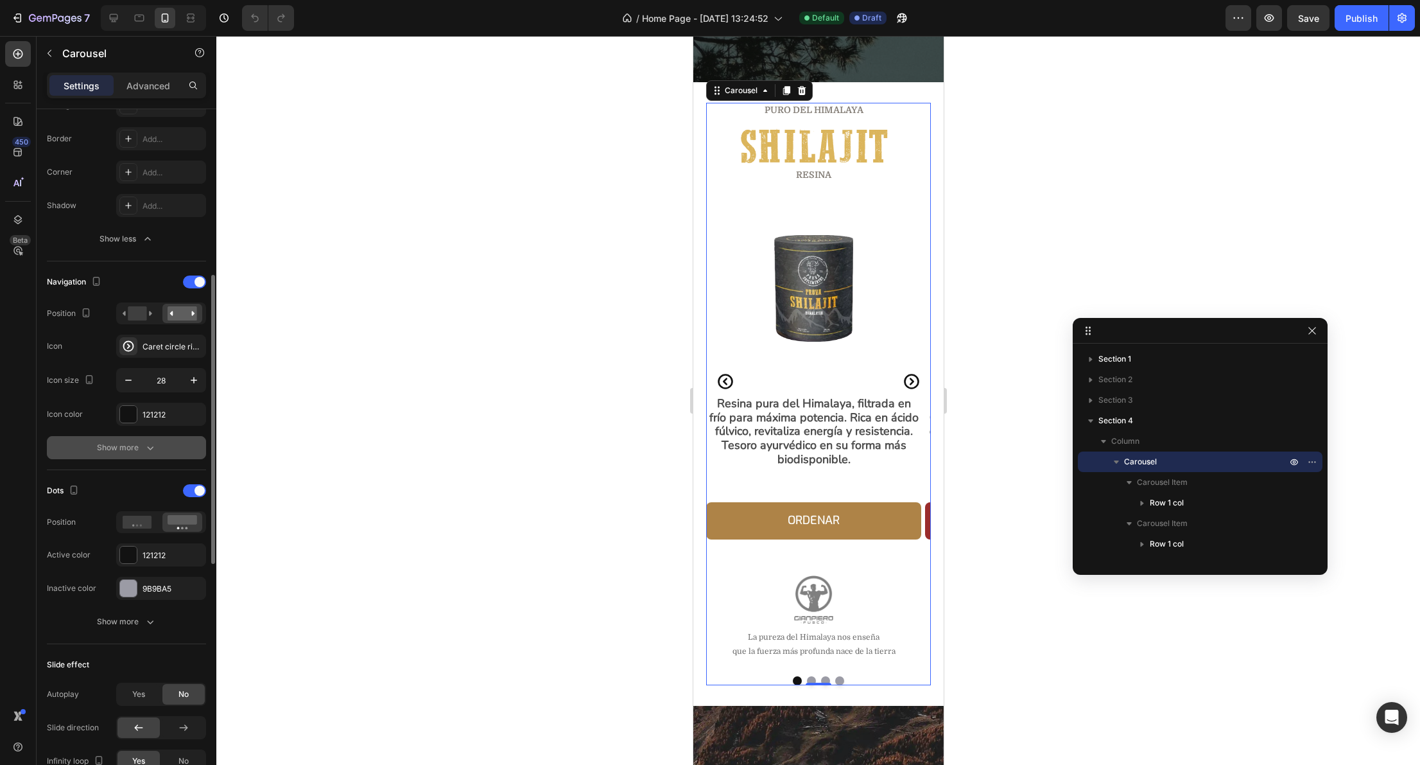
click at [141, 448] on div "Show more" at bounding box center [127, 447] width 60 height 13
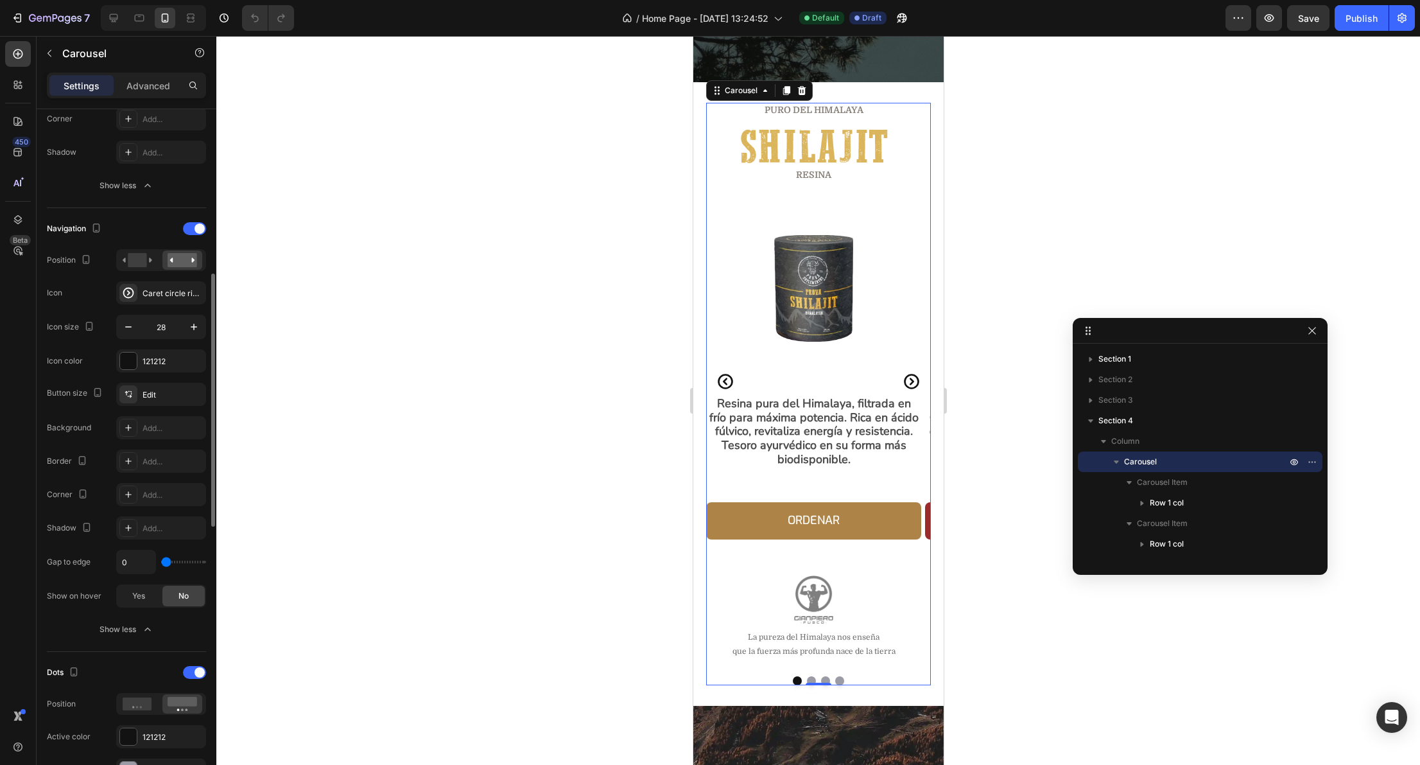
scroll to position [453, 0]
click at [195, 322] on icon "button" at bounding box center [194, 324] width 13 height 13
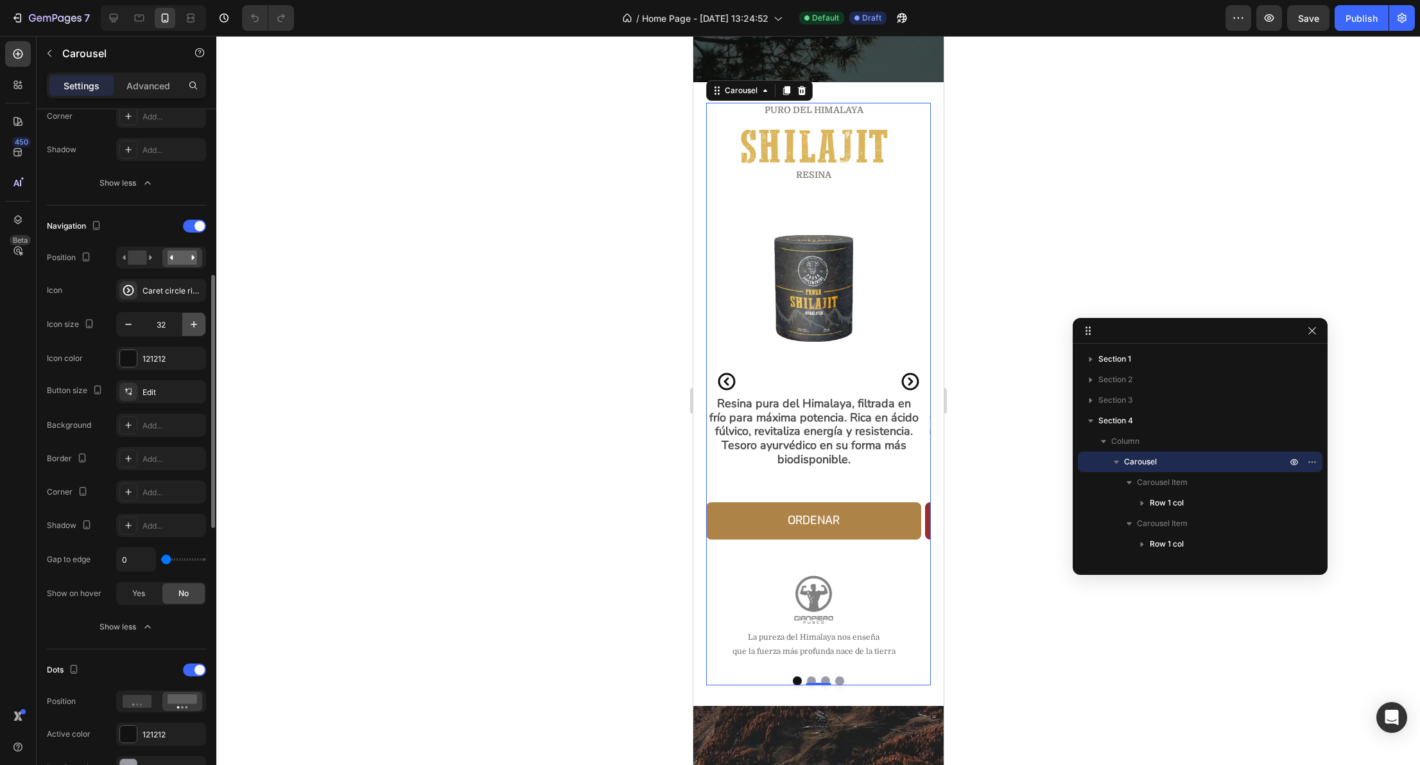
click at [195, 322] on icon "button" at bounding box center [194, 324] width 13 height 13
click at [194, 322] on icon "button" at bounding box center [194, 324] width 13 height 13
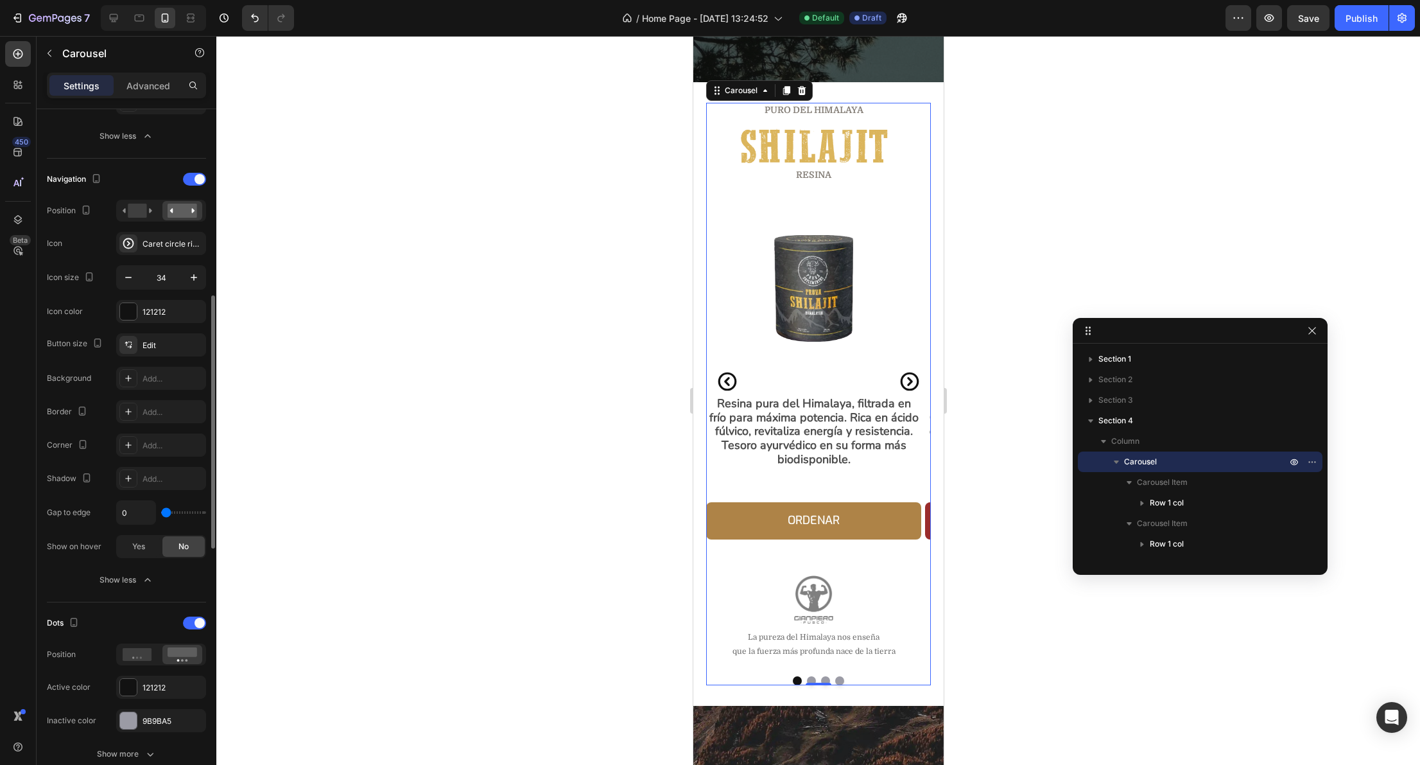
scroll to position [505, 0]
click at [195, 270] on icon "button" at bounding box center [194, 272] width 13 height 13
type input "36"
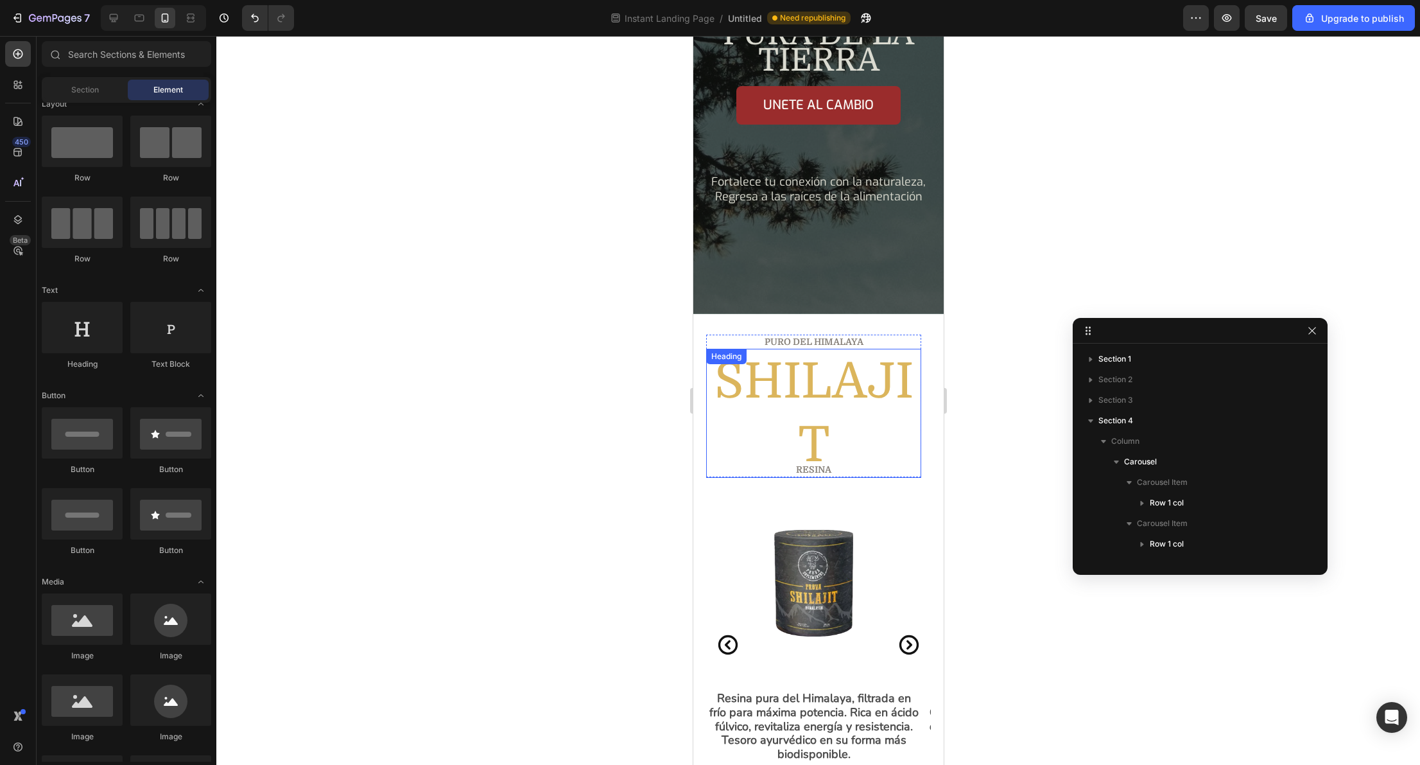
scroll to position [385, 0]
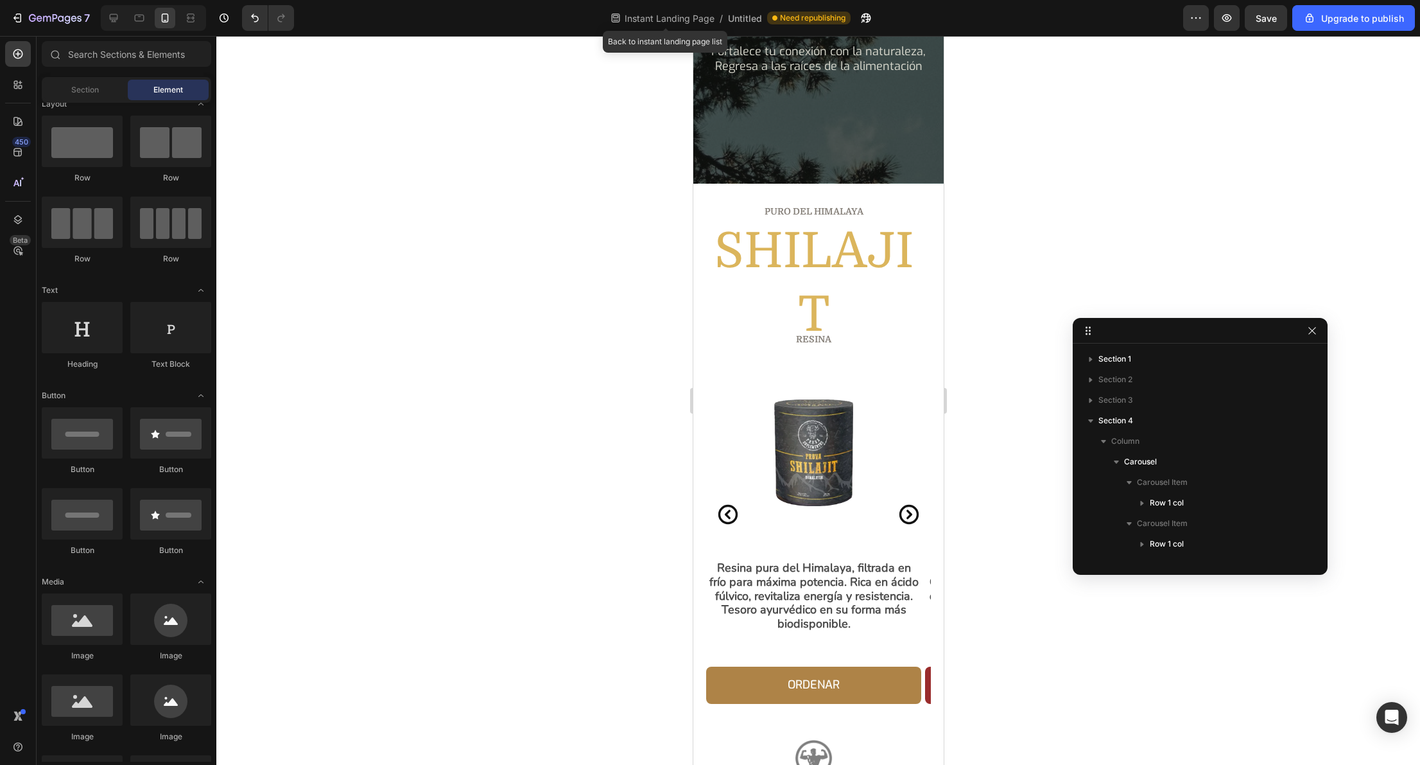
click at [675, 16] on span "Instant Landing Page" at bounding box center [669, 18] width 95 height 13
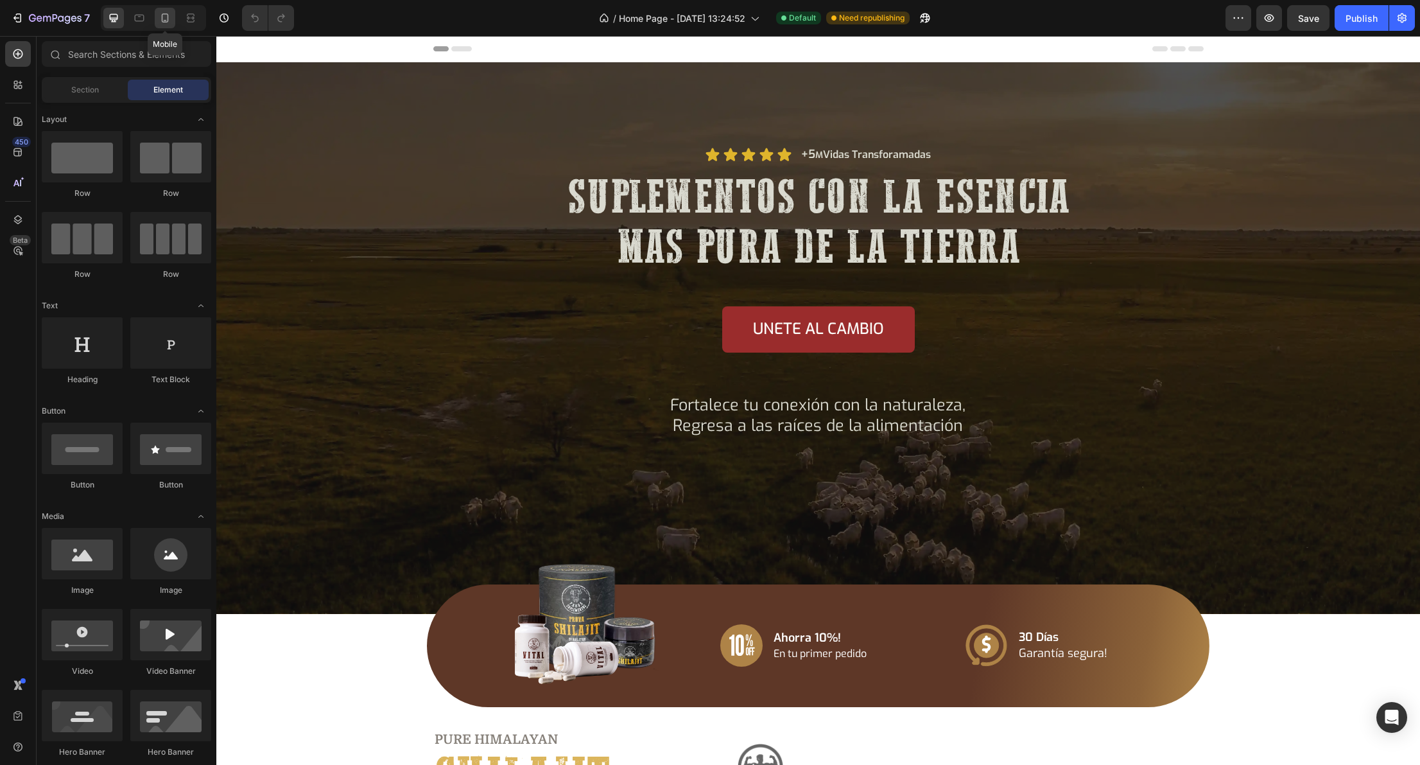
click at [159, 19] on icon at bounding box center [165, 18] width 13 height 13
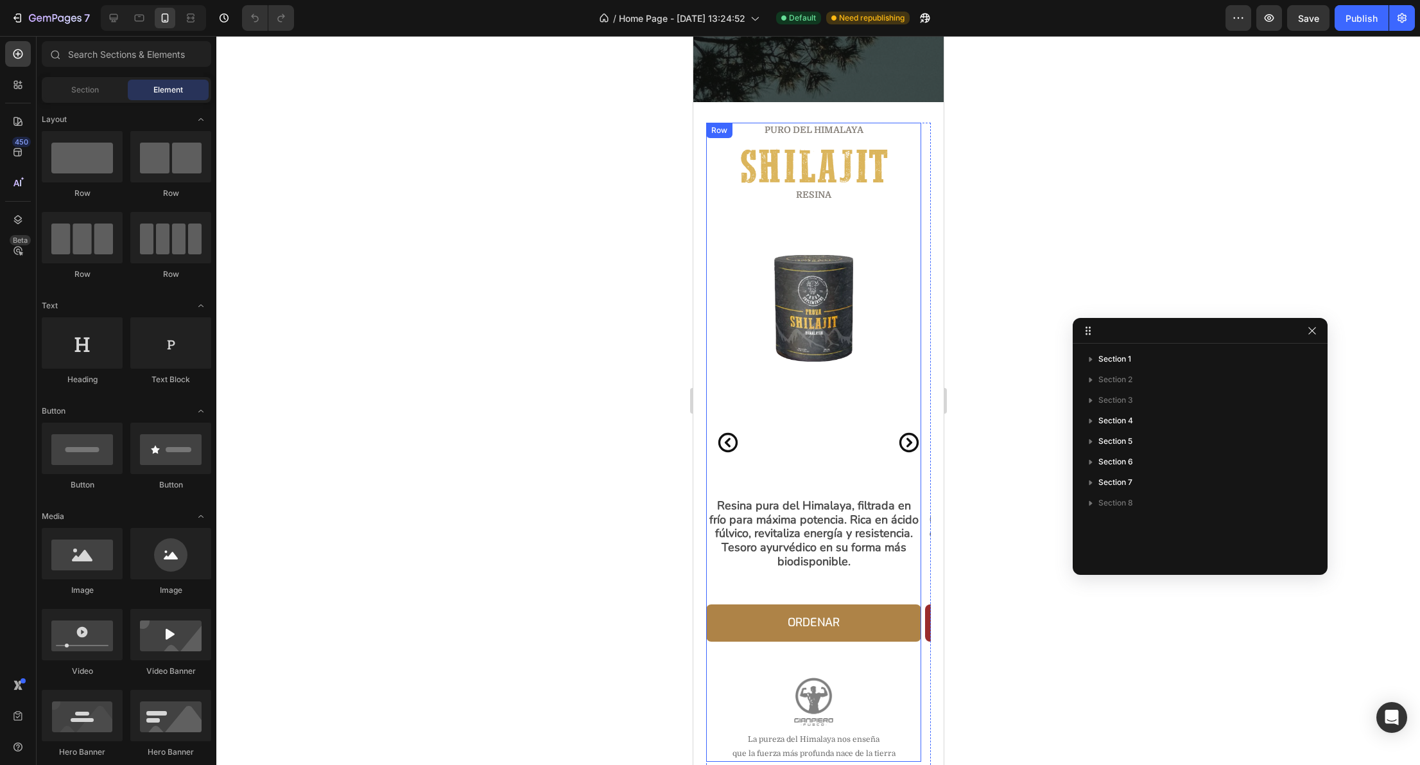
scroll to position [358, 0]
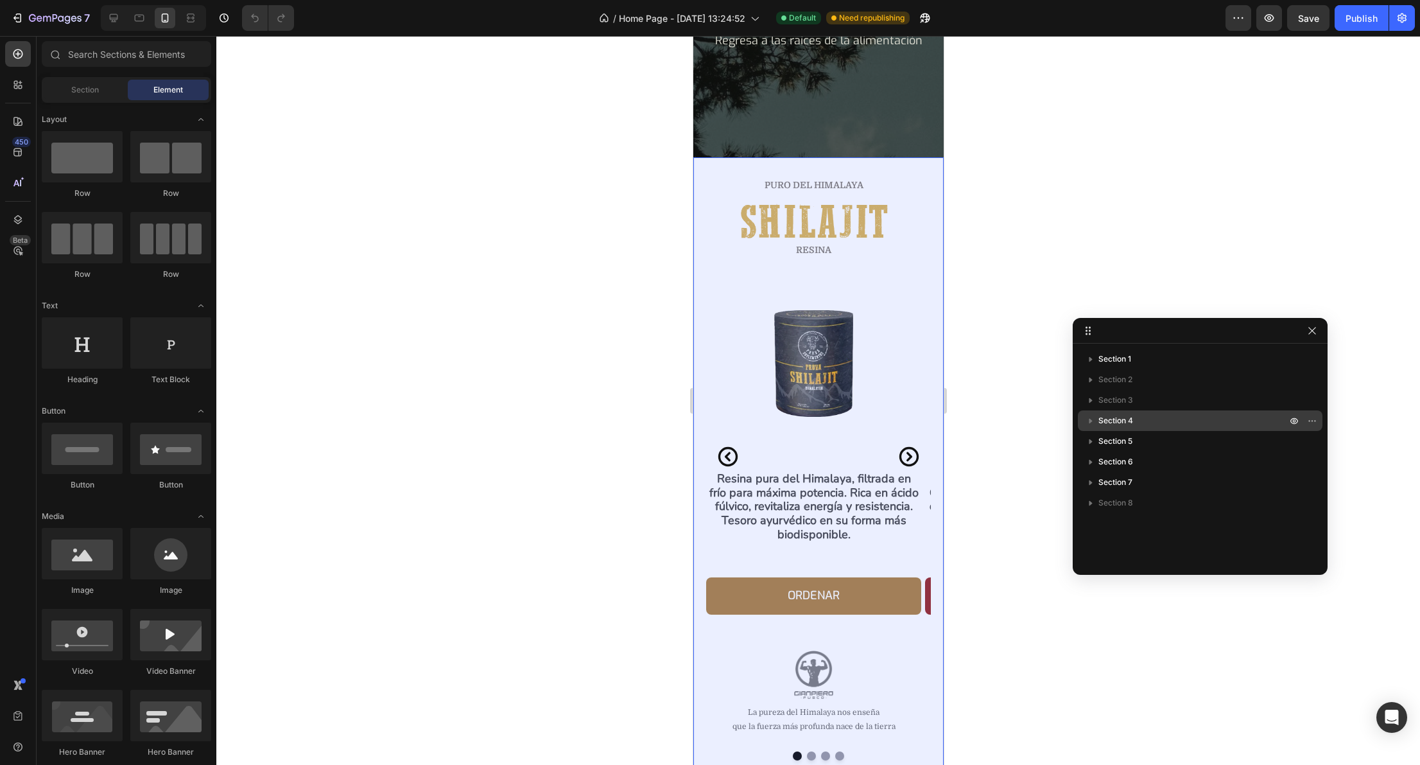
click at [1119, 420] on span "Section 4" at bounding box center [1116, 420] width 35 height 13
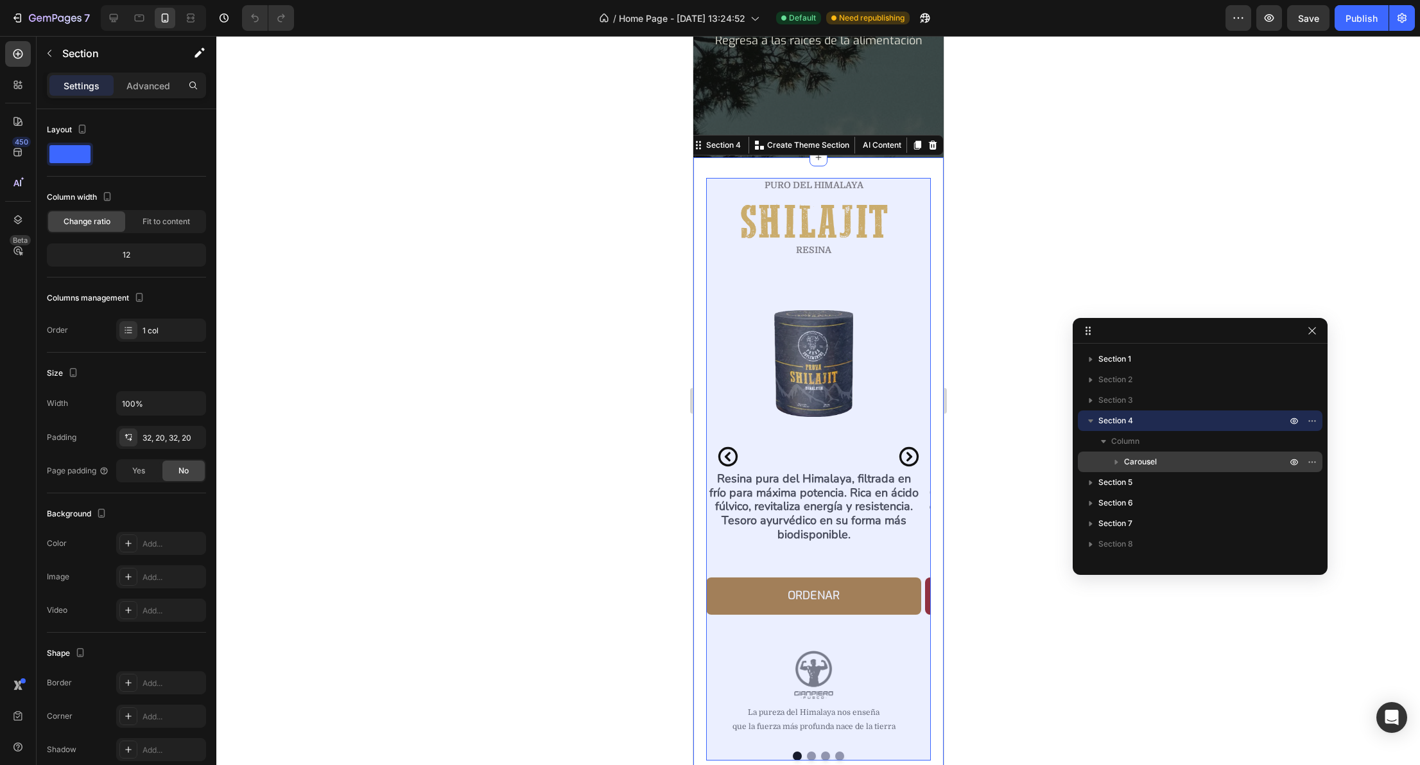
click at [1132, 459] on span "Carousel" at bounding box center [1140, 461] width 33 height 13
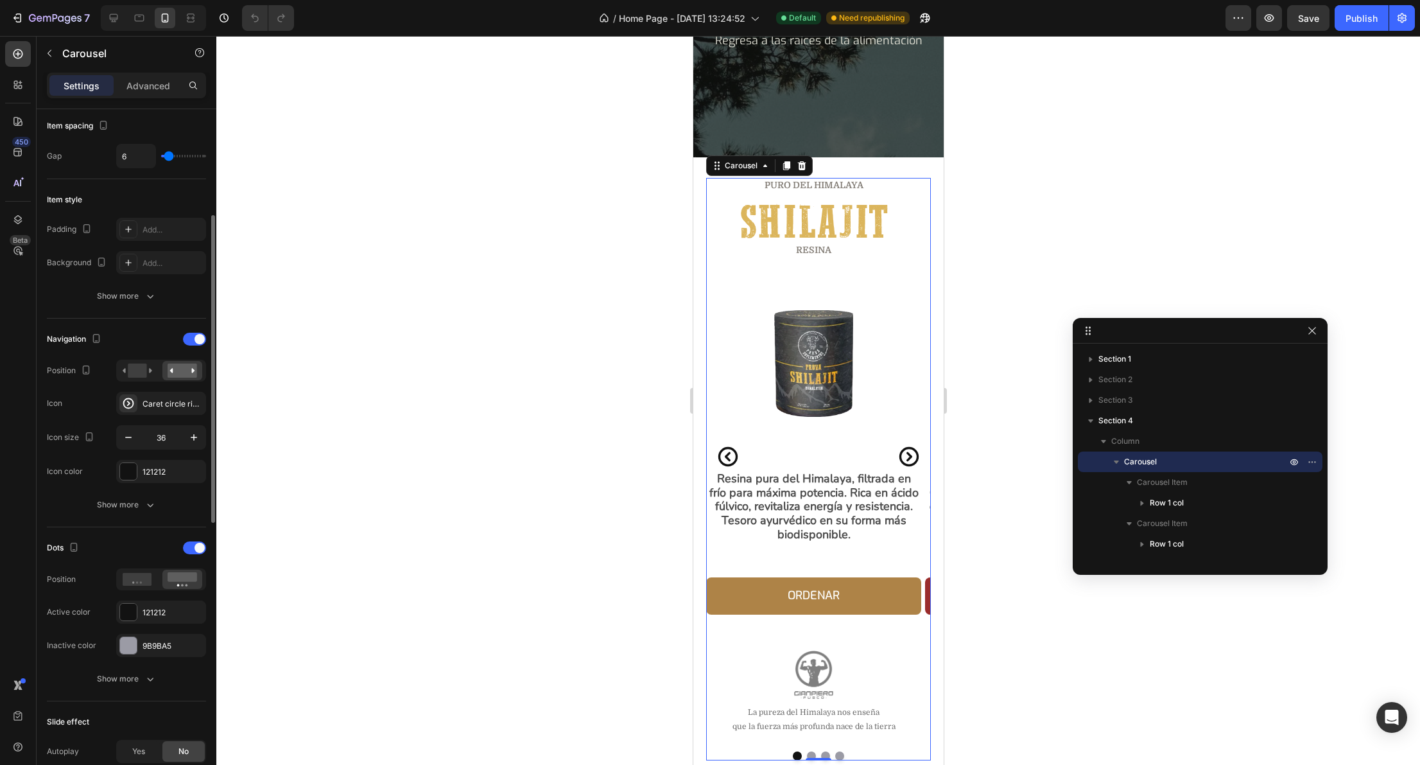
scroll to position [267, 0]
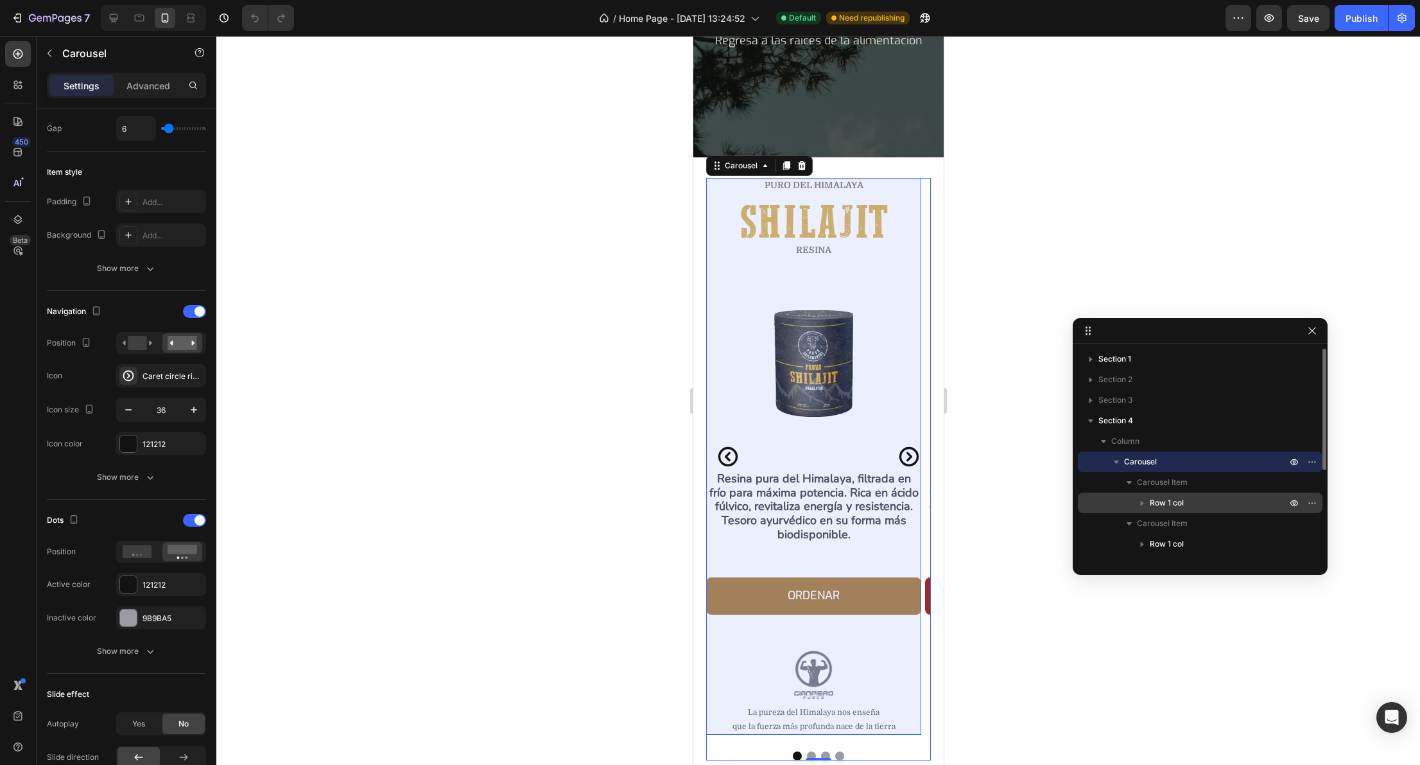
click at [1167, 501] on span "Row 1 col" at bounding box center [1167, 502] width 34 height 13
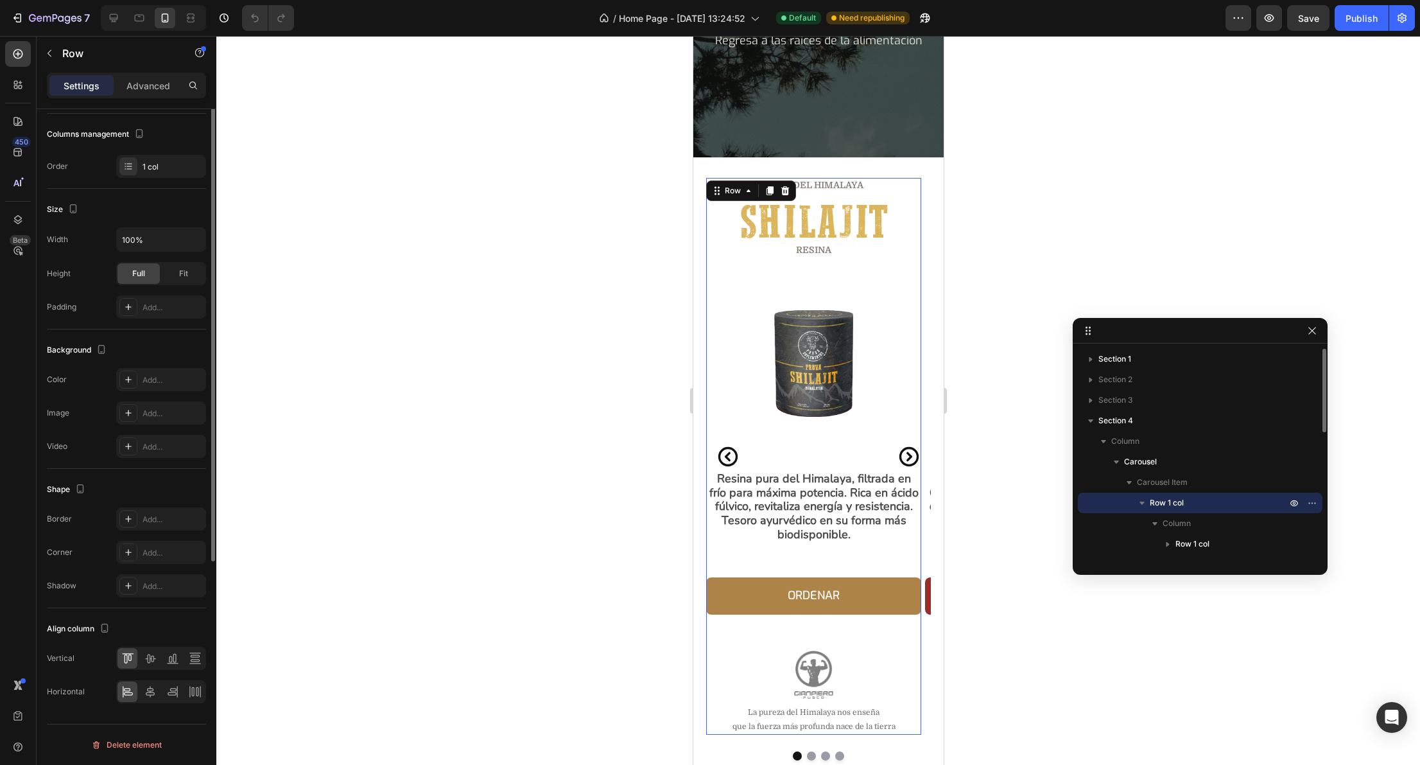
scroll to position [0, 0]
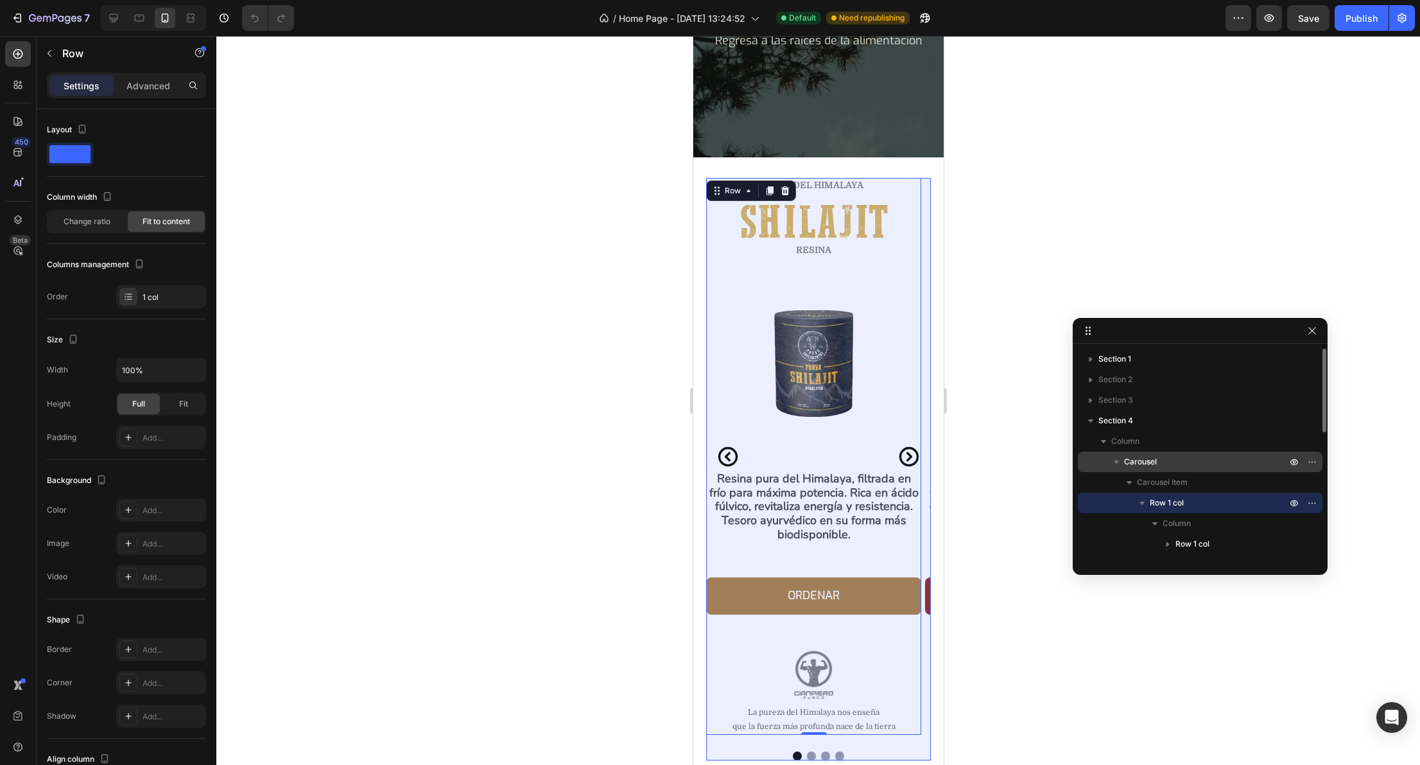
click at [1149, 467] on span "Carousel" at bounding box center [1140, 461] width 33 height 13
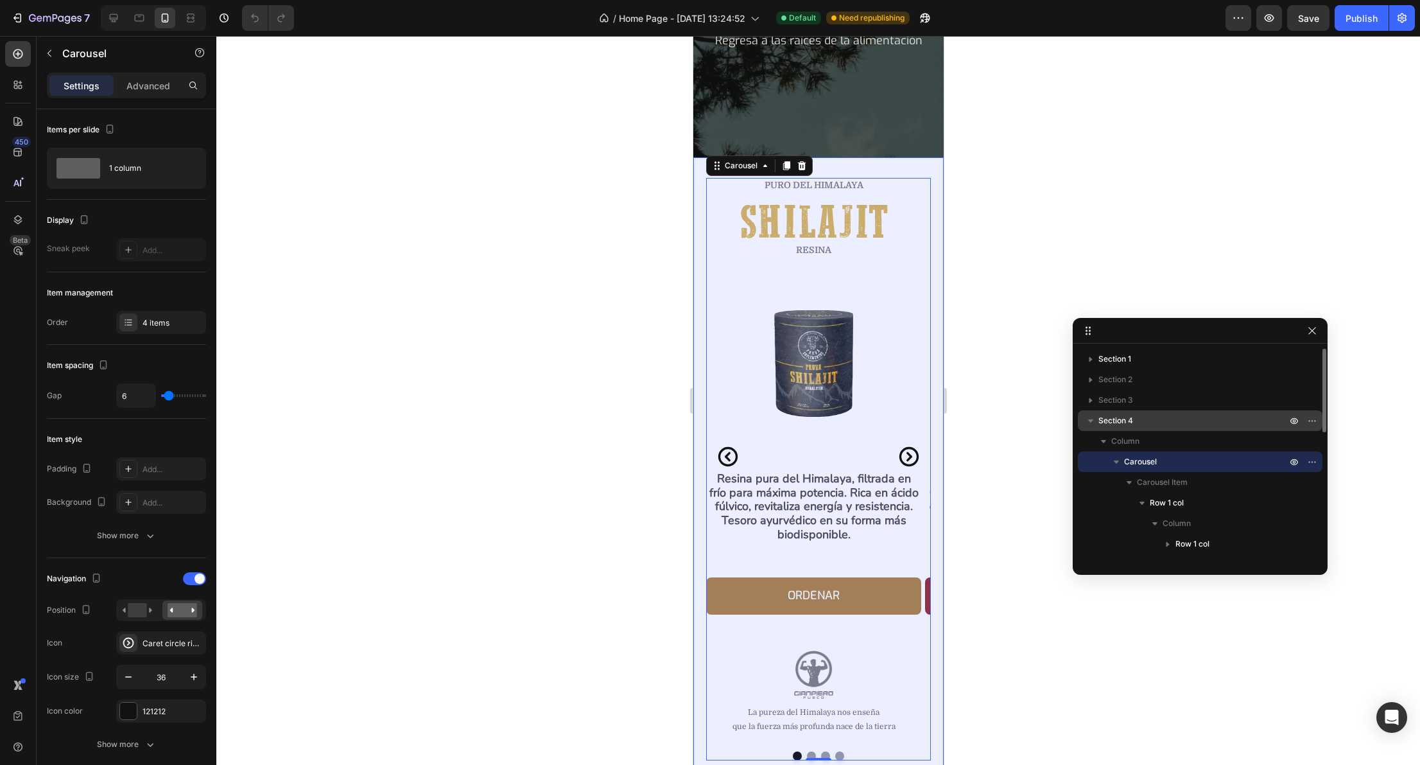
click at [1126, 418] on span "Section 4" at bounding box center [1116, 420] width 35 height 13
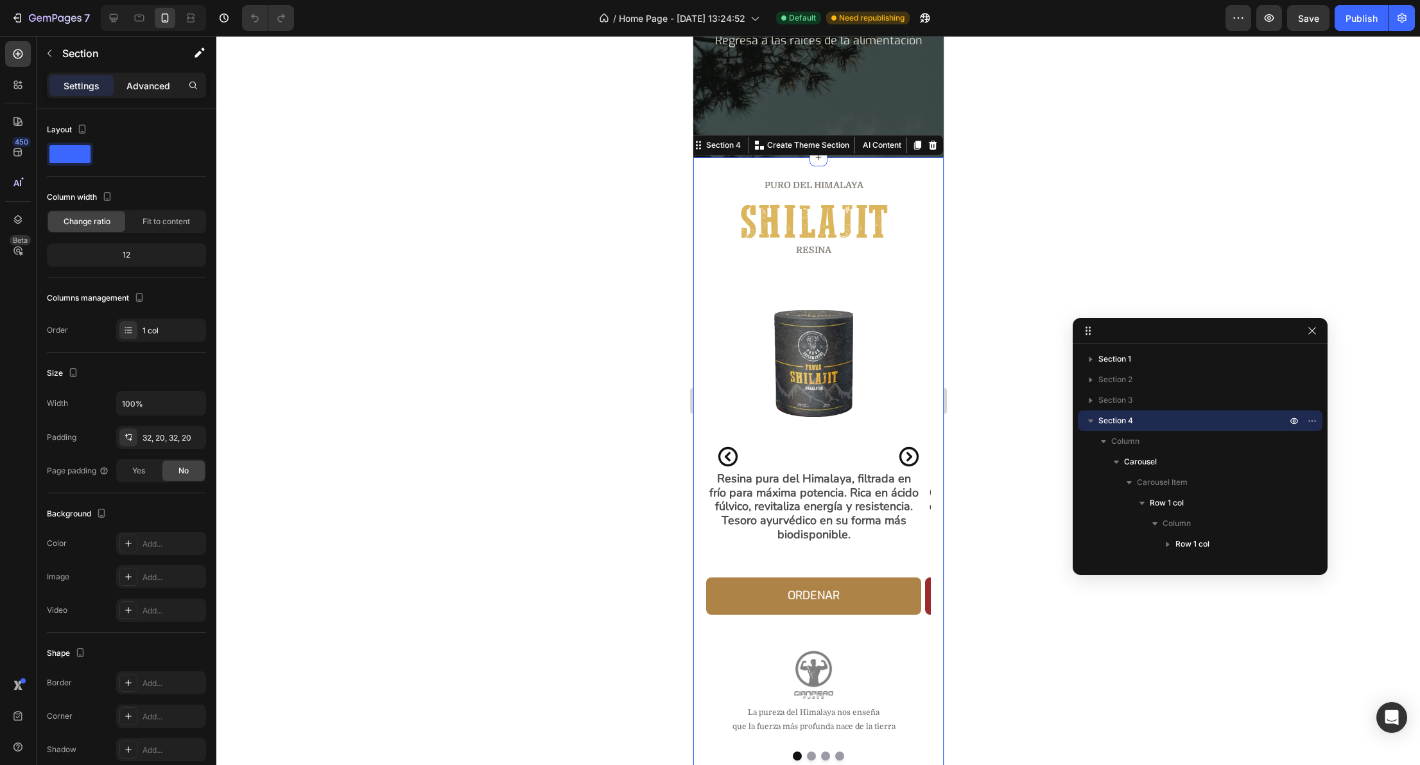
click at [149, 89] on p "Advanced" at bounding box center [149, 85] width 44 height 13
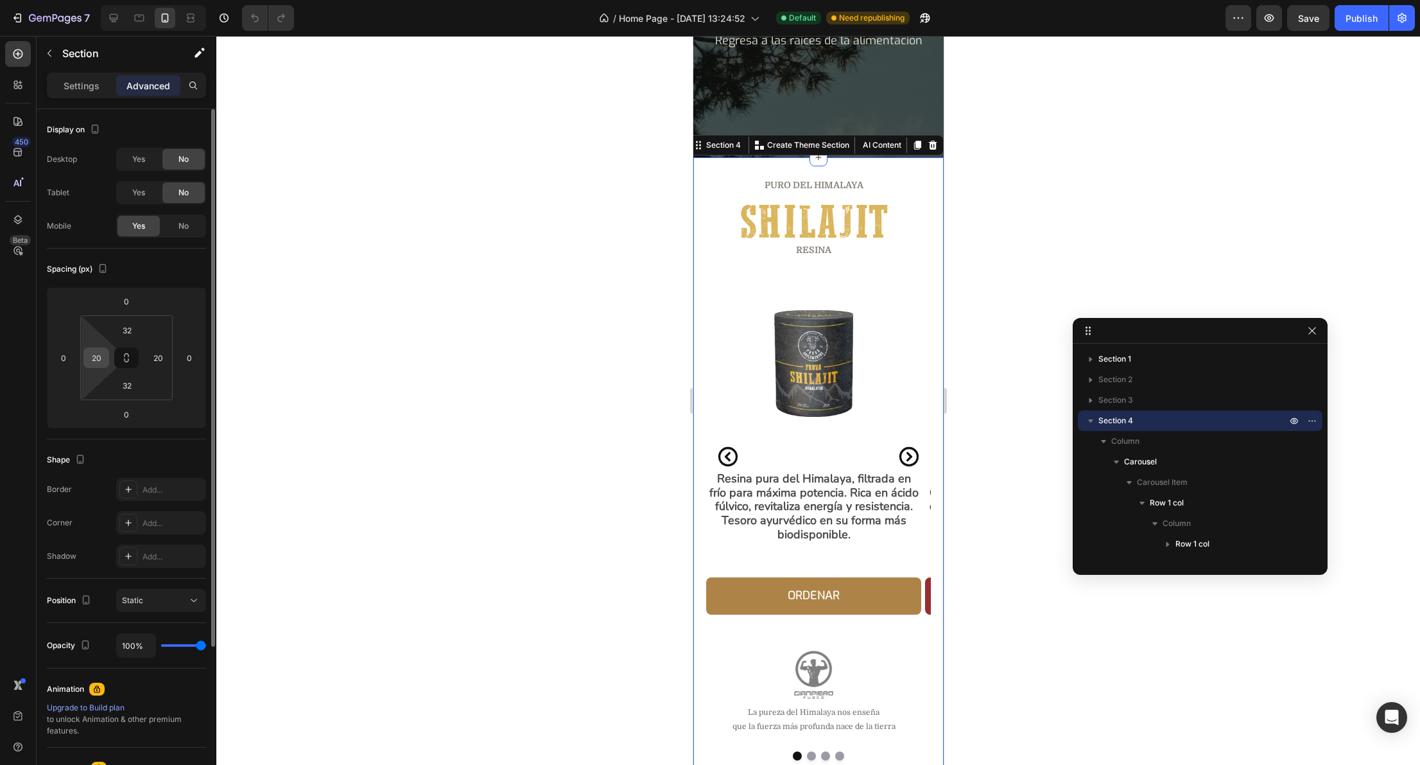
click at [97, 356] on input "20" at bounding box center [96, 357] width 19 height 19
type input "0"
click at [160, 351] on input "20" at bounding box center [157, 357] width 19 height 19
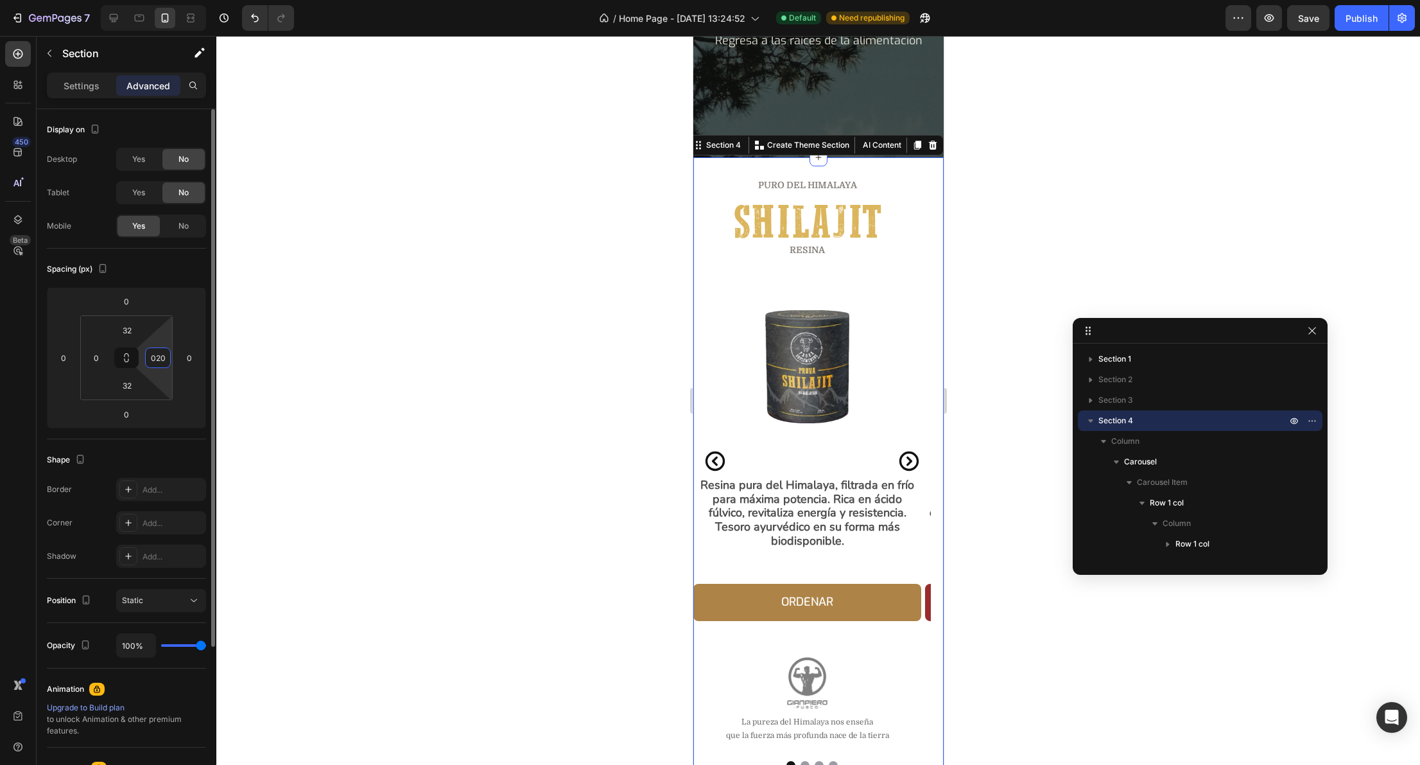
type input "0"
click at [336, 359] on div at bounding box center [818, 400] width 1204 height 729
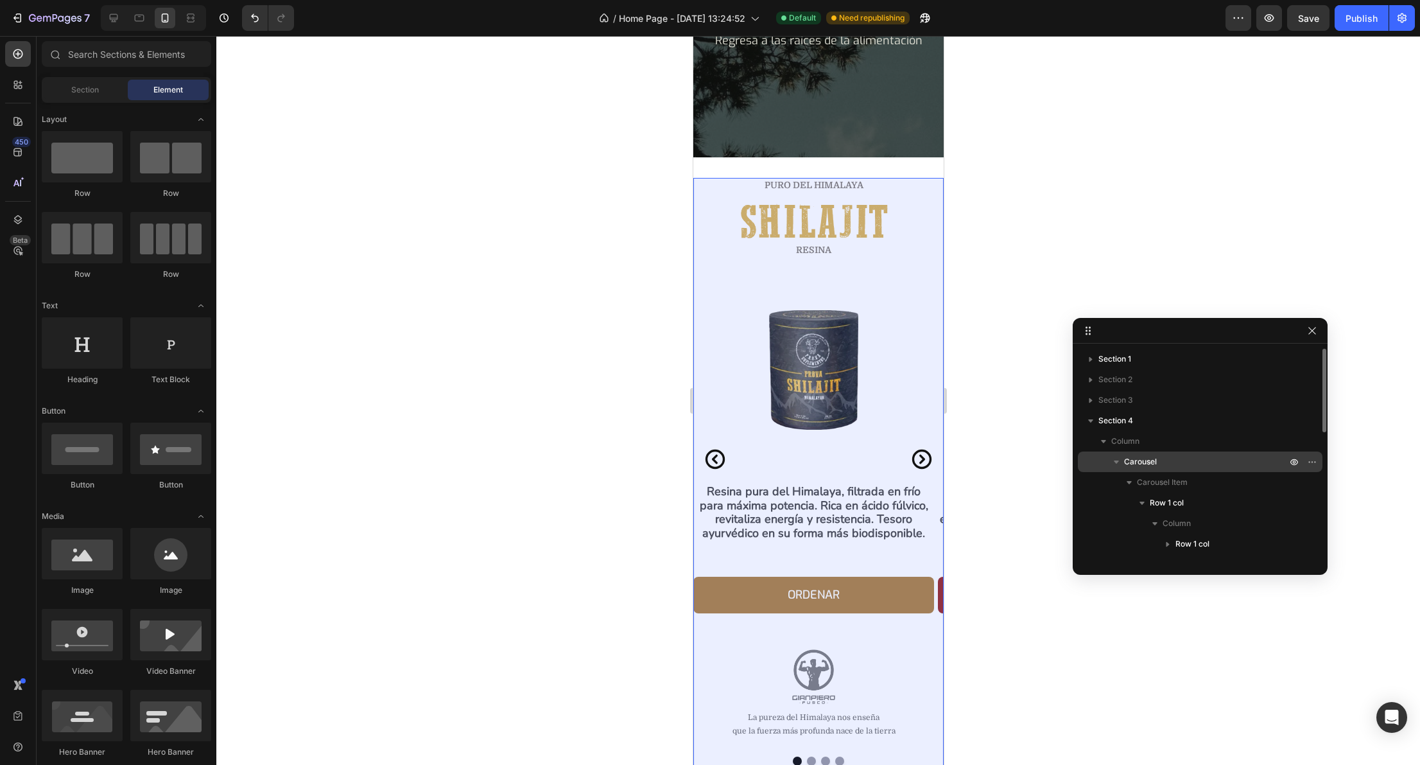
click at [1176, 453] on div "Carousel" at bounding box center [1200, 461] width 234 height 21
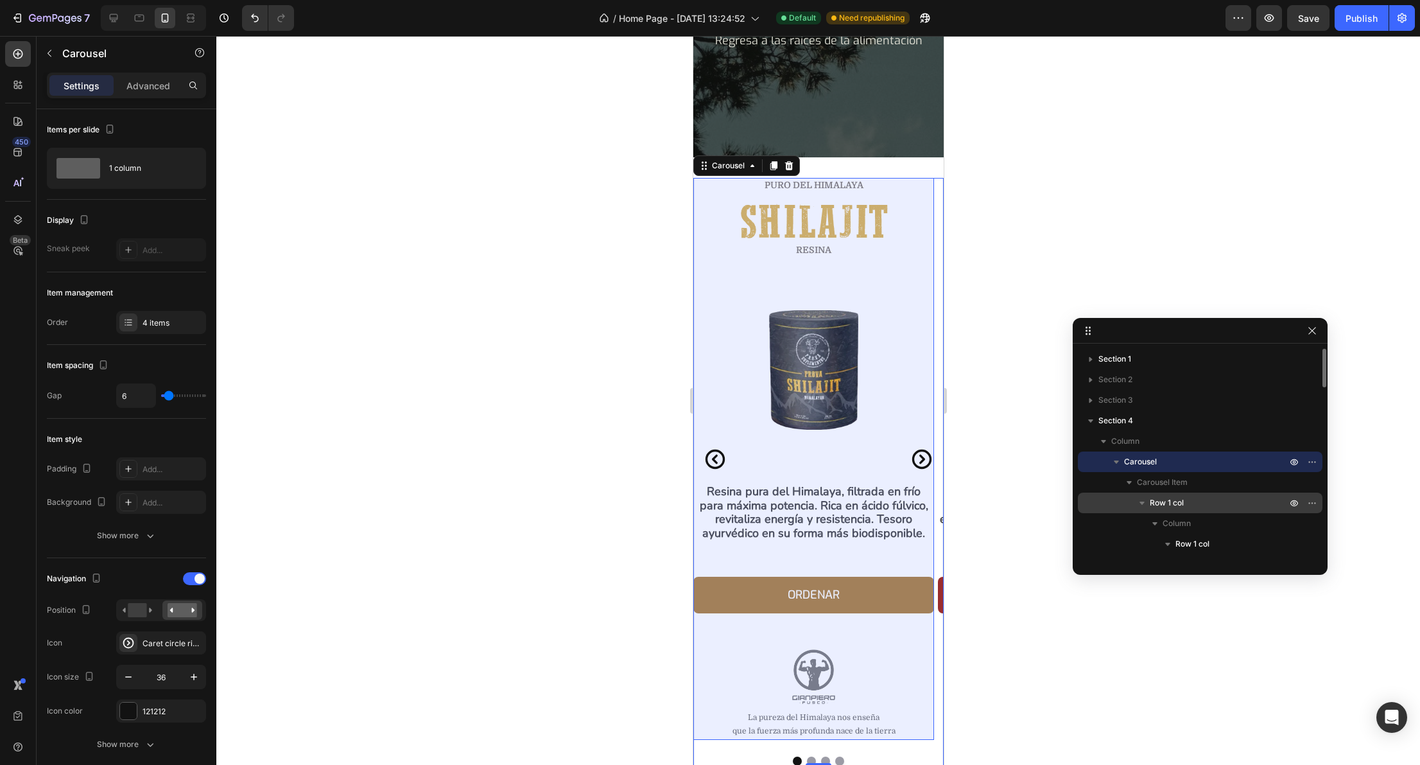
click at [1176, 500] on span "Row 1 col" at bounding box center [1167, 502] width 34 height 13
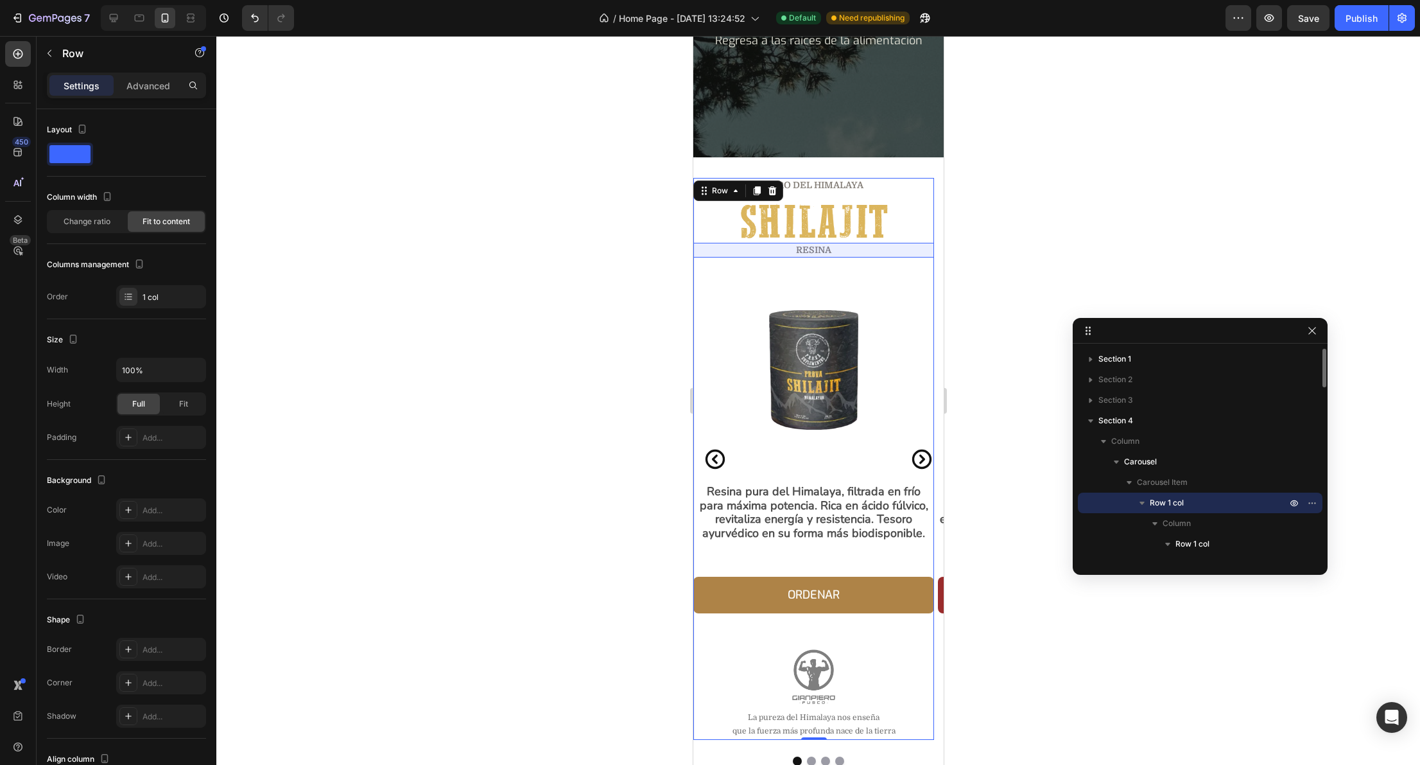
scroll to position [136, 0]
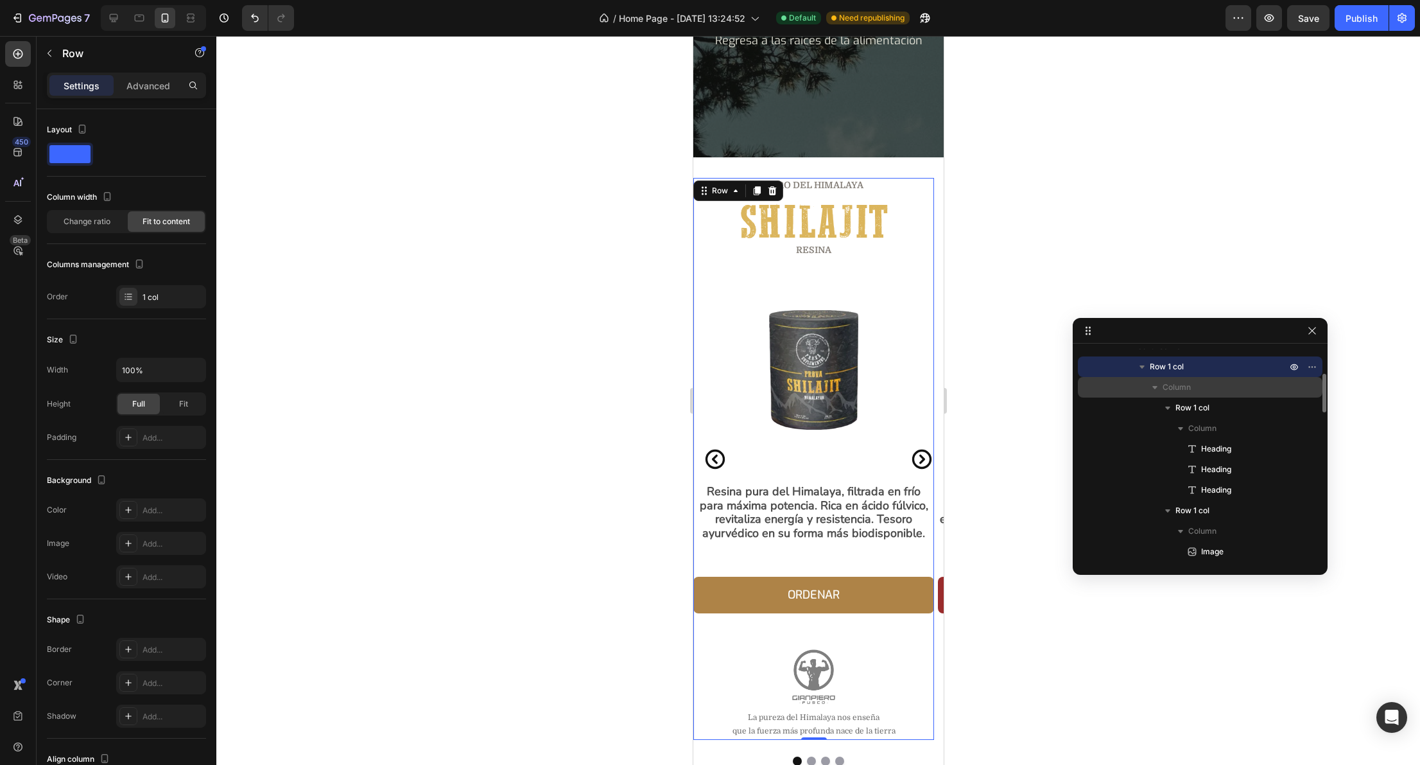
click at [1156, 387] on icon "button" at bounding box center [1155, 387] width 5 height 3
click at [1154, 449] on icon "button" at bounding box center [1155, 449] width 5 height 3
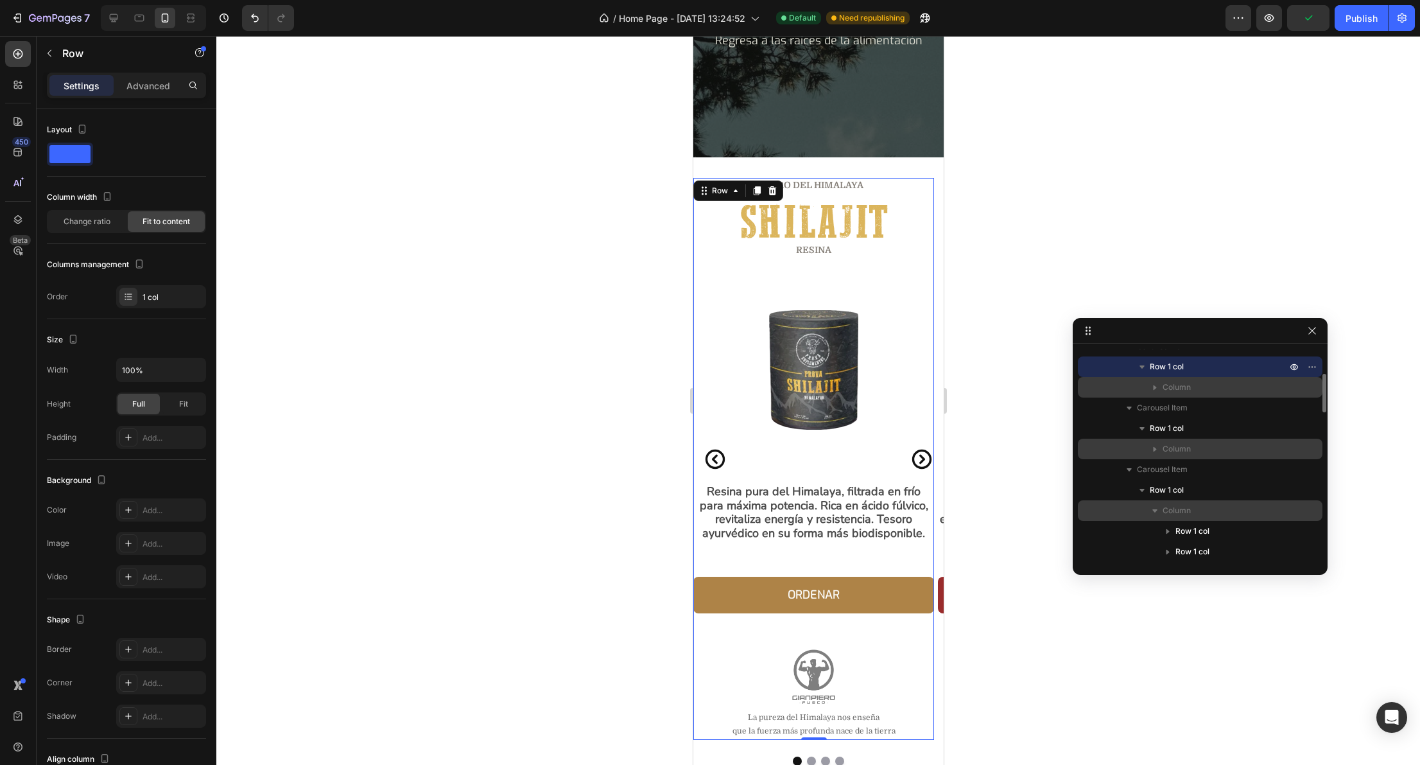
click at [1153, 510] on icon "button" at bounding box center [1155, 510] width 5 height 3
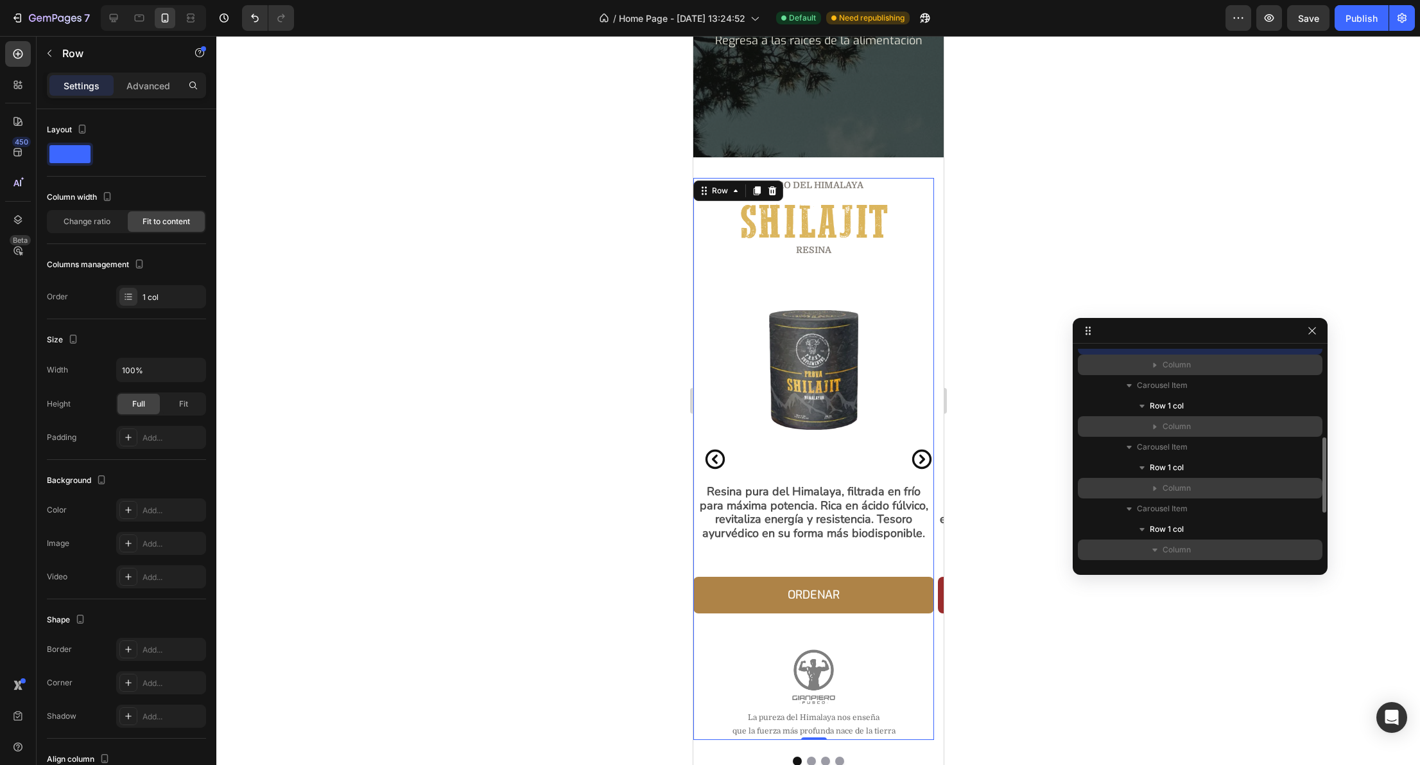
scroll to position [182, 0]
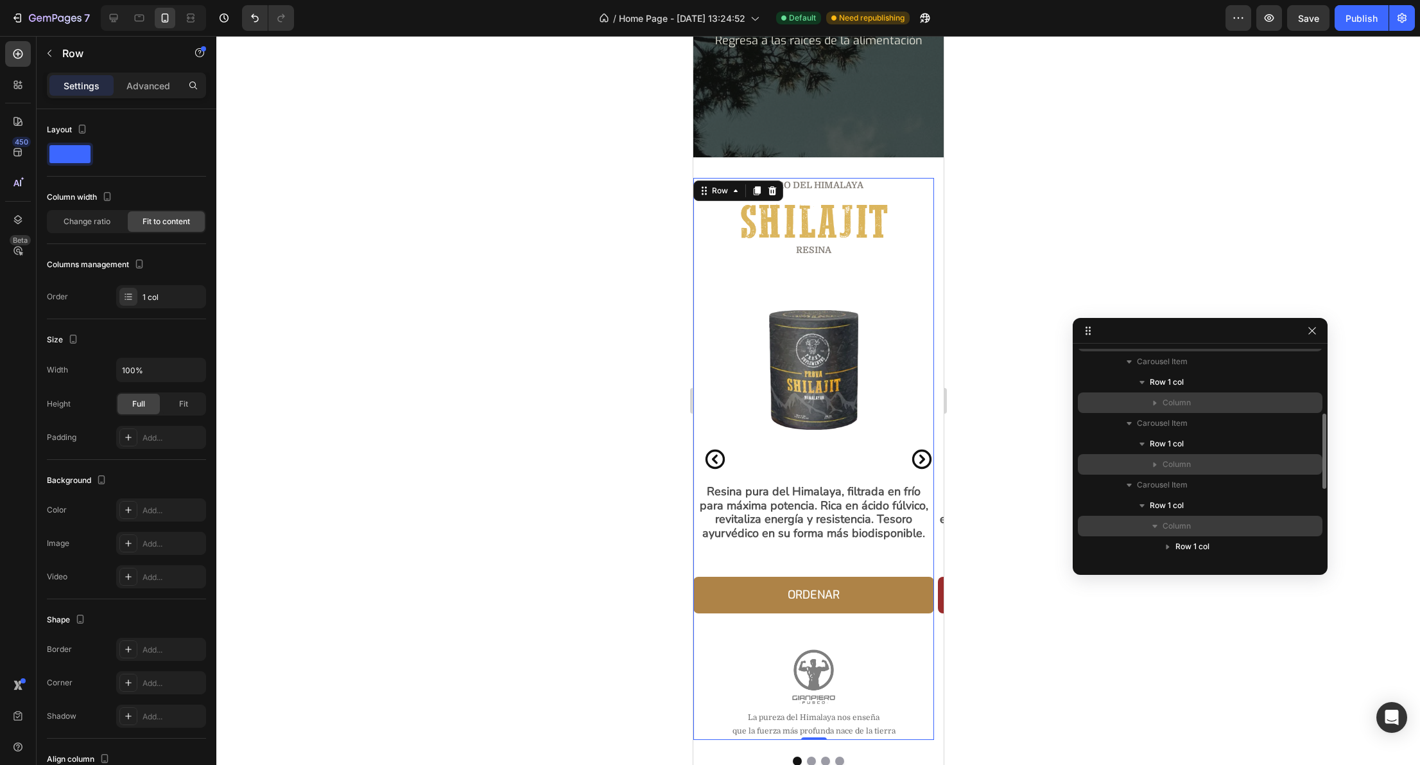
click at [1154, 523] on icon "button" at bounding box center [1155, 525] width 13 height 13
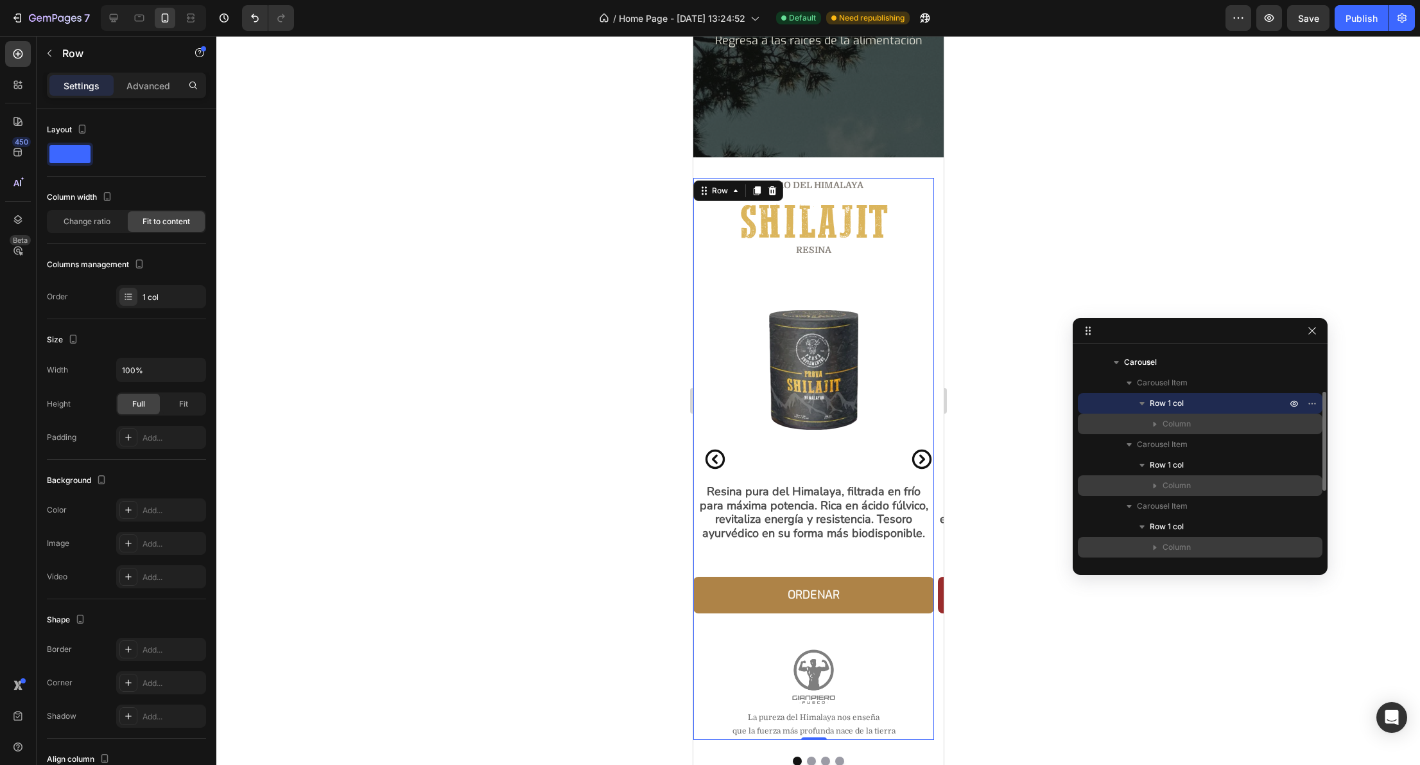
scroll to position [69, 0]
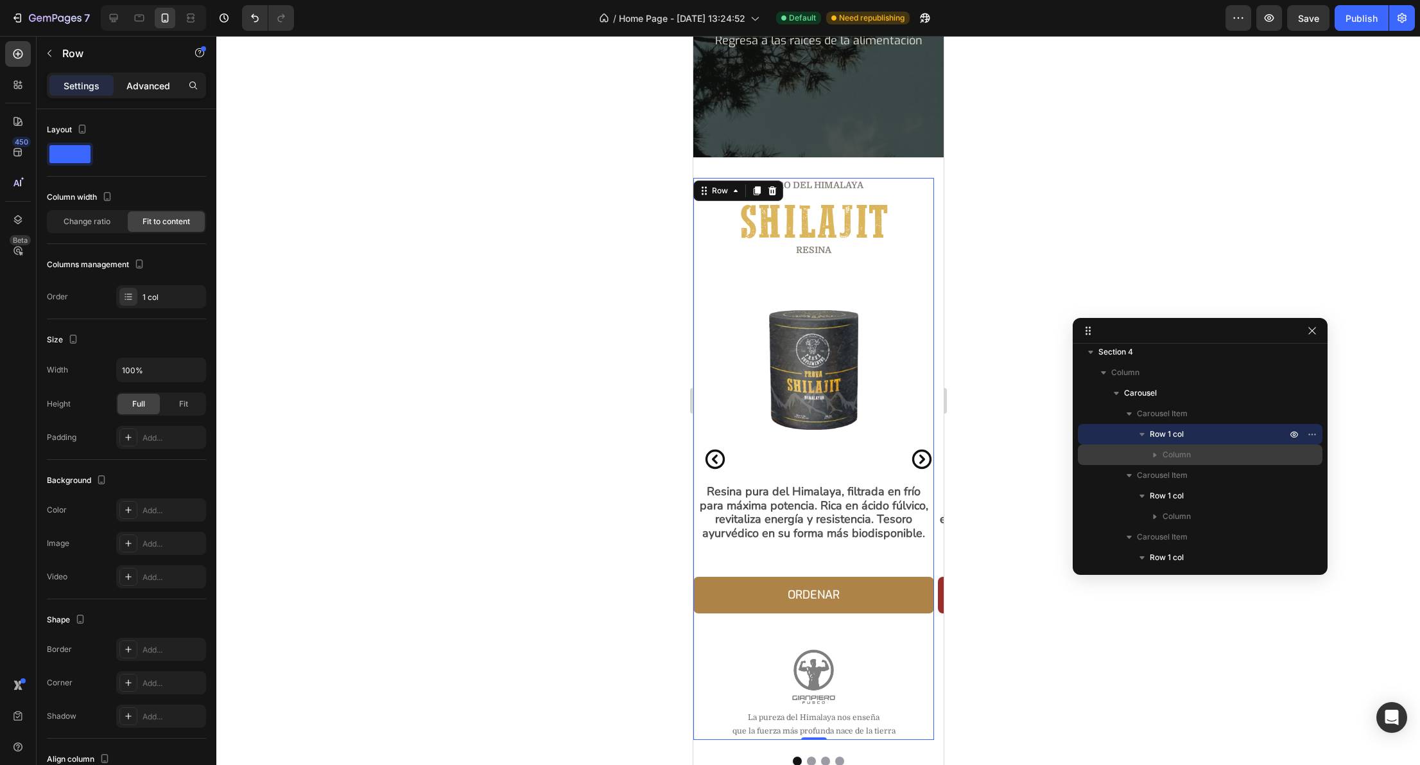
click at [144, 82] on p "Advanced" at bounding box center [149, 85] width 44 height 13
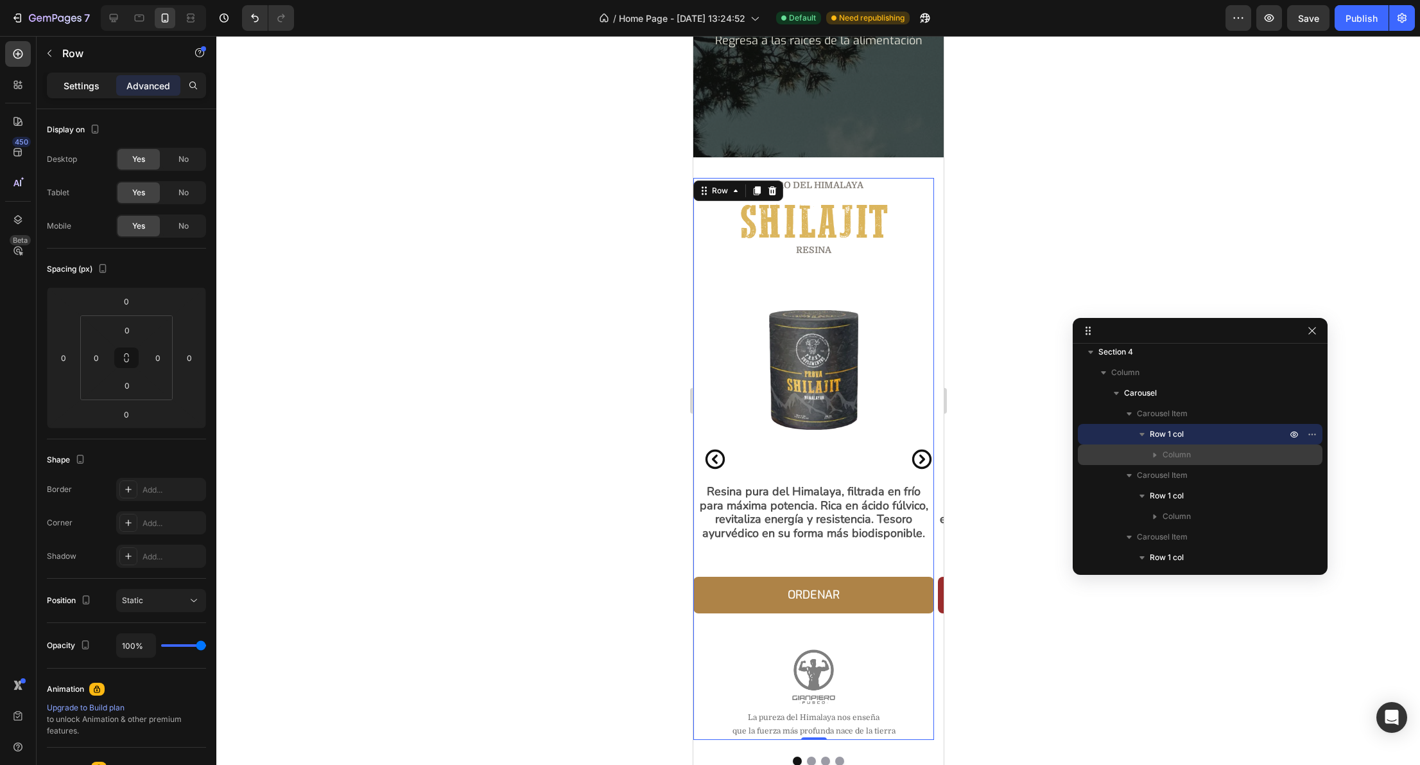
click at [65, 87] on p "Settings" at bounding box center [82, 85] width 36 height 13
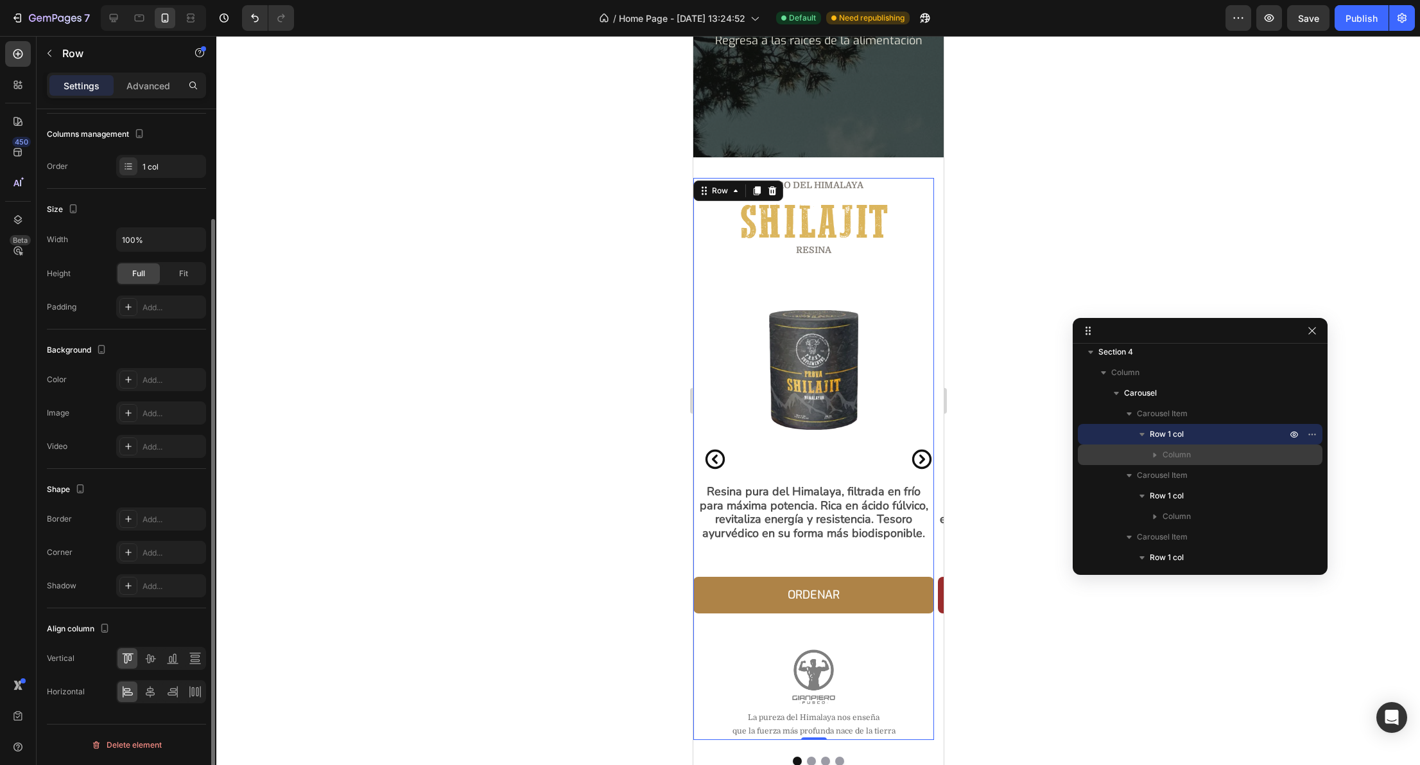
scroll to position [0, 0]
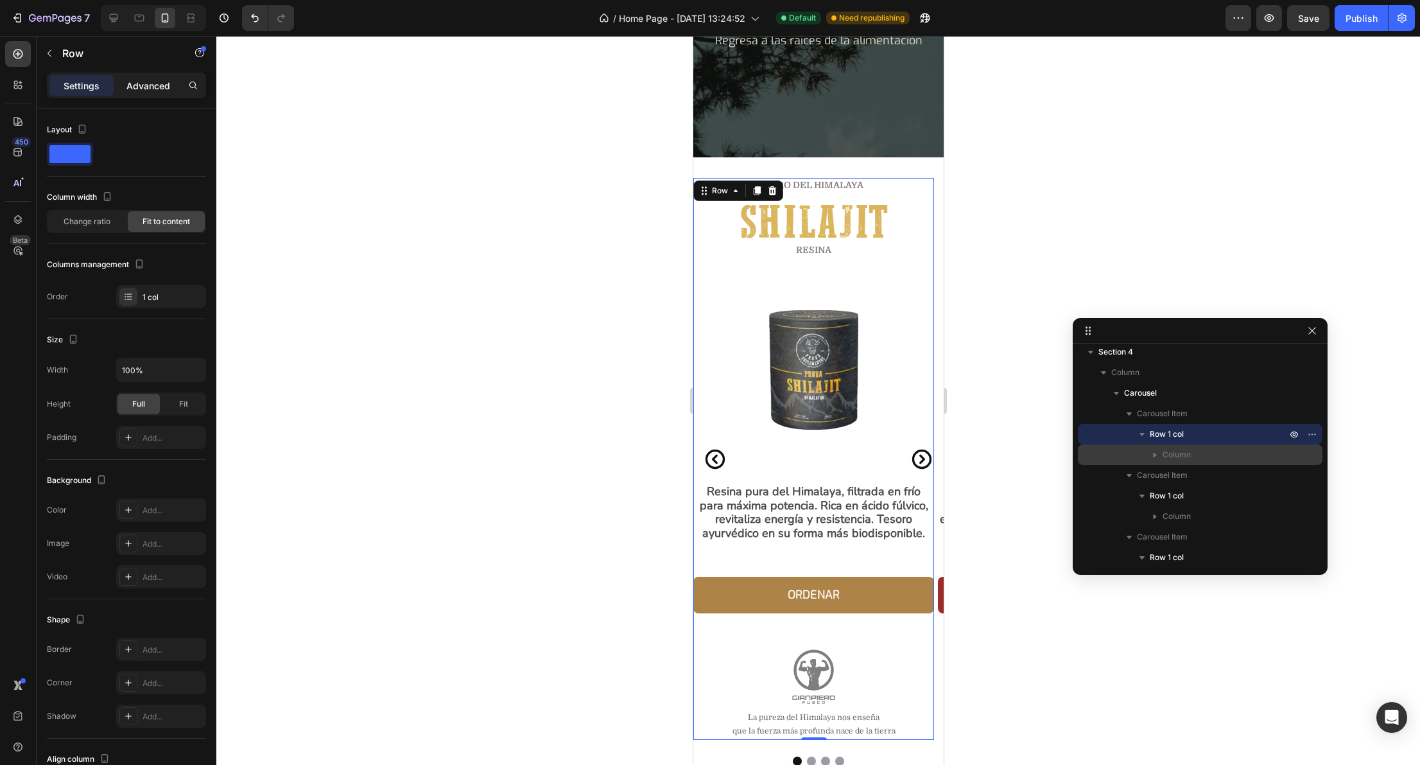
click at [130, 87] on p "Advanced" at bounding box center [149, 85] width 44 height 13
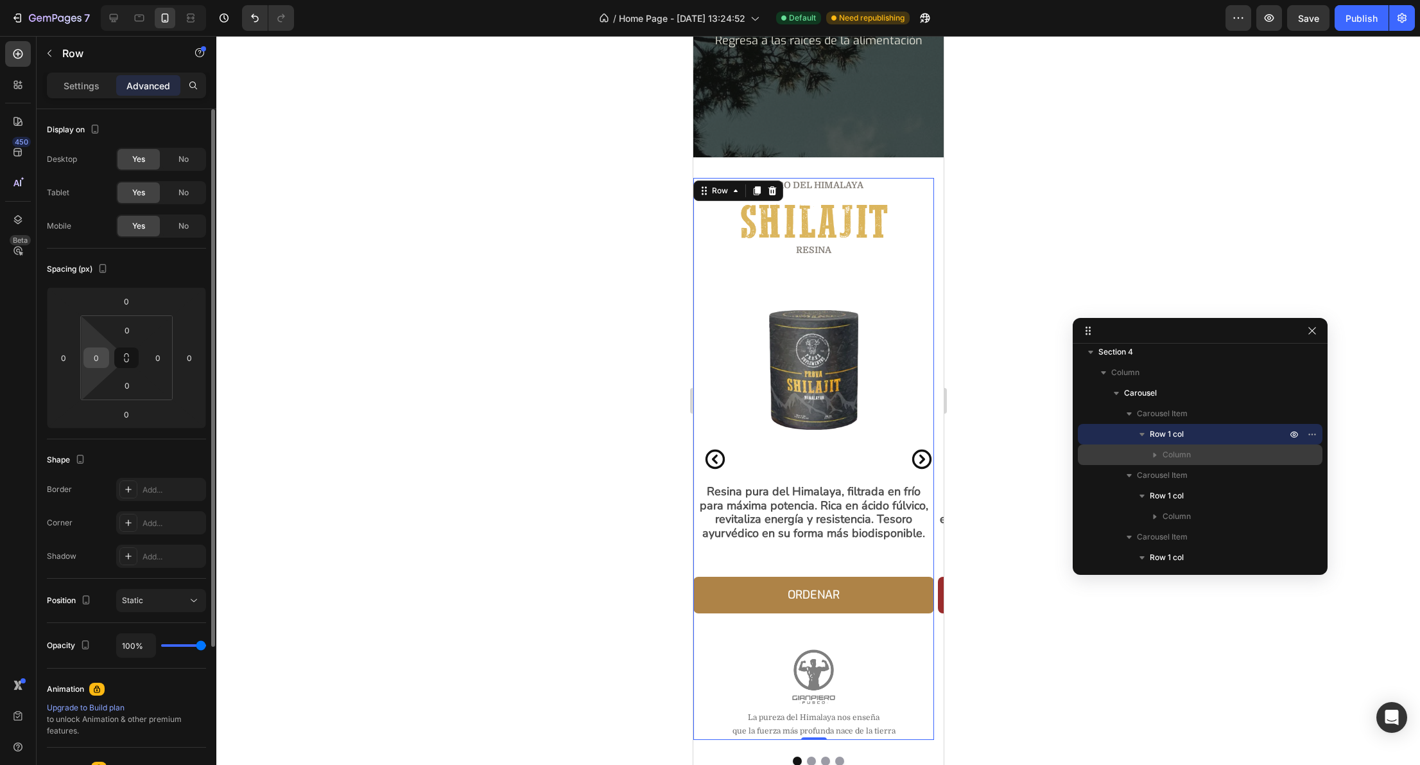
click at [99, 354] on input "0" at bounding box center [96, 357] width 19 height 19
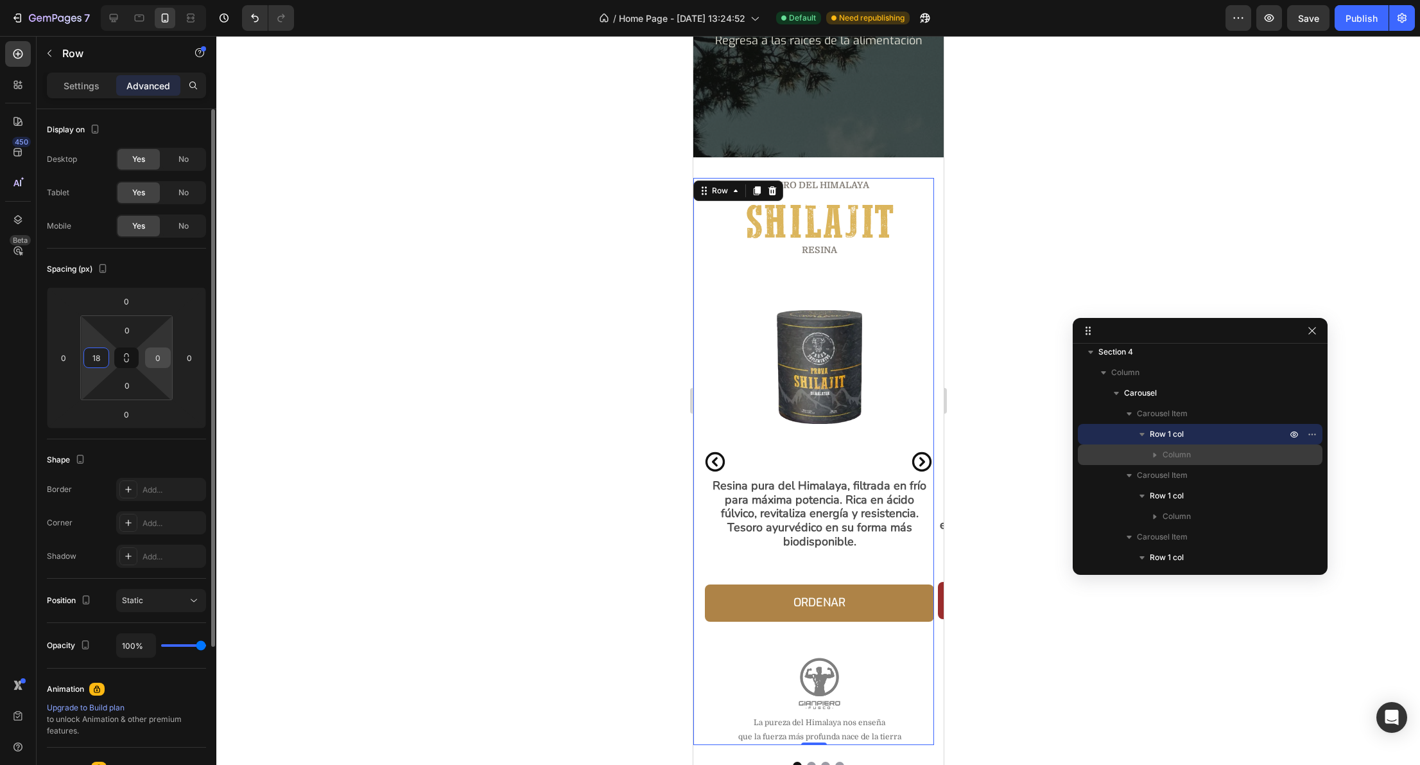
type input "18"
click at [162, 355] on input "0" at bounding box center [157, 357] width 19 height 19
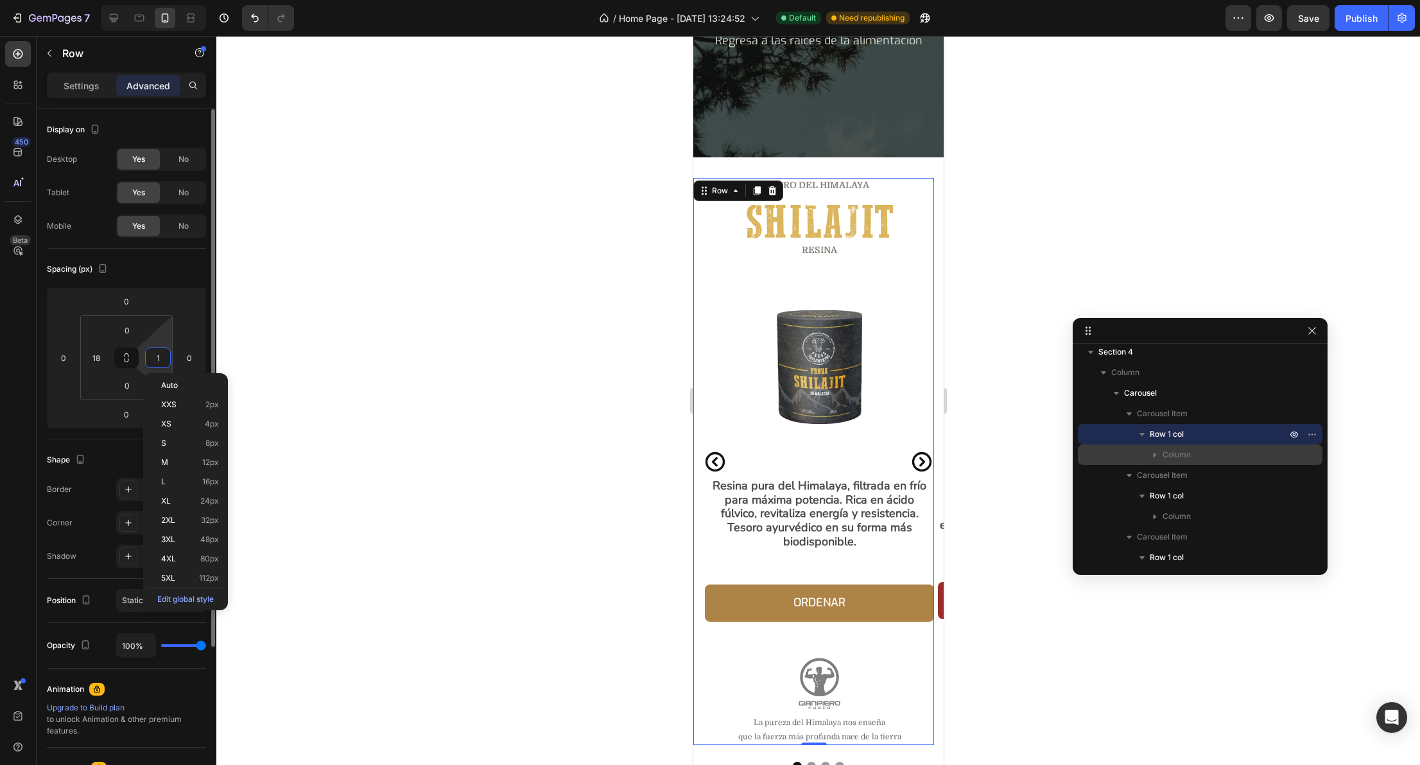
type input "18"
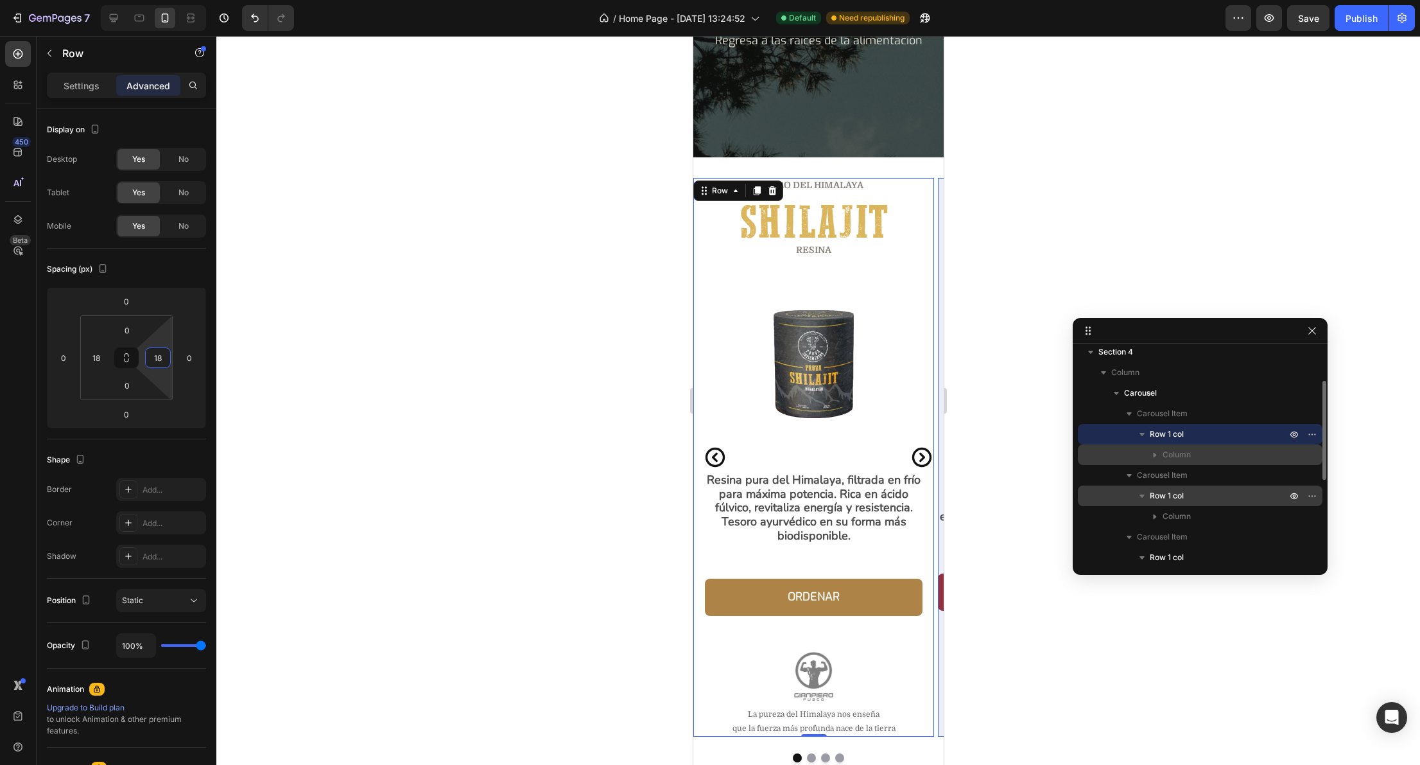
click at [1176, 493] on span "Row 1 col" at bounding box center [1167, 495] width 34 height 13
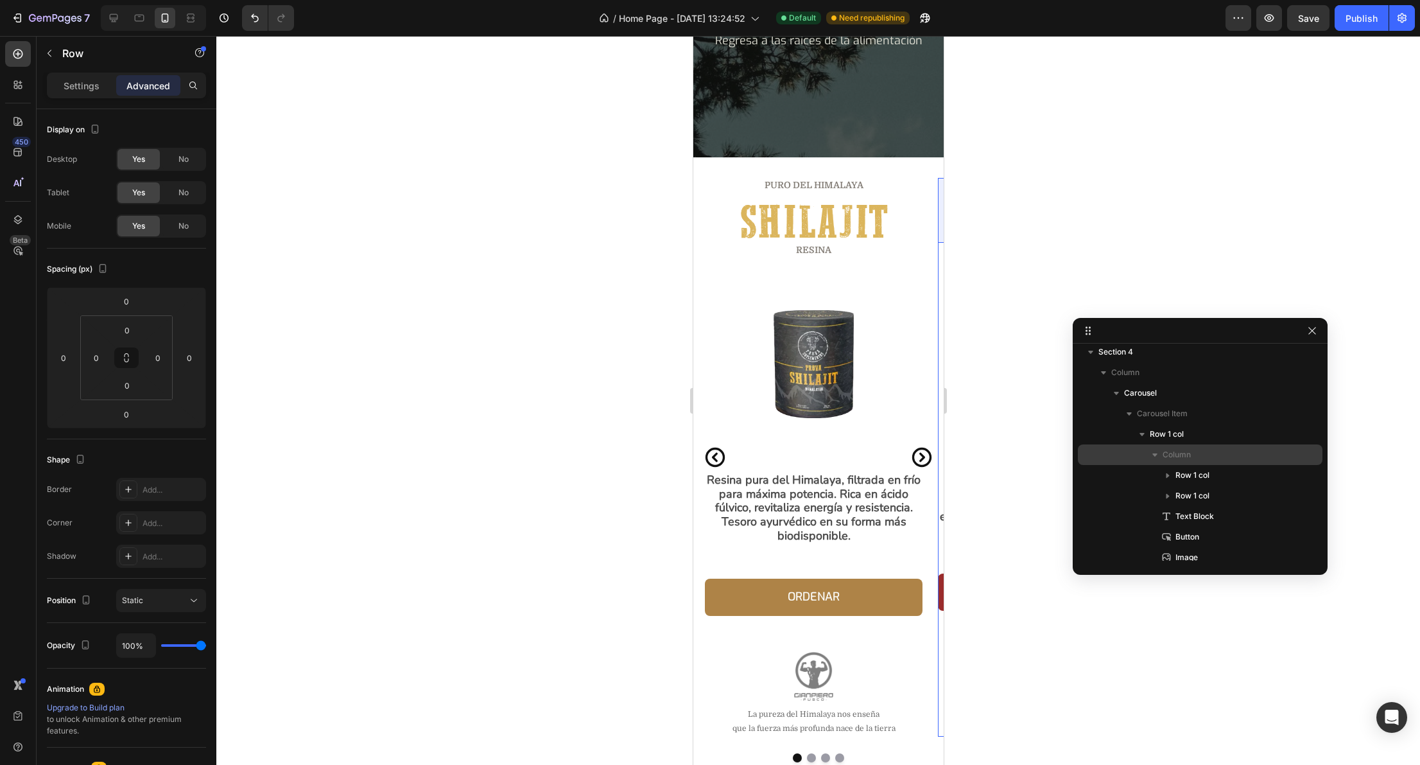
scroll to position [263, 0]
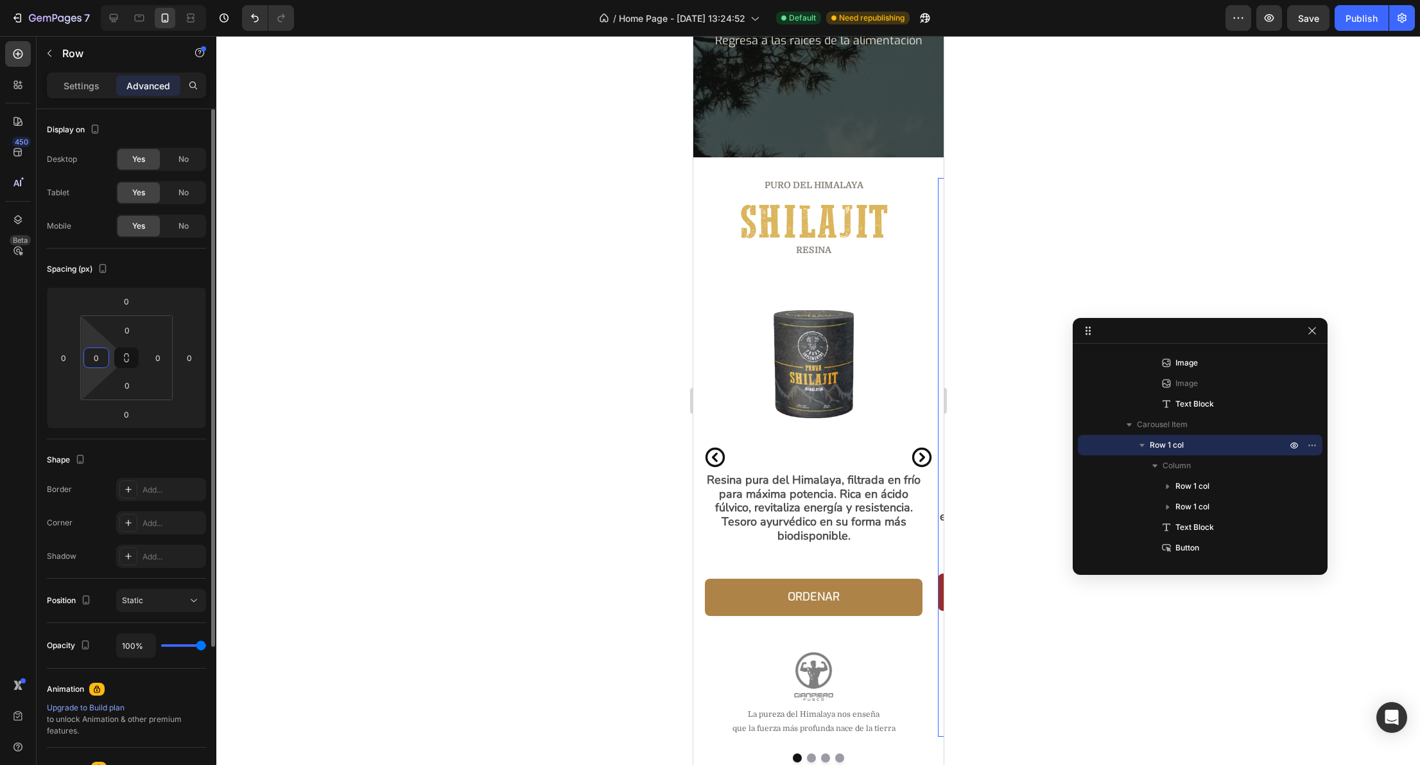
click at [96, 357] on input "0" at bounding box center [96, 357] width 19 height 19
type input "18"
click at [157, 353] on input "0" at bounding box center [157, 357] width 19 height 19
type input "18"
click at [1144, 444] on icon "button" at bounding box center [1142, 445] width 5 height 3
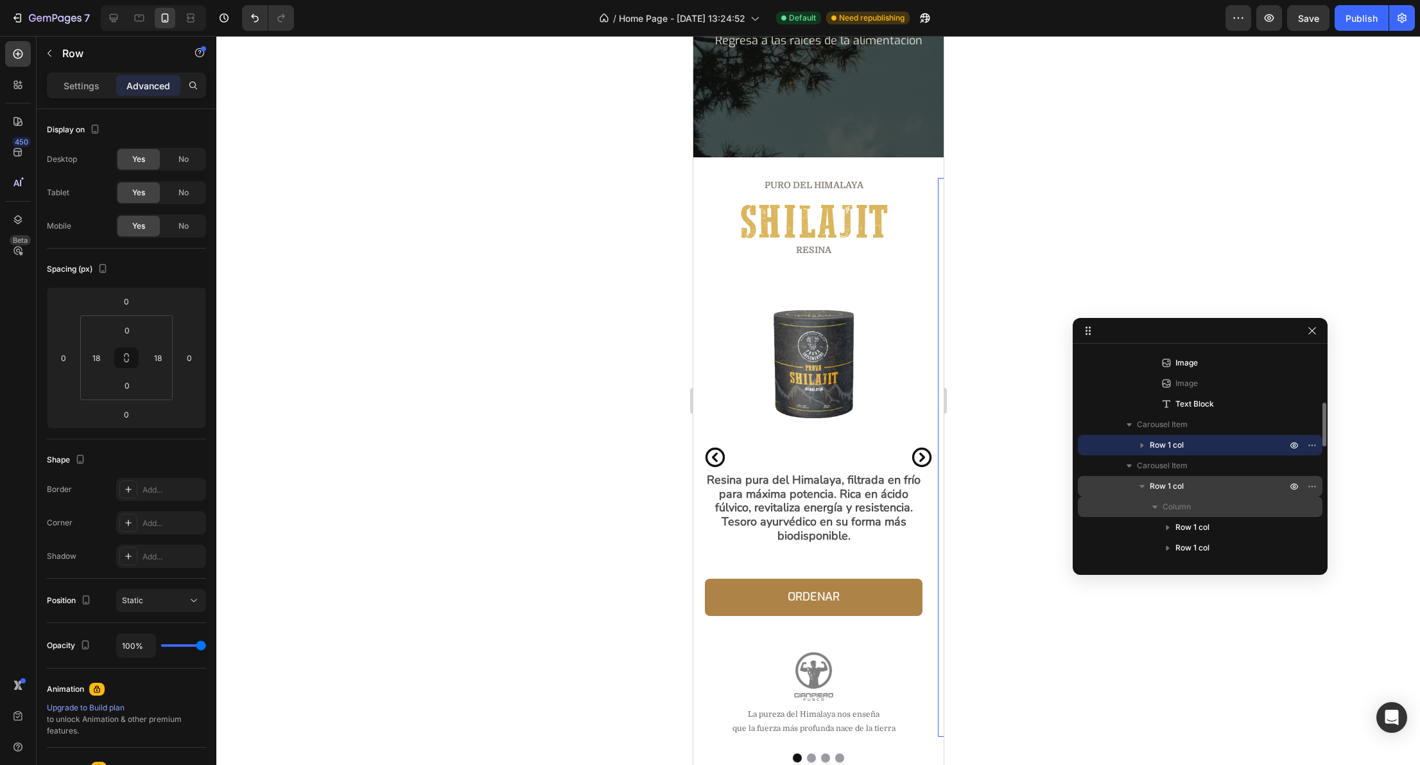
click at [1162, 487] on span "Row 1 col" at bounding box center [1167, 486] width 34 height 13
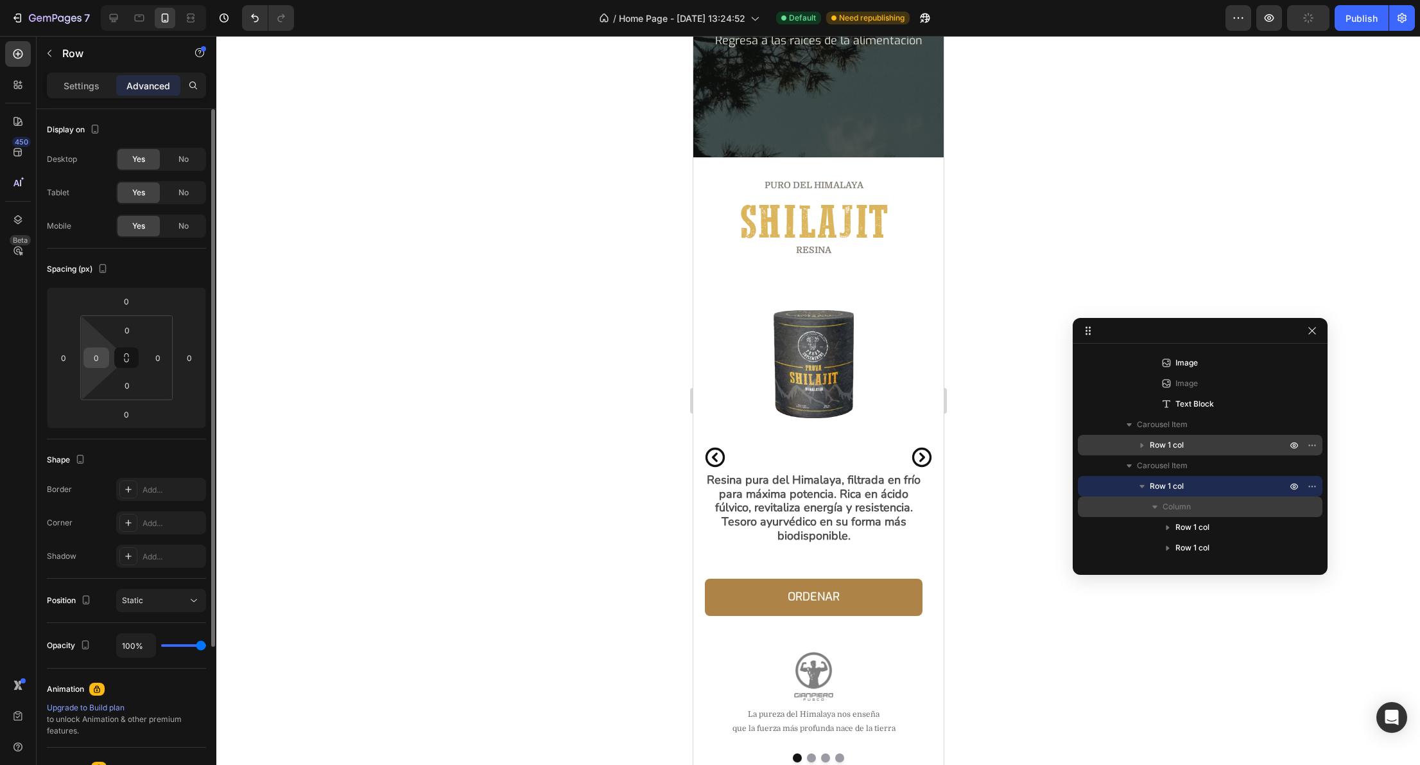
click at [91, 353] on input "0" at bounding box center [96, 357] width 19 height 19
type input "18"
click at [153, 353] on input "0" at bounding box center [157, 357] width 19 height 19
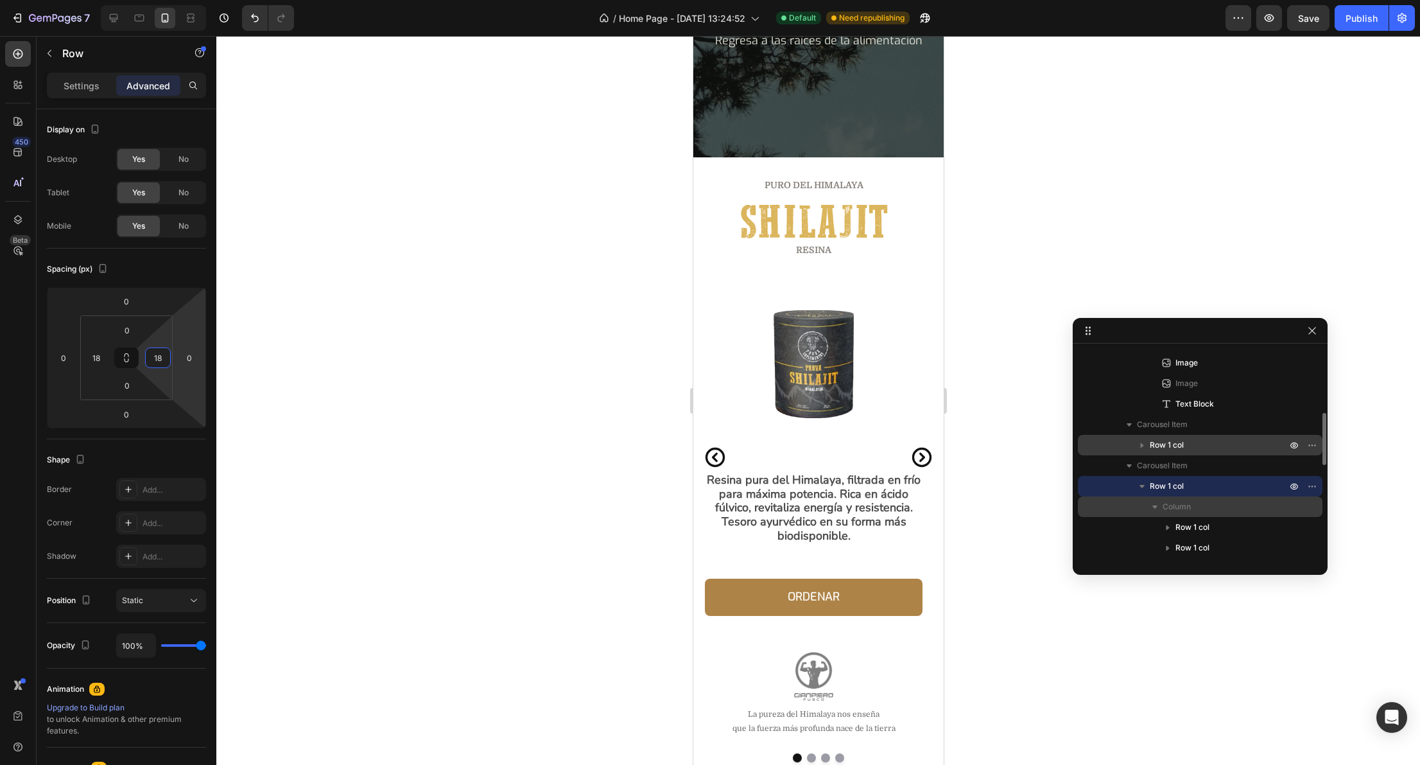
type input "18"
click at [1146, 485] on icon "button" at bounding box center [1142, 486] width 13 height 13
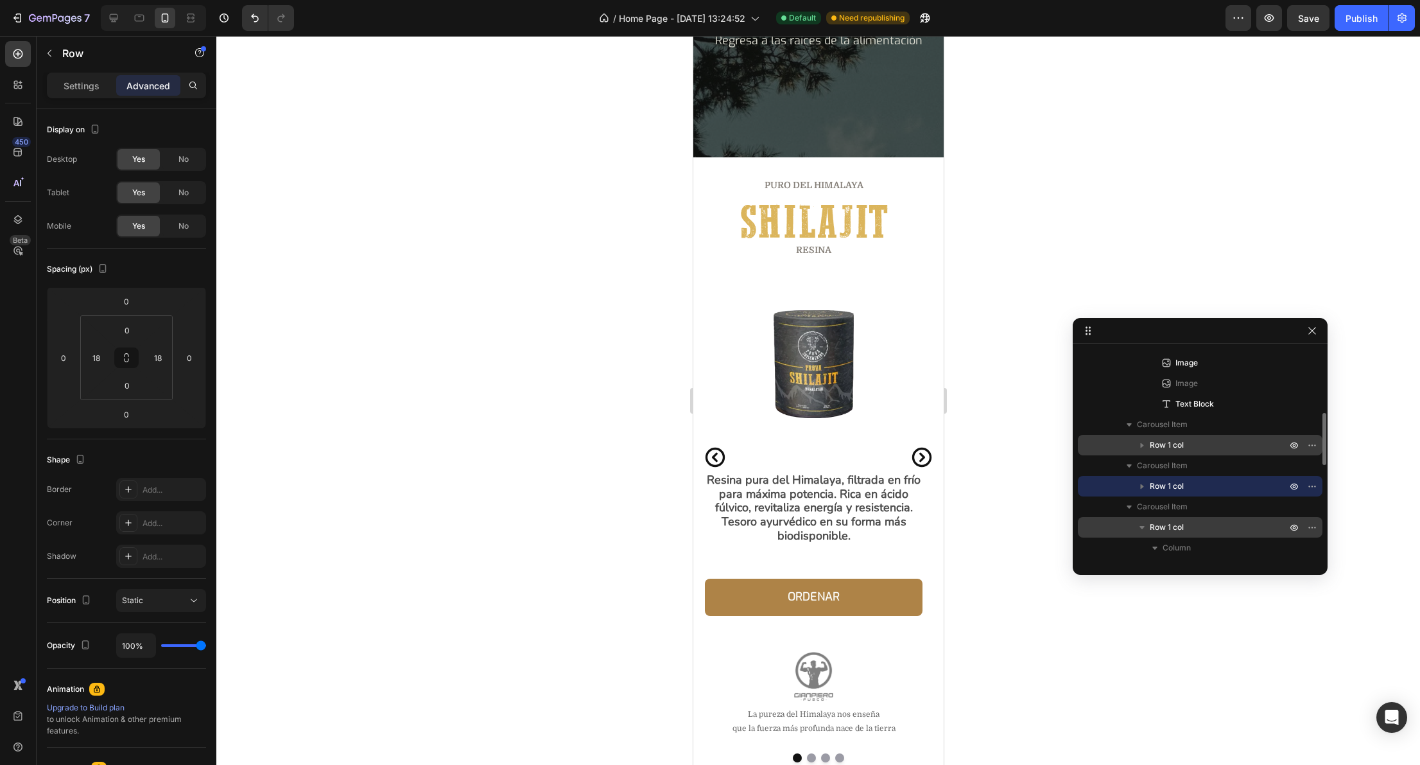
click at [1143, 529] on icon "button" at bounding box center [1142, 527] width 13 height 13
click at [1173, 527] on span "Row 1 col" at bounding box center [1167, 527] width 34 height 13
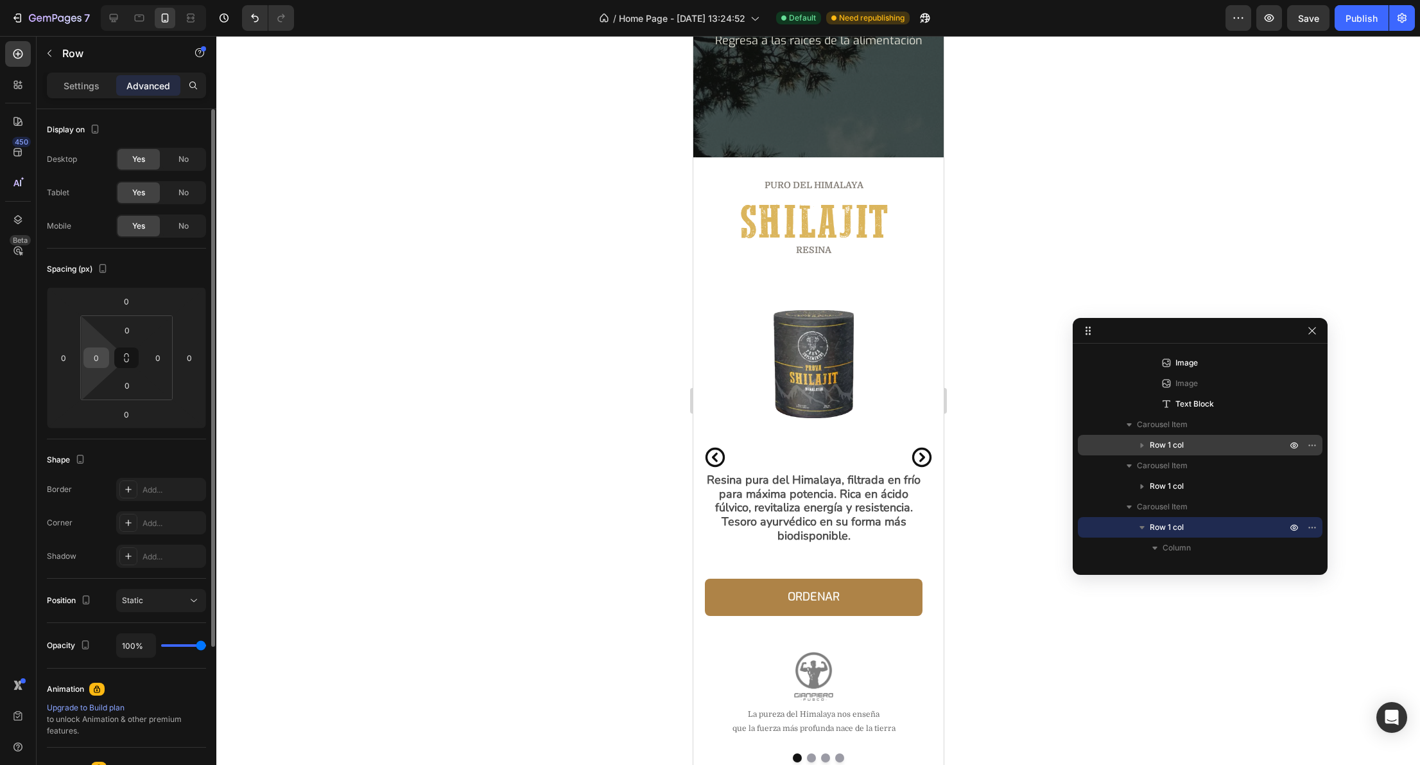
click at [100, 356] on input "0" at bounding box center [96, 357] width 19 height 19
type input "18"
click at [155, 353] on input "0" at bounding box center [157, 357] width 19 height 19
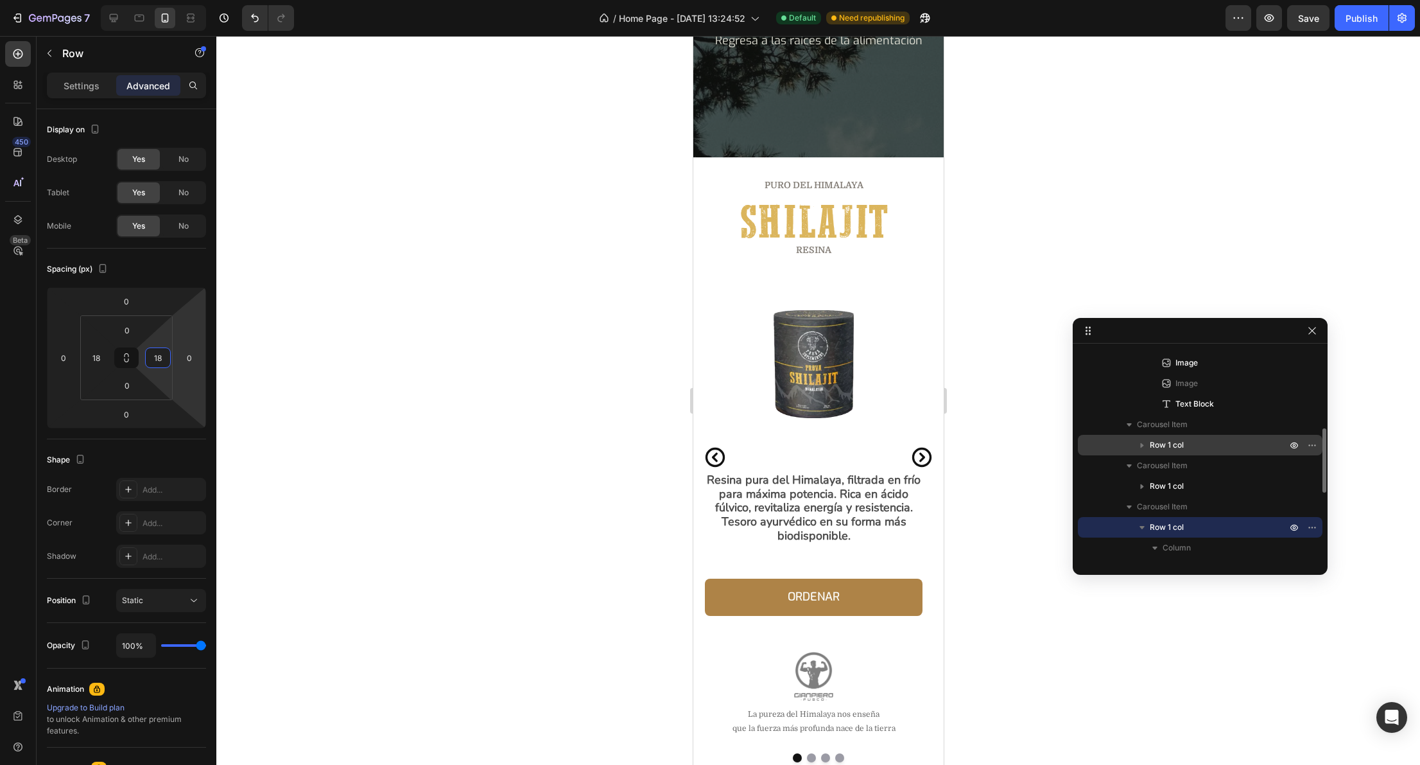
scroll to position [382, 0]
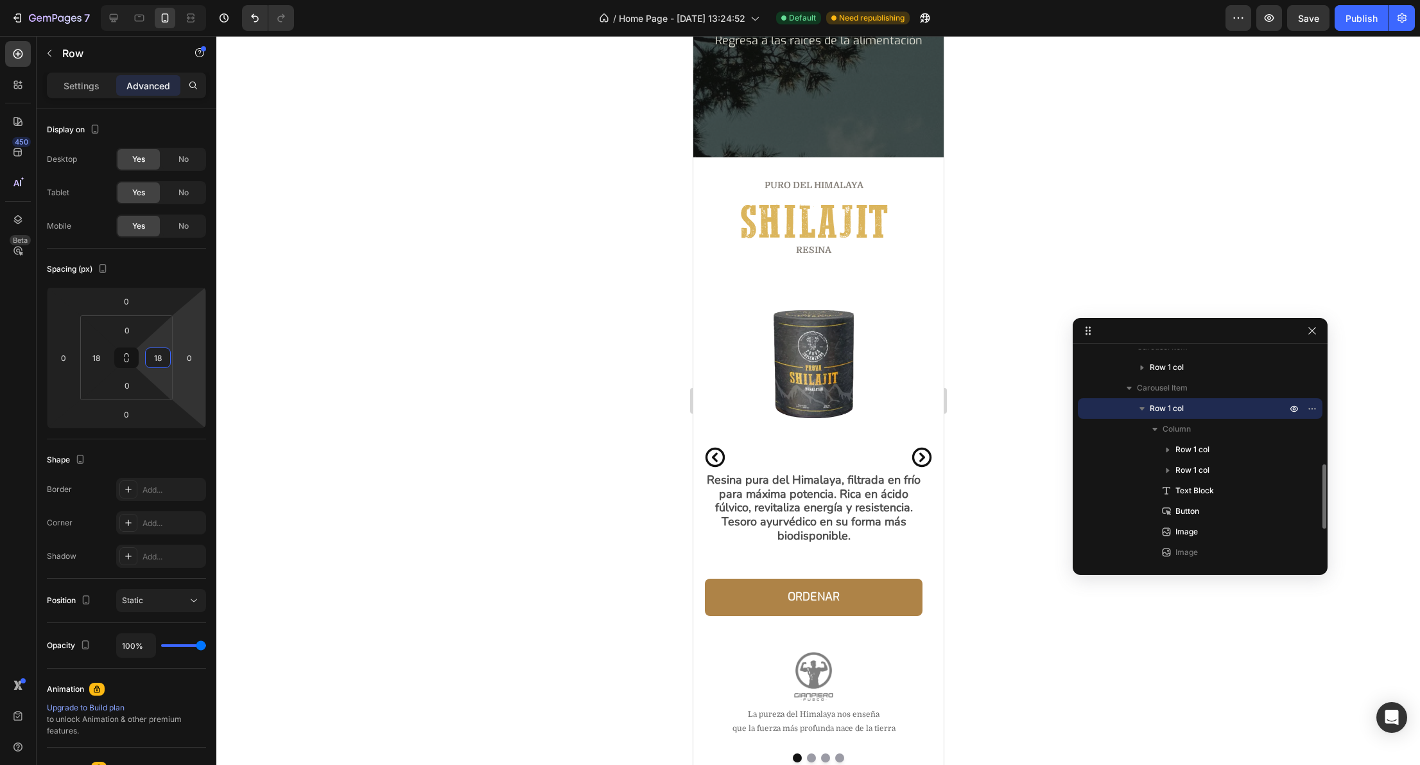
type input "18"
click at [1141, 408] on icon "button" at bounding box center [1142, 408] width 5 height 3
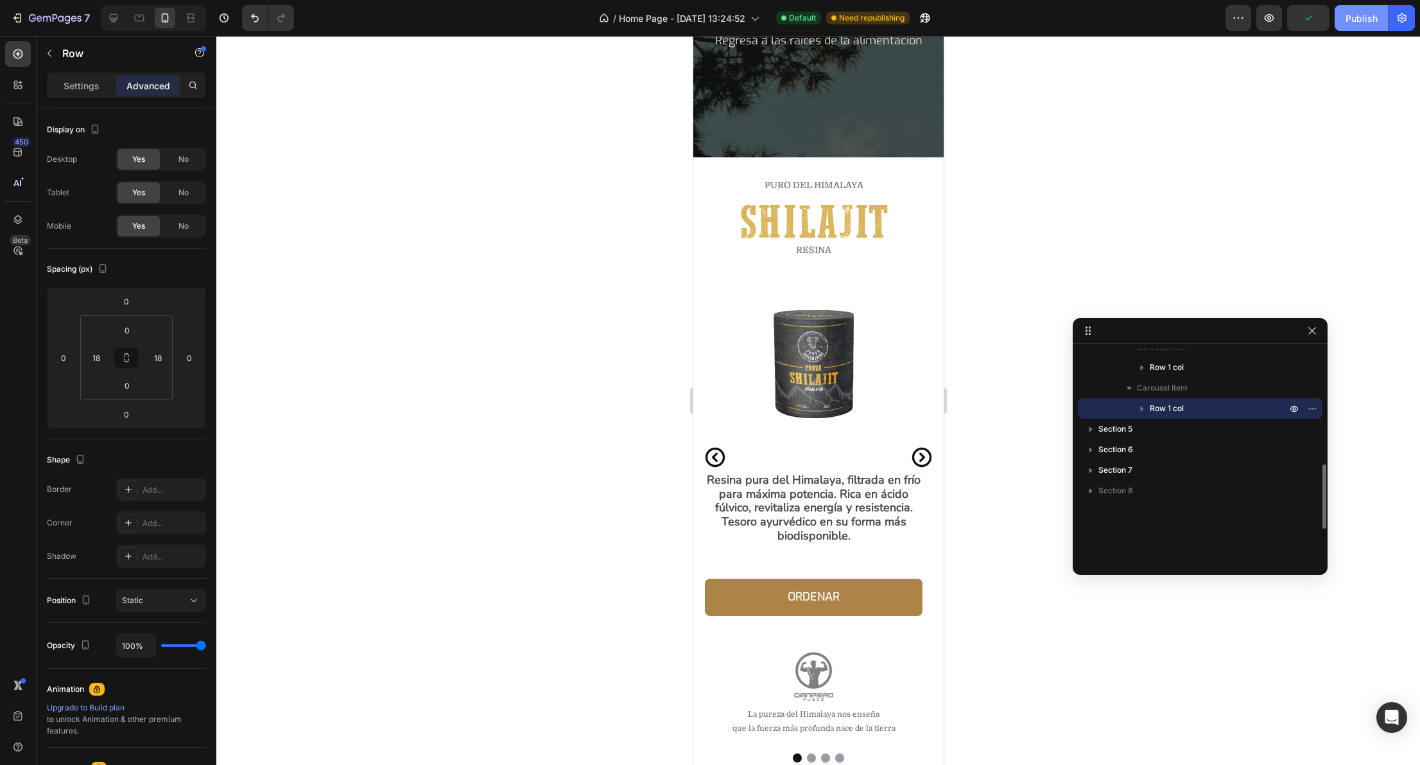
click at [1345, 26] on button "Publish" at bounding box center [1362, 18] width 54 height 26
